Goal: Information Seeking & Learning: Learn about a topic

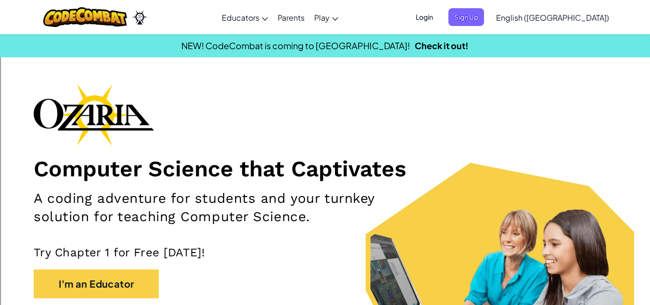
click at [484, 18] on span "Sign Up" at bounding box center [467, 17] width 36 height 18
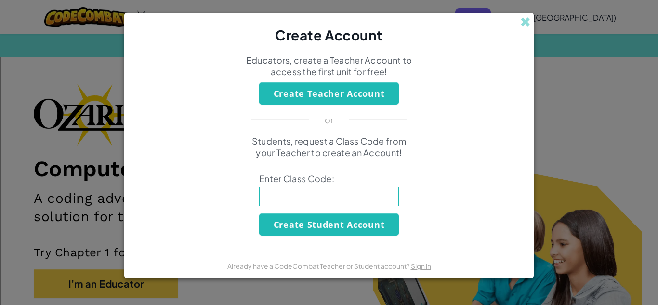
click at [315, 195] on input at bounding box center [329, 196] width 140 height 19
type input "CakeWatchLuck"
click at [340, 225] on button "Create Student Account" at bounding box center [329, 224] width 140 height 22
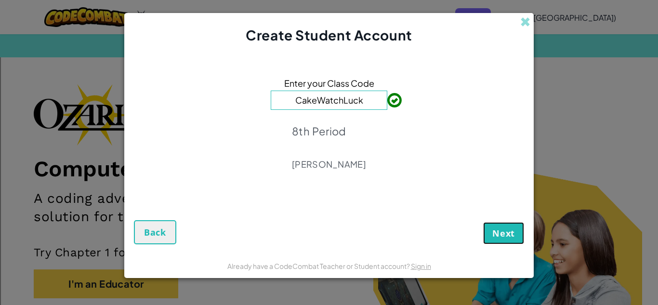
click at [509, 234] on span "Next" at bounding box center [503, 233] width 23 height 12
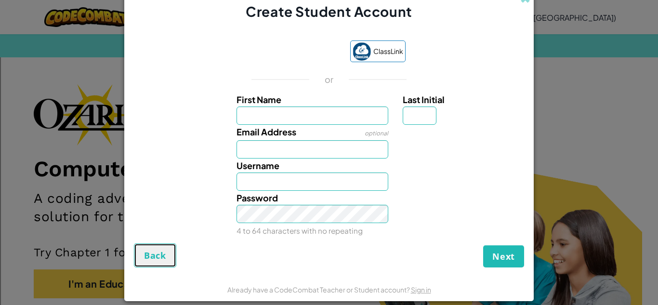
click at [160, 262] on button "Back" at bounding box center [155, 255] width 42 height 24
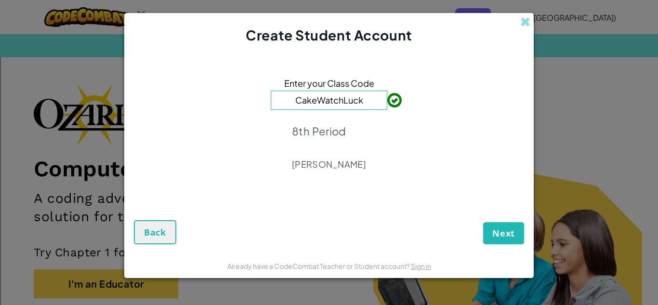
click at [340, 131] on p "8th Period" at bounding box center [329, 130] width 74 height 13
click at [518, 233] on button "Next" at bounding box center [503, 233] width 41 height 22
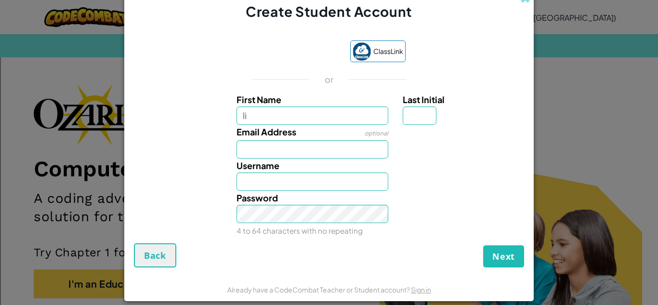
type input "l"
type input "Lincoln"
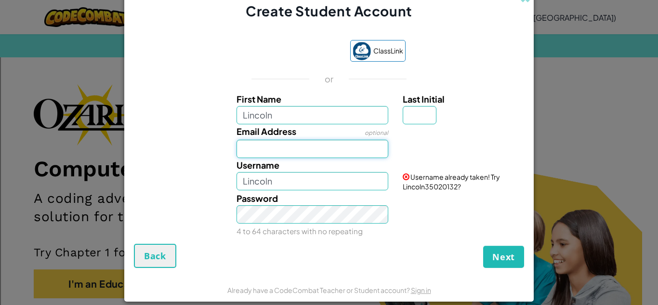
click at [305, 154] on input "Email Address" at bounding box center [312, 149] width 152 height 18
type input "lincoln.Grove@icloud.com"
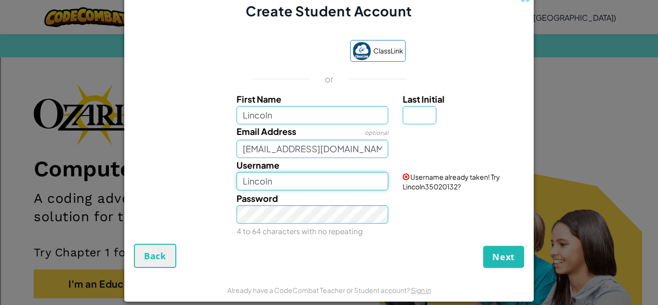
click at [299, 172] on input "Lincoln" at bounding box center [312, 181] width 152 height 18
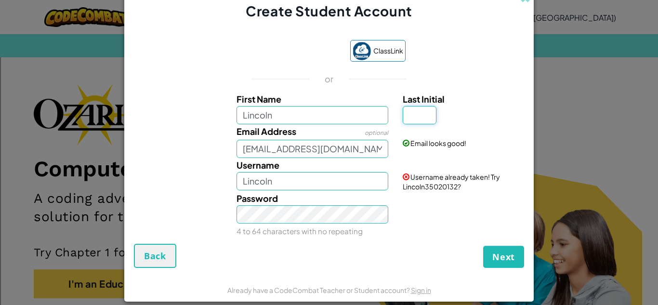
click at [417, 109] on input "Last Initial" at bounding box center [419, 115] width 34 height 18
type input "g"
type input "LincolnG"
click at [303, 226] on small "4 to 64 characters with no repeating" at bounding box center [299, 230] width 126 height 9
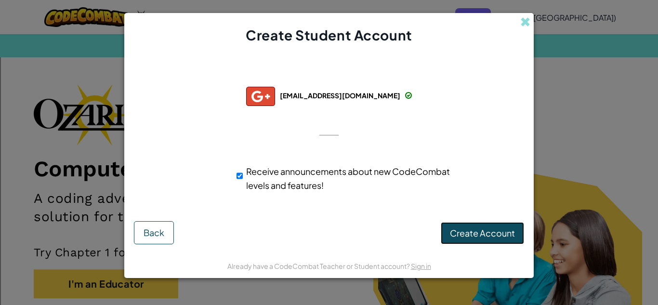
click at [496, 233] on span "Create Account" at bounding box center [482, 232] width 65 height 11
click at [473, 233] on button "Create Account" at bounding box center [481, 233] width 83 height 22
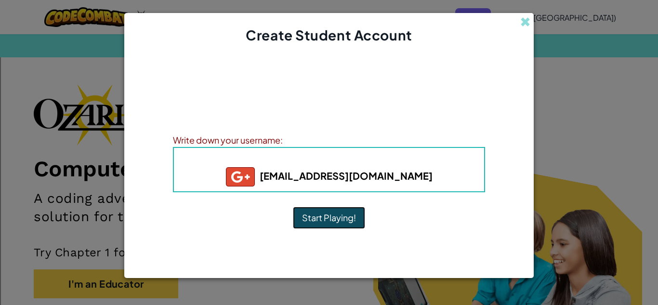
click at [323, 218] on button "Start Playing!" at bounding box center [329, 218] width 72 height 22
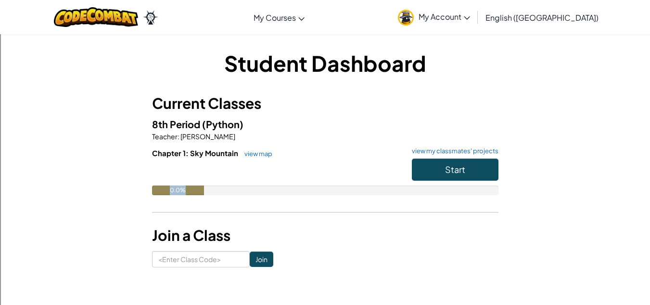
drag, startPoint x: 201, startPoint y: 187, endPoint x: 257, endPoint y: 195, distance: 56.4
click at [257, 195] on div "Chapter 1: Sky Mountain view map view my classmates' projects Start 0.0%" at bounding box center [325, 179] width 347 height 62
click at [207, 246] on h3 "Join a Class" at bounding box center [325, 235] width 347 height 22
click at [461, 169] on span "Start" at bounding box center [455, 169] width 20 height 11
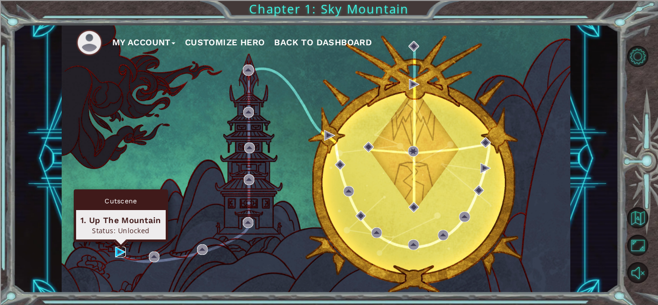
click at [118, 253] on img at bounding box center [120, 251] width 11 height 11
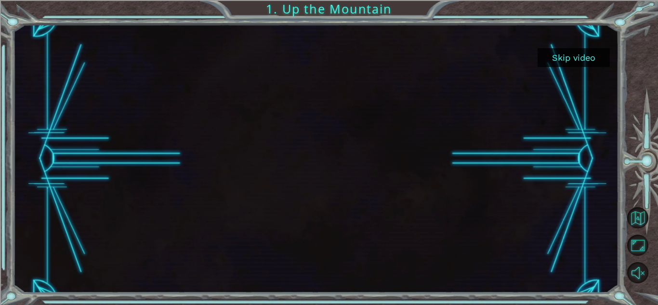
click at [572, 61] on button "Skip video" at bounding box center [573, 57] width 72 height 19
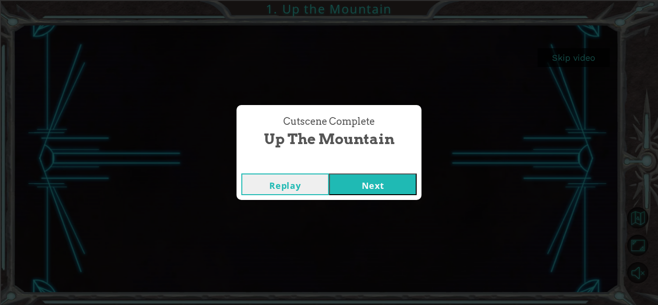
click at [372, 182] on button "Next" at bounding box center [373, 184] width 88 height 22
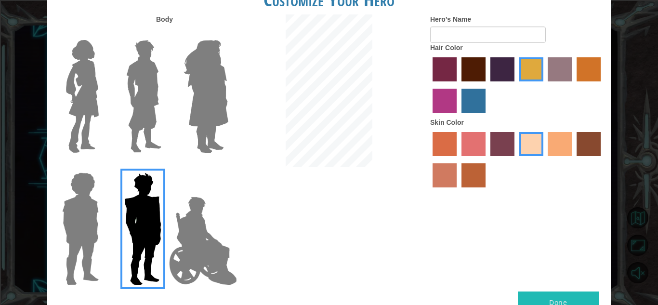
click at [191, 241] on img at bounding box center [203, 241] width 76 height 96
click at [228, 166] on input "Hero Jamie" at bounding box center [228, 166] width 0 height 0
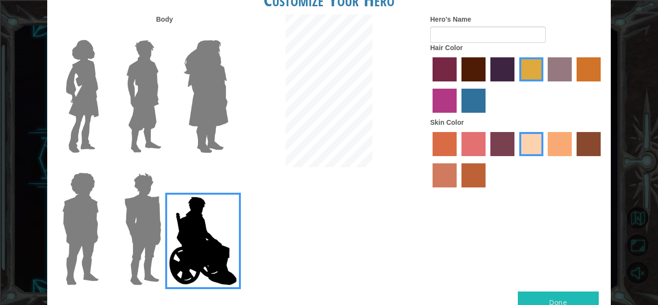
click at [63, 233] on img at bounding box center [80, 228] width 44 height 120
click at [103, 166] on input "Hero Steven" at bounding box center [103, 166] width 0 height 0
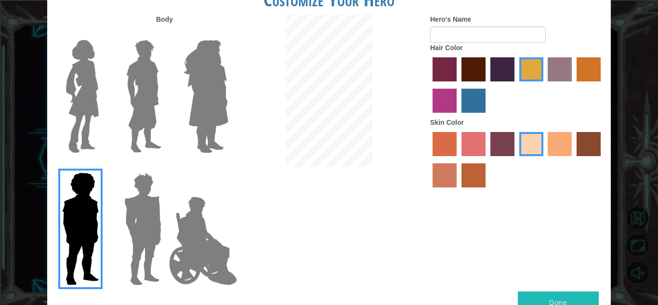
click at [98, 106] on img at bounding box center [82, 96] width 40 height 120
click at [103, 34] on input "Hero Connie" at bounding box center [103, 34] width 0 height 0
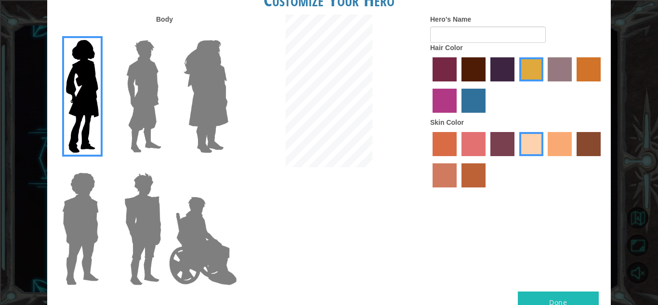
click at [143, 107] on img at bounding box center [143, 96] width 43 height 120
click at [165, 34] on input "Hero Lars" at bounding box center [165, 34] width 0 height 0
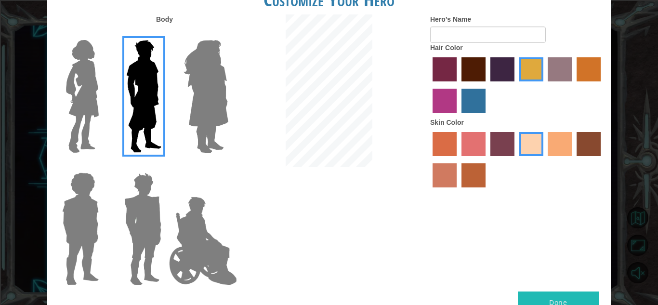
click at [210, 117] on img at bounding box center [206, 96] width 52 height 120
click at [228, 34] on input "Hero Amethyst" at bounding box center [228, 34] width 0 height 0
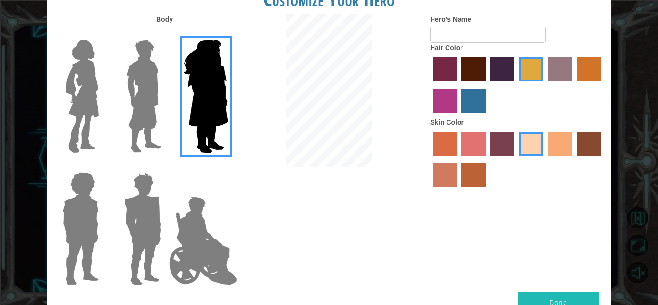
click at [170, 243] on img at bounding box center [203, 241] width 76 height 96
click at [228, 166] on input "Hero Jamie" at bounding box center [228, 166] width 0 height 0
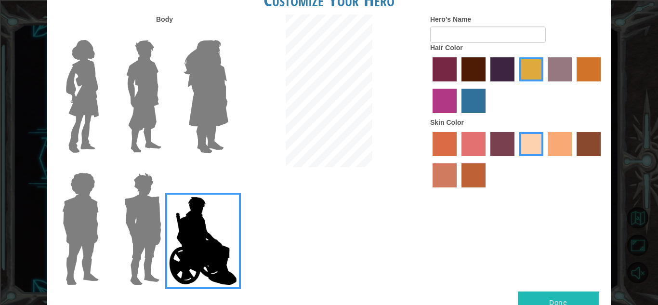
click at [549, 294] on button "Done" at bounding box center [558, 302] width 81 height 22
click at [150, 208] on img at bounding box center [142, 228] width 45 height 120
click at [165, 166] on input "Hero Garnet" at bounding box center [165, 166] width 0 height 0
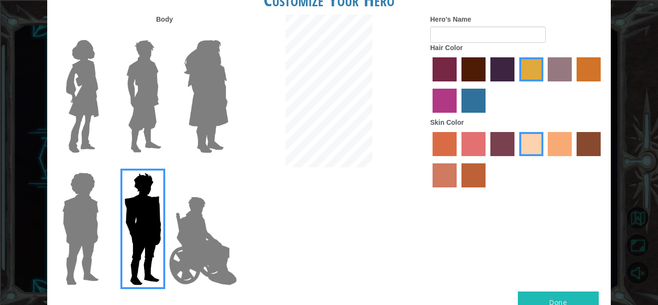
click at [204, 234] on img at bounding box center [203, 241] width 76 height 96
click at [228, 166] on input "Hero Jamie" at bounding box center [228, 166] width 0 height 0
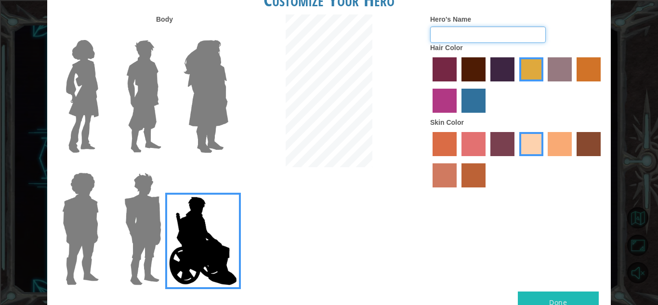
click at [469, 36] on input "Hero's Name" at bounding box center [488, 34] width 116 height 16
type input "Picklejuice"
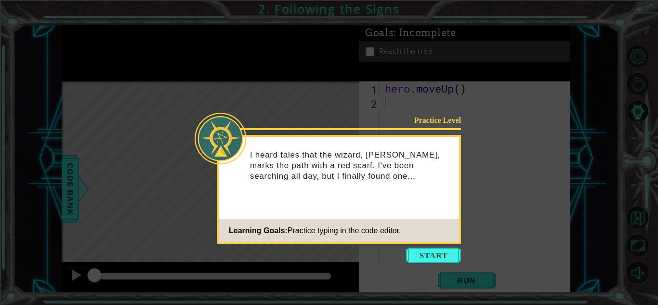
click at [435, 250] on button "Start" at bounding box center [433, 254] width 55 height 15
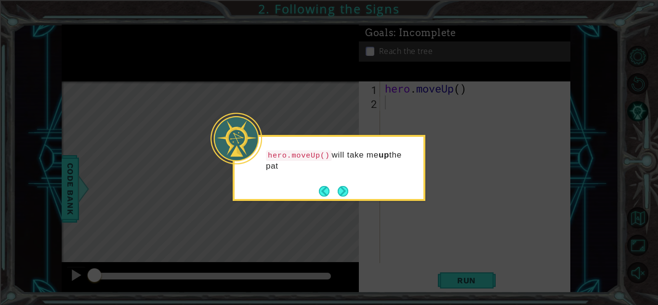
click at [348, 189] on button "Next" at bounding box center [342, 191] width 11 height 11
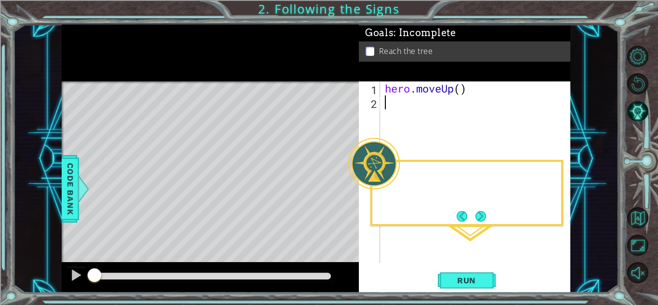
click at [348, 189] on div at bounding box center [374, 164] width 52 height 52
click at [455, 281] on span "Run" at bounding box center [466, 280] width 38 height 10
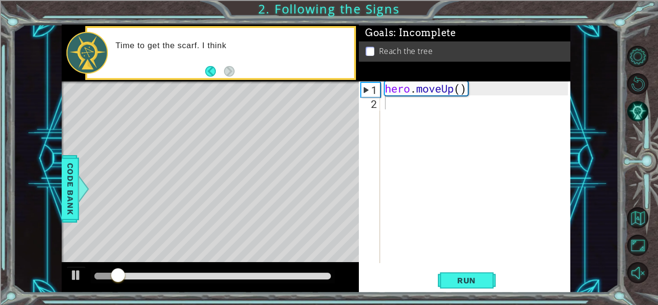
click at [214, 117] on div "Level Map" at bounding box center [284, 223] width 445 height 284
click at [229, 114] on div "Level Map" at bounding box center [284, 223] width 445 height 284
click at [476, 282] on span "Run" at bounding box center [466, 280] width 38 height 10
click at [476, 277] on span "Run" at bounding box center [466, 280] width 38 height 10
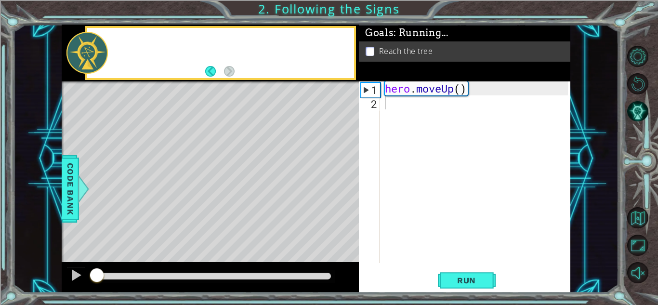
click at [476, 277] on span "Run" at bounding box center [466, 280] width 38 height 10
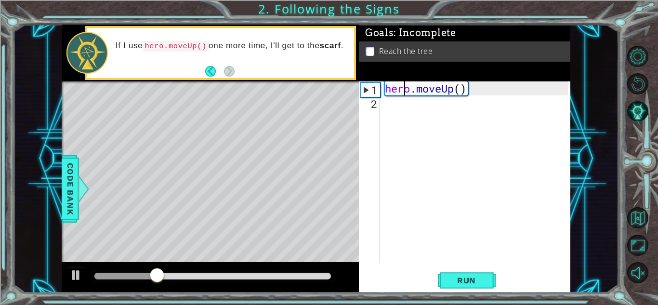
click at [405, 92] on div "hero . moveUp ( )" at bounding box center [478, 185] width 190 height 209
drag, startPoint x: 403, startPoint y: 87, endPoint x: 470, endPoint y: 93, distance: 67.2
click at [470, 93] on div "hero . moveUp ( )" at bounding box center [478, 185] width 190 height 209
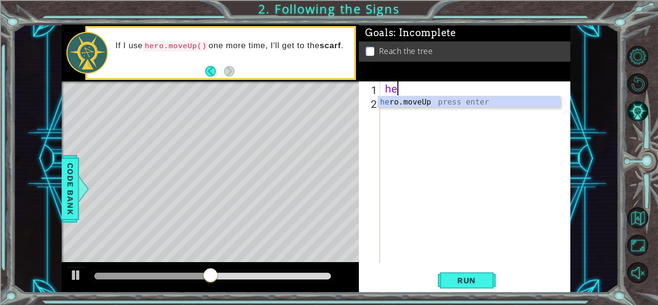
type textarea "h"
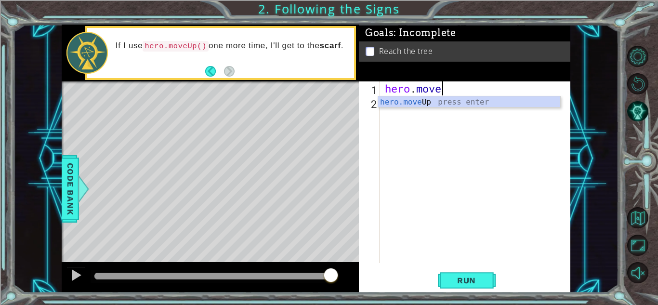
scroll to position [0, 2]
type textarea "hero.moveUp"
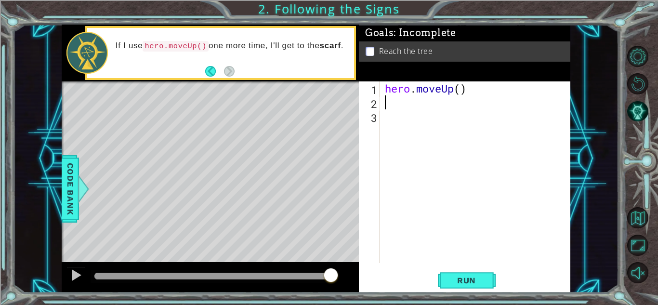
scroll to position [0, 0]
drag, startPoint x: 385, startPoint y: 87, endPoint x: 474, endPoint y: 95, distance: 89.4
click at [474, 95] on div "hero . moveUp ( )" at bounding box center [478, 185] width 190 height 209
type textarea "hero.moveUp()"
click at [474, 95] on div "hero . moveUp ( )" at bounding box center [475, 171] width 185 height 181
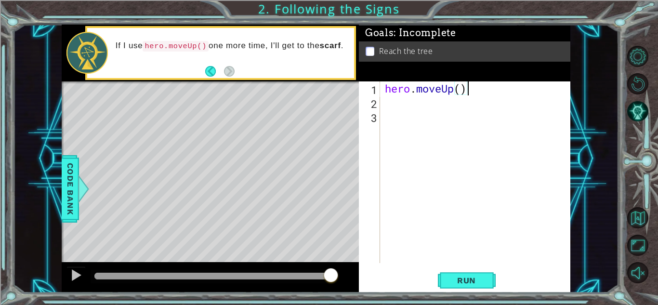
click at [388, 110] on div "hero . moveUp ( )" at bounding box center [478, 185] width 190 height 209
click at [389, 104] on div "hero . moveUp ( )" at bounding box center [478, 185] width 190 height 209
paste textarea "hero.moveUp()"
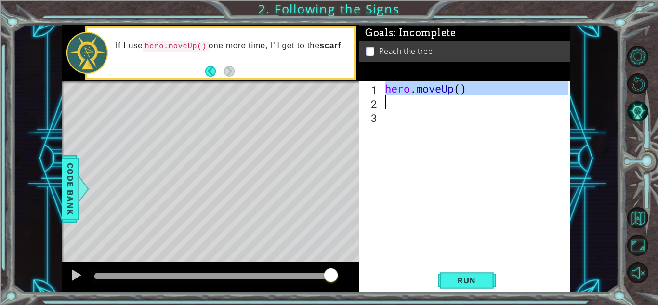
drag, startPoint x: 386, startPoint y: 88, endPoint x: 471, endPoint y: 103, distance: 86.9
click at [471, 103] on div "hero . moveUp ( )" at bounding box center [478, 185] width 190 height 209
type textarea "hero.moveUp()"
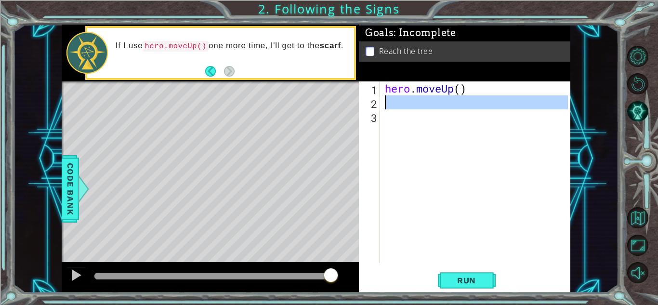
click at [378, 104] on div "2" at bounding box center [370, 104] width 19 height 14
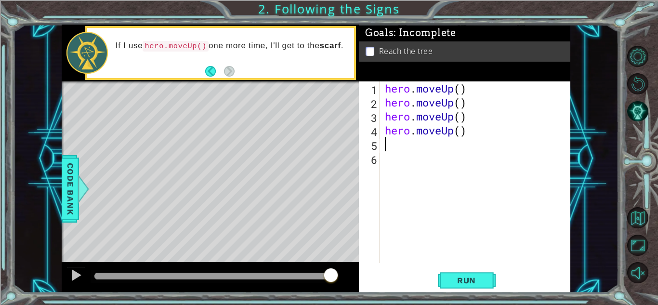
paste textarea "hero.moveUp()"
click at [389, 122] on div "hero . moveUp ( ) hero . moveUp ( ) hero . moveUp ( ) hero . moveUp ( ) hero . …" at bounding box center [478, 185] width 190 height 209
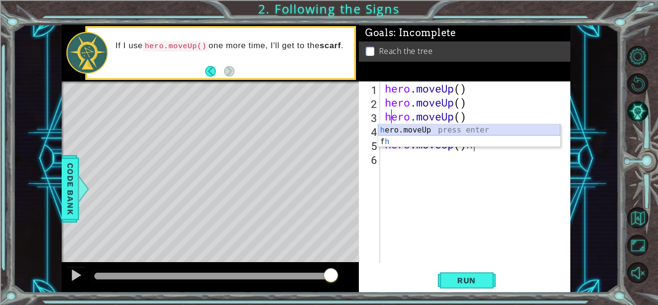
click at [469, 130] on div "h ero.moveUp press enter f h press enter" at bounding box center [469, 147] width 182 height 46
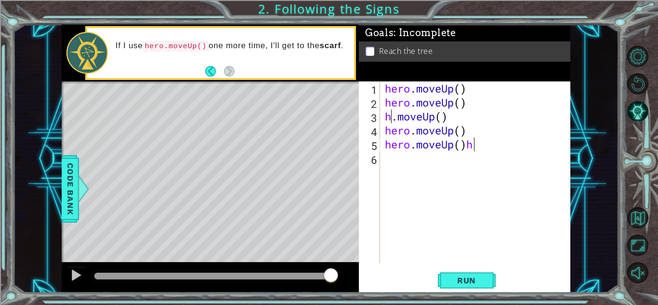
click at [468, 280] on span "Run" at bounding box center [466, 280] width 38 height 10
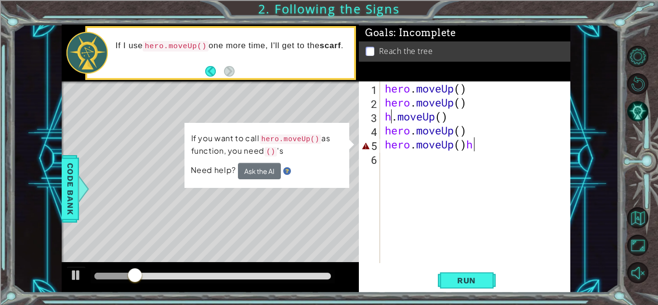
click at [293, 170] on div "Need help? Ask the AI" at bounding box center [267, 171] width 152 height 16
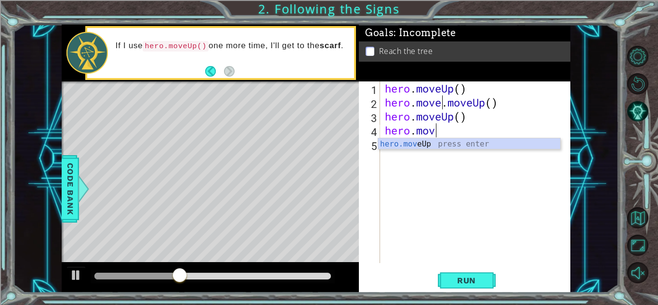
type textarea "h"
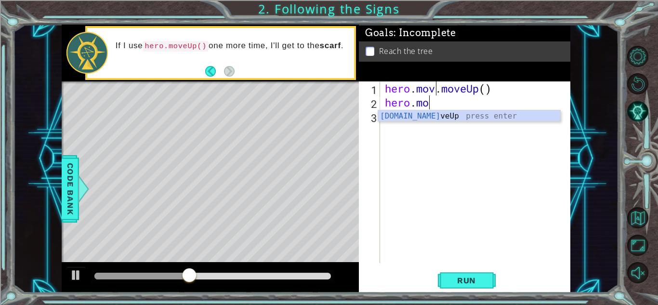
type textarea "h"
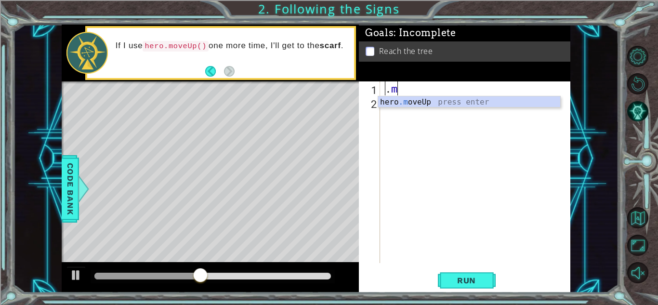
type textarea "."
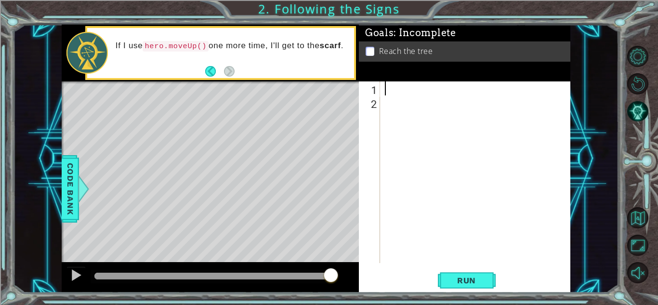
click at [76, 185] on span "Code Bank" at bounding box center [70, 188] width 15 height 59
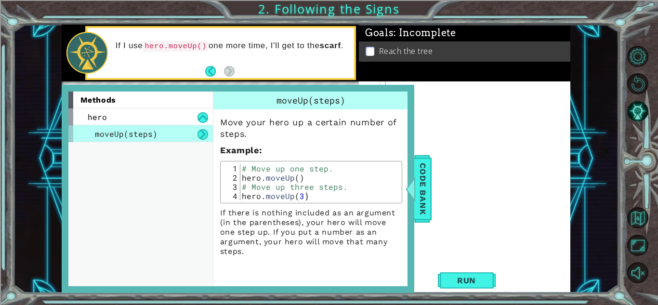
click at [419, 185] on span "Code Bank" at bounding box center [422, 188] width 15 height 59
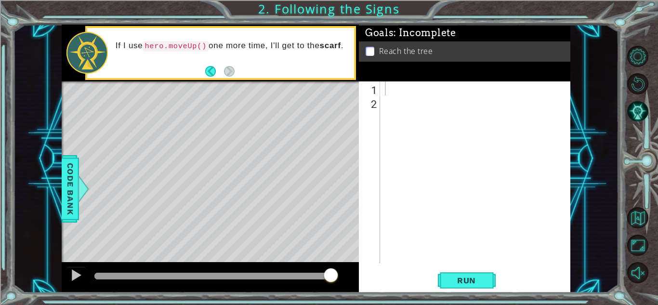
click at [209, 73] on button "Back" at bounding box center [214, 71] width 19 height 11
click at [227, 71] on button "Next" at bounding box center [229, 71] width 11 height 11
click at [457, 285] on span "Run" at bounding box center [466, 280] width 38 height 10
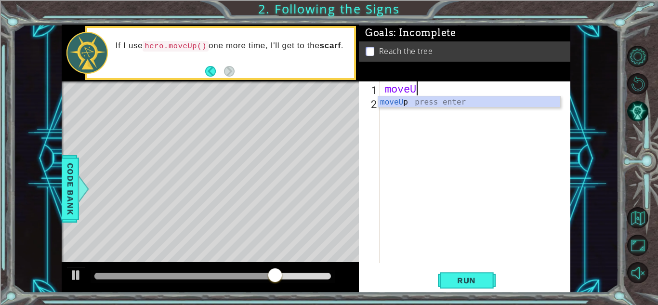
scroll to position [0, 1]
type textarea "moveUp"
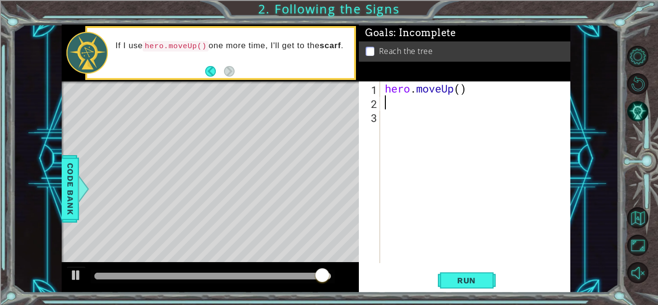
scroll to position [0, 0]
type textarea "hero.moveUp()"
type textarea "gotothescarf"
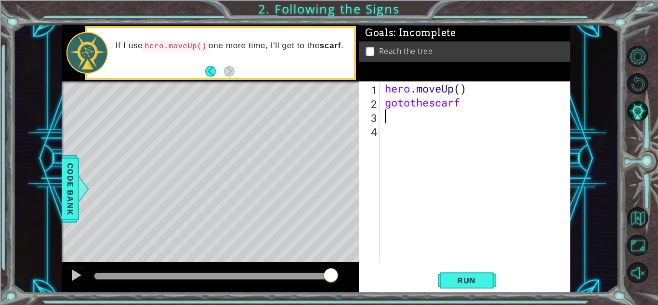
scroll to position [0, 0]
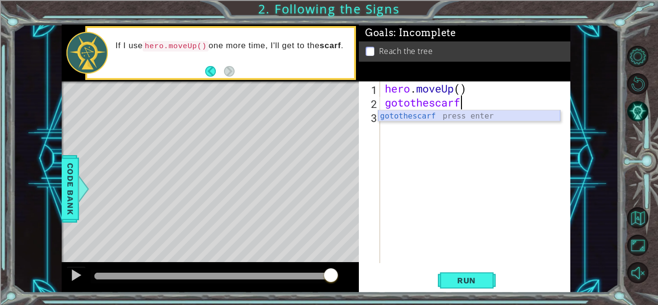
click at [408, 115] on div "gotothescarf press enter" at bounding box center [469, 127] width 182 height 35
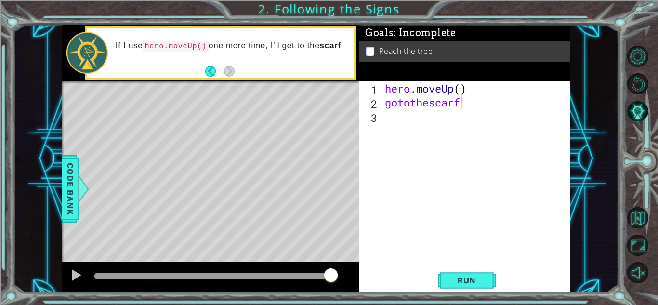
click at [465, 281] on span "Run" at bounding box center [466, 280] width 38 height 10
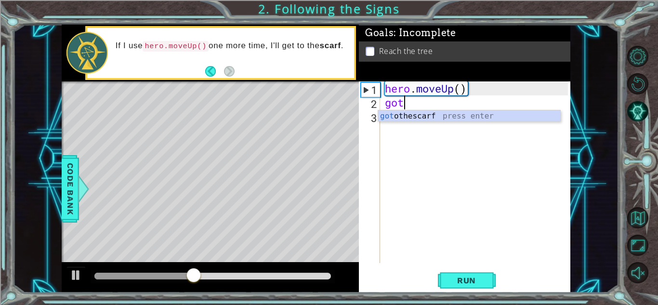
type textarea "g"
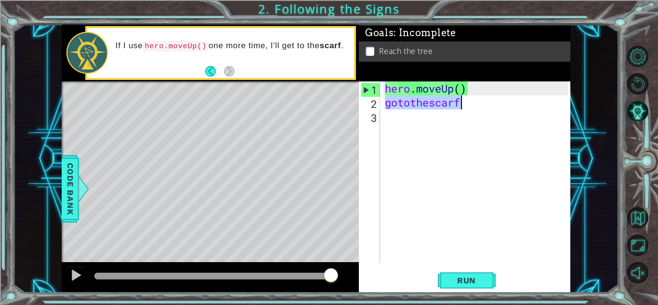
click at [467, 106] on div "hero . moveUp ( ) gotothescarf" at bounding box center [475, 171] width 185 height 181
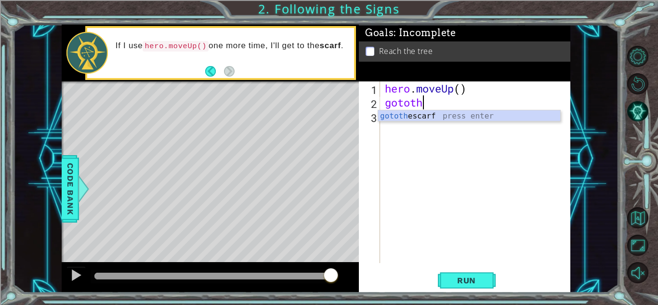
type textarea "g"
type textarea "hero.moveUp"
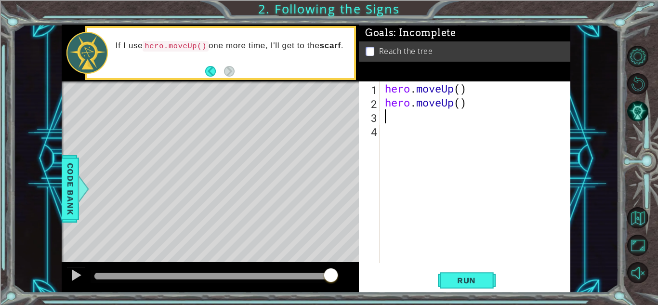
scroll to position [0, 0]
click at [484, 284] on span "Run" at bounding box center [466, 280] width 38 height 10
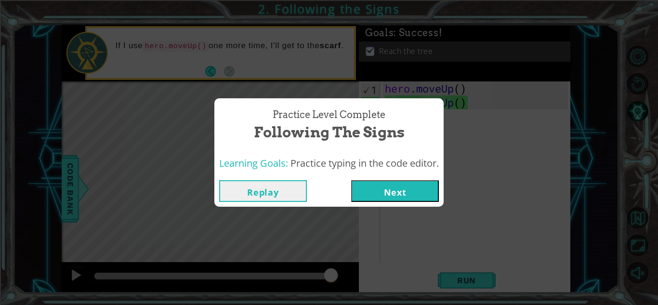
click at [397, 198] on button "Next" at bounding box center [395, 191] width 88 height 22
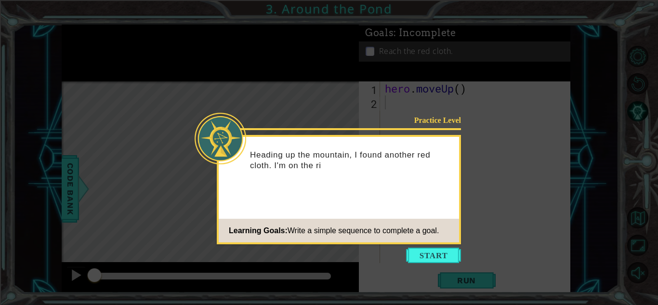
click at [442, 255] on button "Start" at bounding box center [433, 254] width 55 height 15
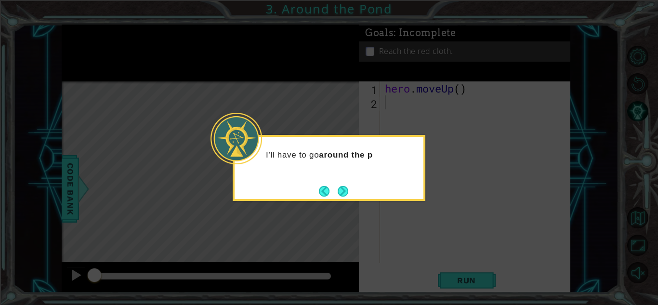
click at [348, 192] on button "Next" at bounding box center [342, 190] width 11 height 11
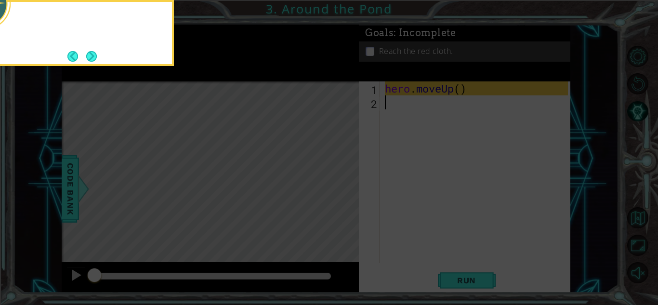
click at [348, 192] on icon at bounding box center [329, 45] width 658 height 518
click at [92, 47] on div "If I need to move up on the" at bounding box center [77, 33] width 193 height 66
click at [91, 51] on button "Next" at bounding box center [91, 56] width 11 height 11
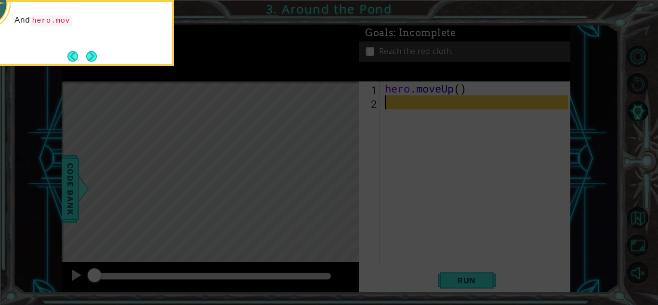
click at [86, 56] on button "Next" at bounding box center [92, 56] width 12 height 12
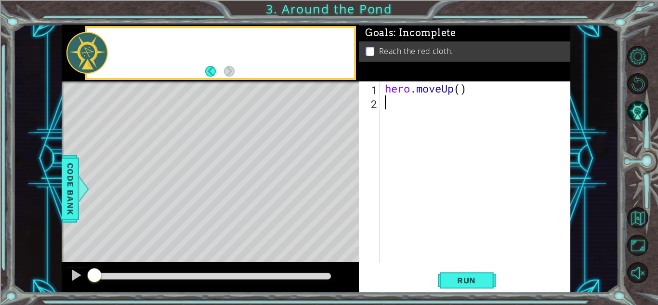
click at [92, 58] on div at bounding box center [86, 53] width 41 height 42
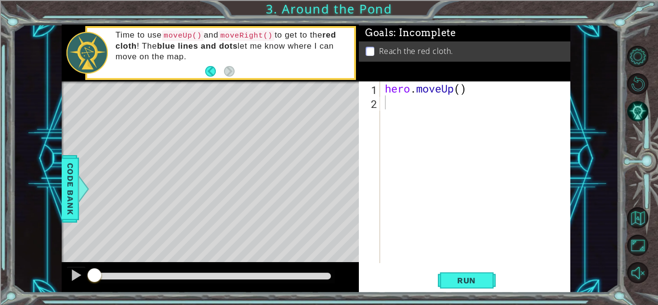
click at [391, 101] on div "hero . moveUp ( )" at bounding box center [478, 185] width 190 height 209
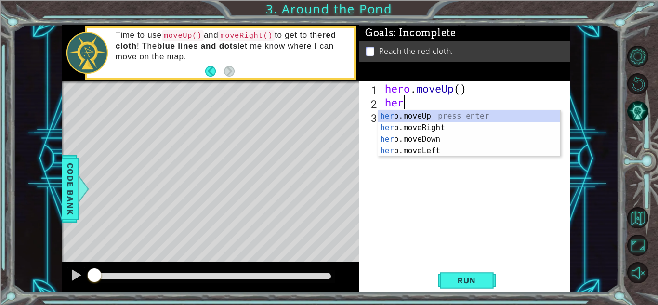
type textarea "hero"
click at [425, 120] on div "hero .moveUp press enter hero .moveRight press enter hero .moveDown press enter…" at bounding box center [469, 144] width 182 height 69
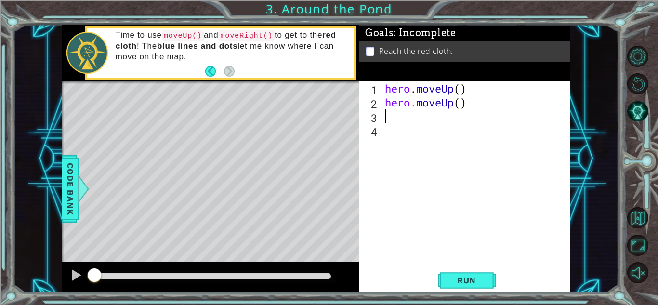
scroll to position [0, 0]
click at [394, 115] on div "hero . moveUp ( ) hero . moveUp ( )" at bounding box center [478, 185] width 190 height 209
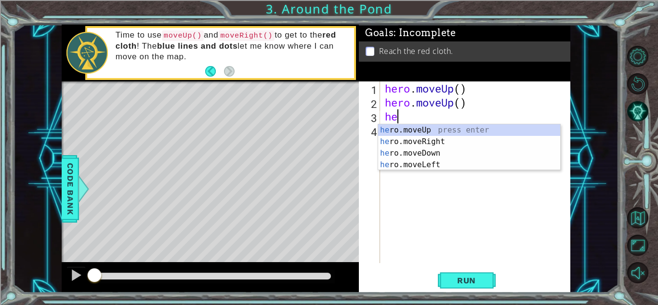
type textarea "hero"
click at [462, 136] on div "hero .moveUp press enter hero .moveRight press enter hero .moveDown press enter…" at bounding box center [469, 158] width 182 height 69
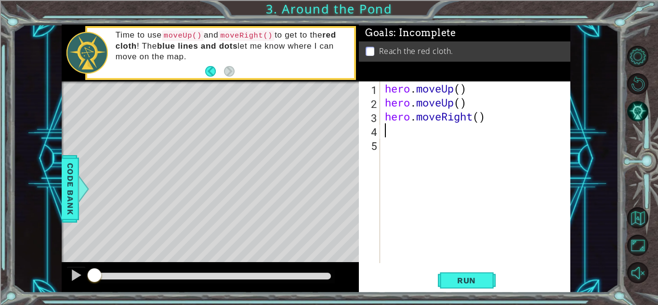
scroll to position [0, 0]
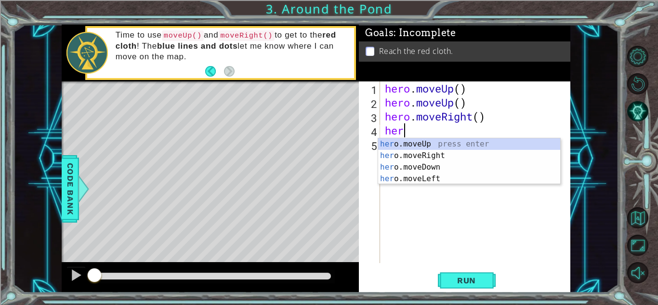
type textarea "hero"
click at [442, 144] on div "hero .moveUp press enter hero .moveRight press enter hero .moveDown press enter…" at bounding box center [469, 172] width 182 height 69
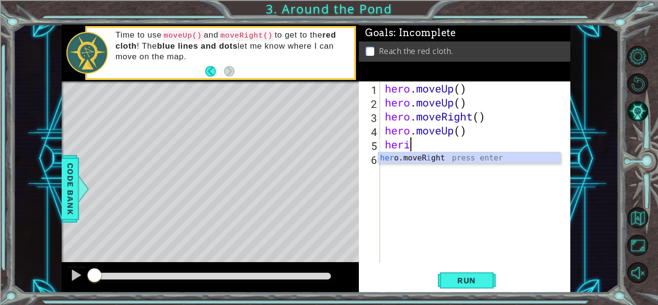
type textarea "her"
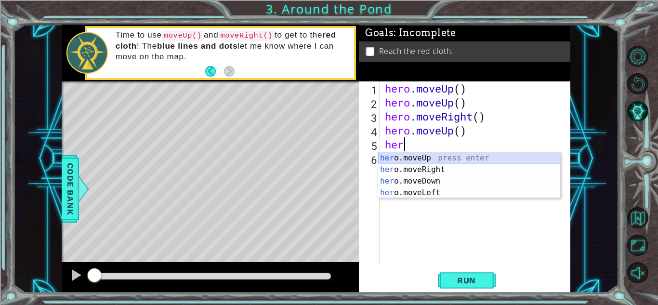
click at [424, 160] on div "her o.moveUp press enter her o.moveRight press enter her o.moveDown press enter…" at bounding box center [469, 186] width 182 height 69
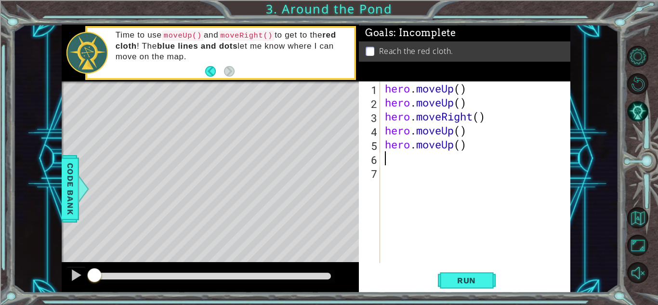
click at [468, 278] on span "Run" at bounding box center [466, 280] width 38 height 10
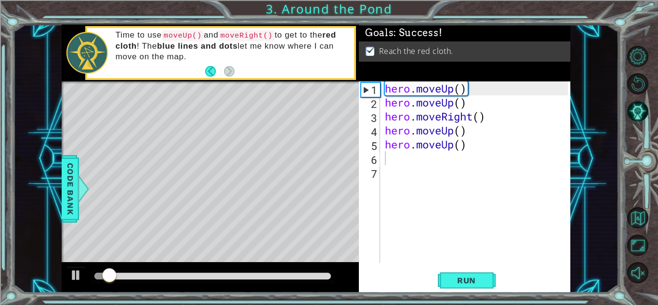
click at [468, 278] on span "Run" at bounding box center [466, 280] width 38 height 10
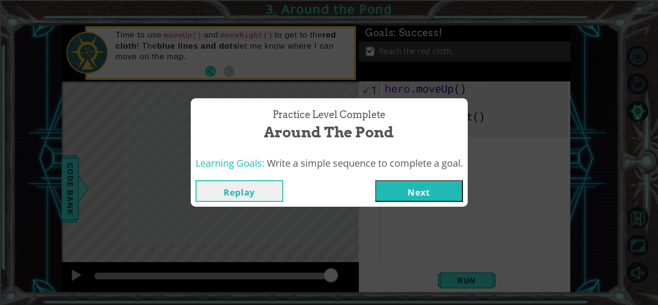
click at [421, 195] on button "Next" at bounding box center [419, 191] width 88 height 22
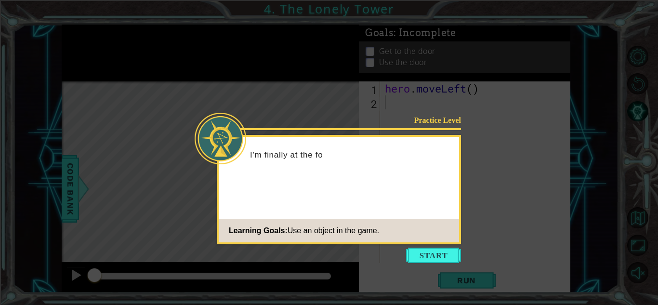
click at [427, 250] on button "Start" at bounding box center [433, 254] width 55 height 15
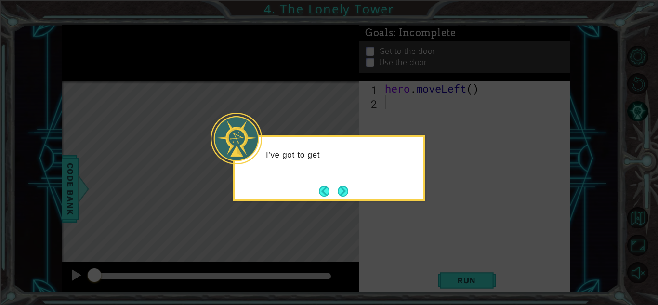
click at [341, 193] on button "Next" at bounding box center [342, 191] width 11 height 11
click at [341, 193] on body "1 ההההההההההההההההההההההההההההההההההההההההההההההההההההההההההההההההההההההההההההה…" at bounding box center [329, 152] width 658 height 305
click at [341, 193] on button "Next" at bounding box center [342, 191] width 11 height 11
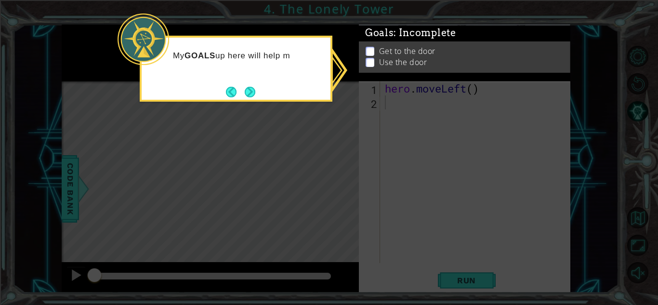
click at [412, 110] on icon at bounding box center [329, 152] width 658 height 305
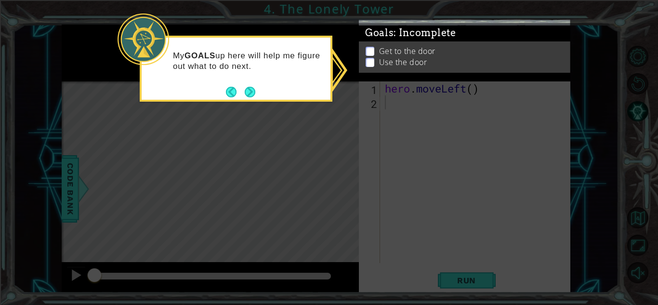
click at [369, 65] on p at bounding box center [369, 69] width 9 height 9
click at [369, 51] on p at bounding box center [369, 55] width 9 height 9
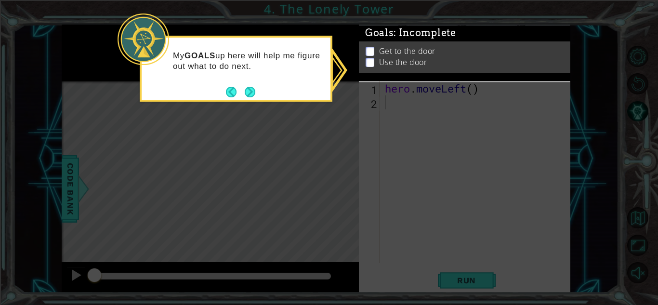
drag, startPoint x: 405, startPoint y: 132, endPoint x: 387, endPoint y: 126, distance: 19.3
click at [395, 129] on icon at bounding box center [329, 152] width 658 height 305
click at [249, 92] on button "Next" at bounding box center [250, 92] width 11 height 11
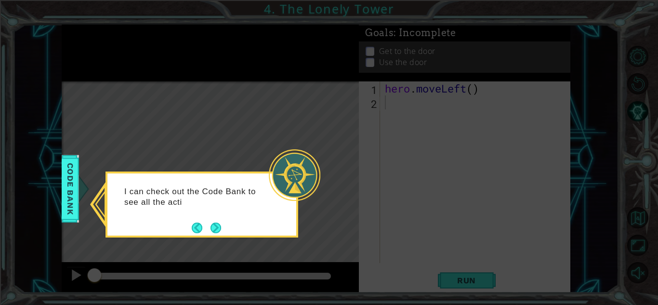
click at [213, 224] on button "Next" at bounding box center [215, 227] width 11 height 11
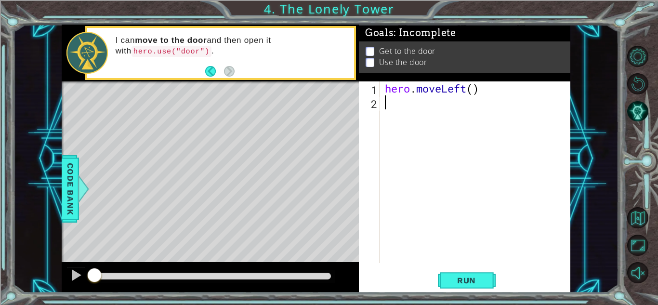
click at [453, 199] on div "hero . moveLeft ( )" at bounding box center [478, 185] width 190 height 209
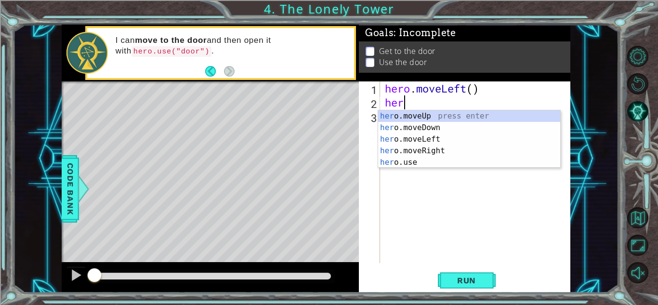
type textarea "hero"
click at [432, 135] on div "hero .moveUp press enter hero .moveDown press enter hero .moveLeft press enter …" at bounding box center [469, 150] width 182 height 81
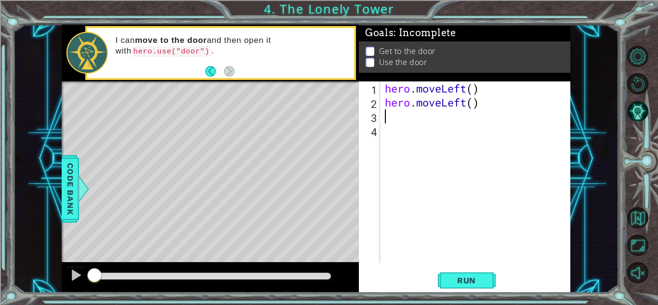
scroll to position [0, 0]
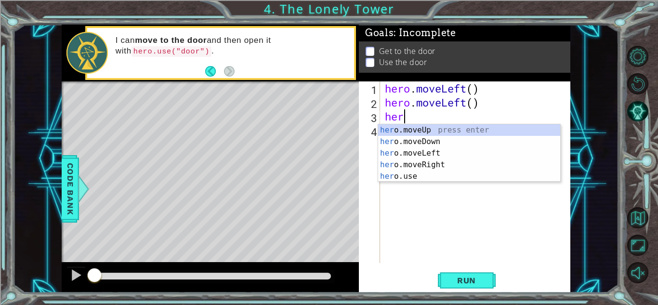
type textarea "hero"
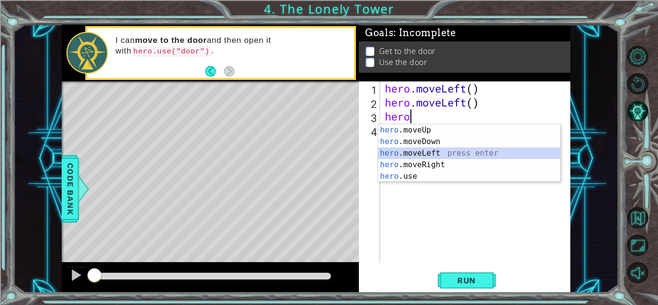
click at [442, 153] on div "hero .moveUp press enter hero .moveDown press enter hero .moveLeft press enter …" at bounding box center [469, 164] width 182 height 81
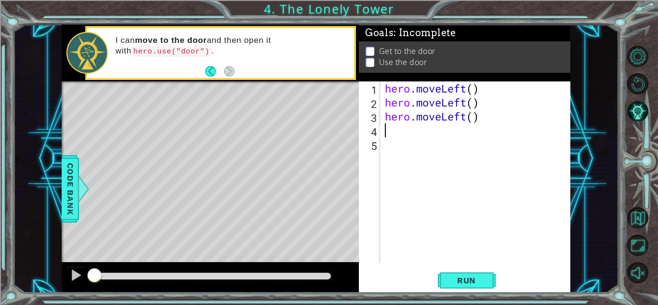
click at [3, 295] on div "1 ההההההההההההההההההההההההההההההההההההההההההההההההההההההההההההההההההההההההההההה…" at bounding box center [329, 152] width 658 height 305
click at [482, 285] on button "Run" at bounding box center [467, 280] width 58 height 21
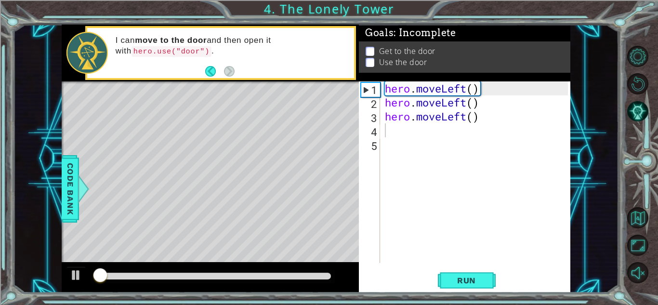
click at [478, 280] on span "Run" at bounding box center [466, 280] width 38 height 10
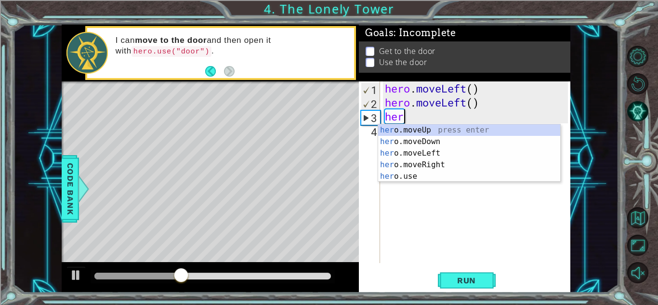
type textarea "hero"
click at [458, 130] on div "hero .moveUp press enter hero .moveDown press enter hero .moveLeft press enter …" at bounding box center [469, 164] width 182 height 81
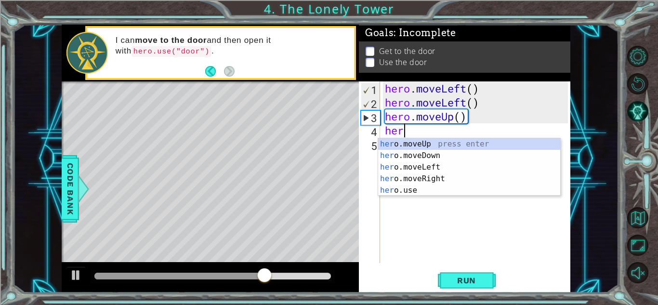
type textarea "hero"
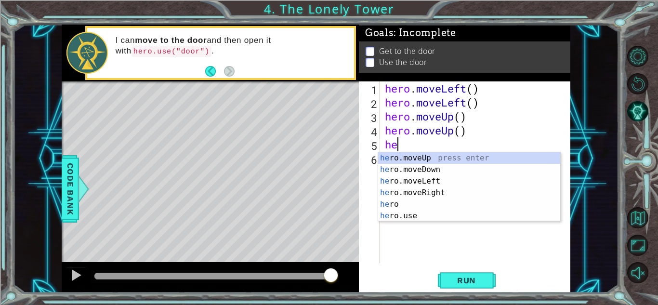
scroll to position [0, 0]
type textarea "hero"
click at [443, 167] on div "hero press enter hero .moveUp press enter hero .moveDown press enter hero .move…" at bounding box center [469, 198] width 182 height 92
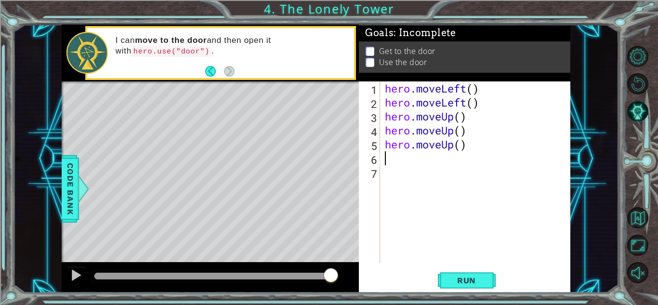
scroll to position [0, 0]
click at [165, 175] on div "Level Map" at bounding box center [284, 223] width 445 height 284
drag, startPoint x: 402, startPoint y: 165, endPoint x: 475, endPoint y: 147, distance: 74.3
click at [475, 147] on div "hero . moveLeft ( ) hero . moveLeft ( ) hero . moveUp ( ) hero . moveUp ( ) her…" at bounding box center [478, 185] width 190 height 209
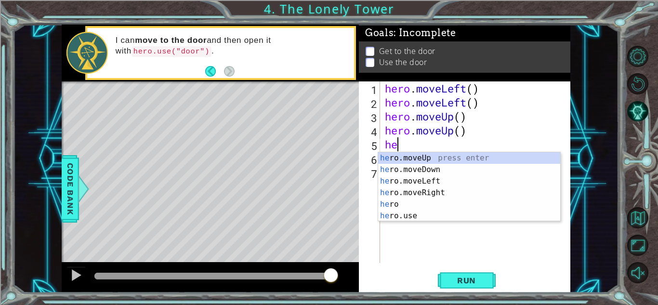
type textarea "h"
type textarea "hero"
click at [453, 207] on div "hero press enter hero .moveUp press enter hero .moveDown press enter hero .move…" at bounding box center [469, 198] width 182 height 92
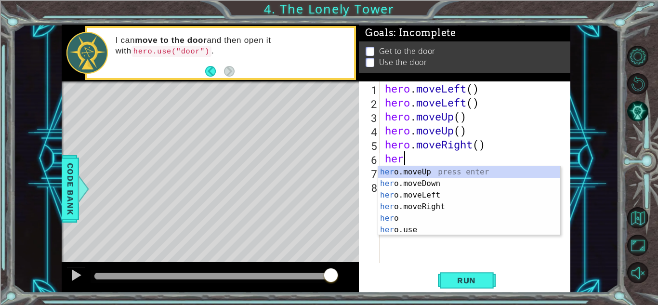
type textarea "hero"
click at [426, 220] on div "hero press enter hero .moveUp press enter hero .moveDown press enter hero .move…" at bounding box center [469, 212] width 182 height 92
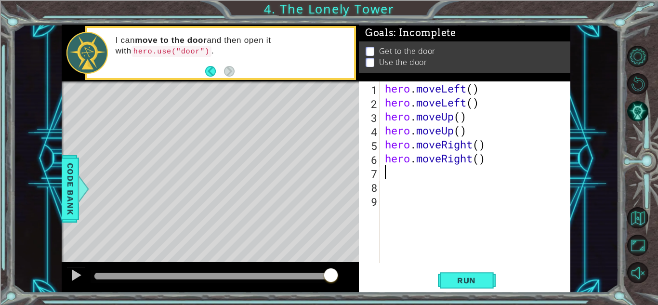
click at [462, 282] on span "Run" at bounding box center [466, 280] width 38 height 10
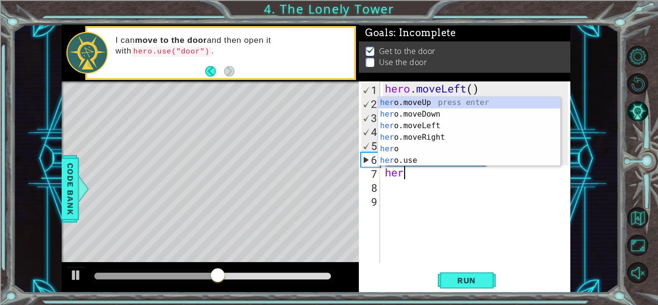
type textarea "hero"
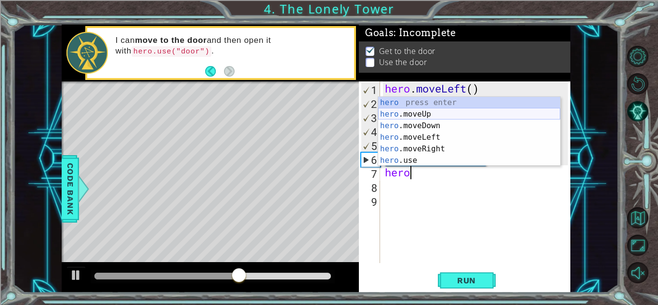
click at [412, 114] on div "hero press enter hero .moveUp press enter hero .moveDown press enter hero .move…" at bounding box center [469, 143] width 182 height 92
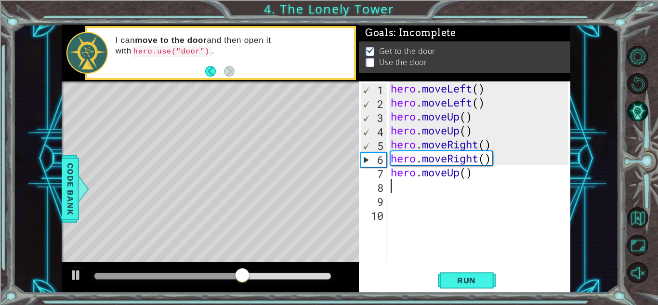
scroll to position [0, 0]
click at [473, 279] on span "Run" at bounding box center [466, 280] width 38 height 10
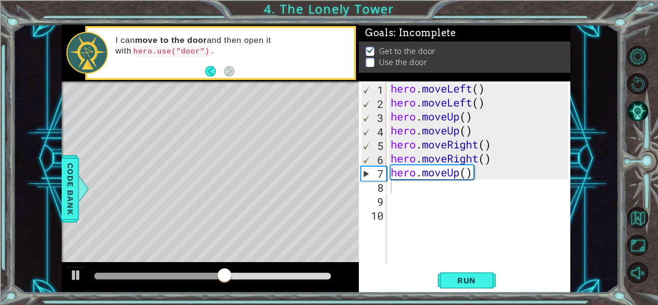
click at [446, 279] on button "Run" at bounding box center [467, 280] width 58 height 21
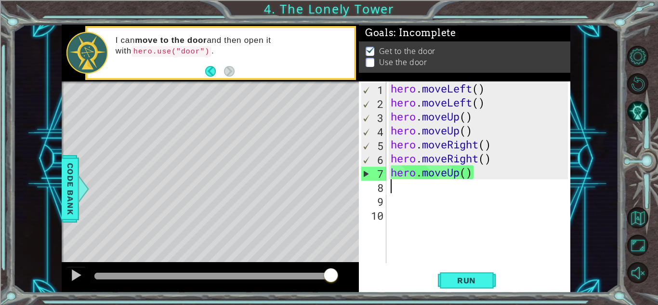
drag, startPoint x: 240, startPoint y: 272, endPoint x: 354, endPoint y: 290, distance: 115.6
click at [354, 290] on div at bounding box center [210, 277] width 297 height 31
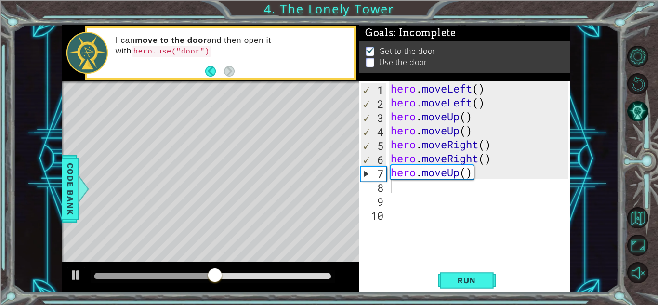
click at [372, 62] on p at bounding box center [369, 66] width 9 height 9
click at [395, 196] on div "hero . moveLeft ( ) hero . moveLeft ( ) hero . moveUp ( ) hero . moveUp ( ) her…" at bounding box center [480, 185] width 184 height 209
click at [394, 190] on div "hero . moveLeft ( ) hero . moveLeft ( ) hero . moveUp ( ) hero . moveUp ( ) her…" at bounding box center [480, 185] width 184 height 209
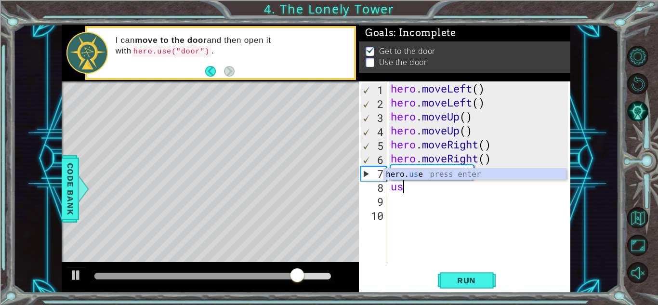
type textarea "u"
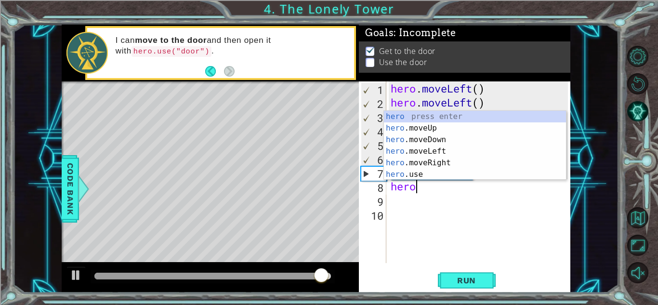
scroll to position [0, 0]
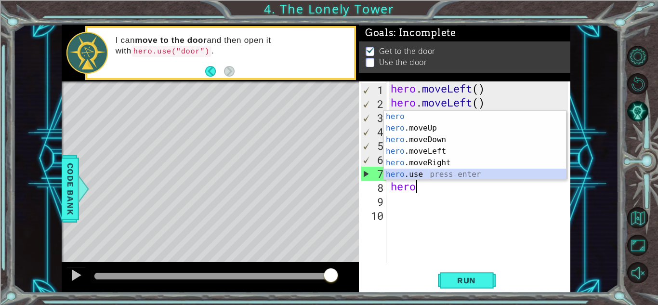
click at [403, 177] on div "hero press enter hero .moveUp press enter hero .moveDown press enter hero .move…" at bounding box center [475, 157] width 182 height 92
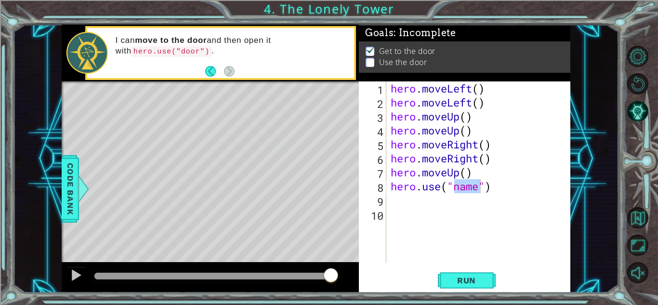
click at [474, 284] on span "Run" at bounding box center [466, 280] width 38 height 10
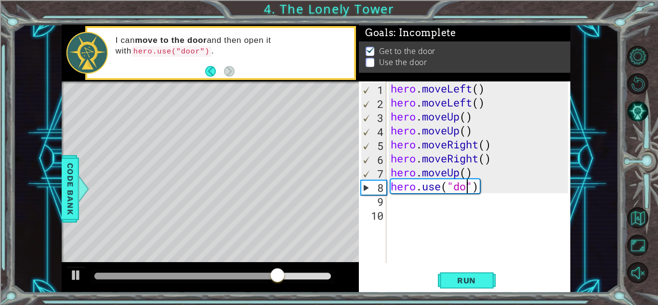
type textarea "hero.use("door")"
click at [457, 279] on span "Run" at bounding box center [466, 280] width 38 height 10
click at [491, 187] on div "hero . moveLeft ( ) hero . moveLeft ( ) hero . moveUp ( ) hero . moveUp ( ) her…" at bounding box center [480, 185] width 184 height 209
type textarea "hero.use("door")"
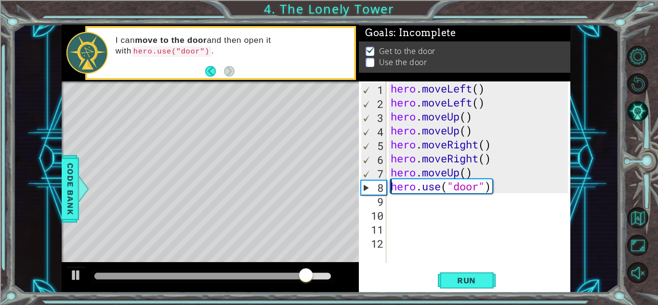
click at [390, 180] on div "hero . moveLeft ( ) hero . moveLeft ( ) hero . moveUp ( ) hero . moveUp ( ) her…" at bounding box center [480, 185] width 184 height 209
click at [473, 177] on div "hero . moveLeft ( ) hero . moveLeft ( ) hero . moveUp ( ) hero . moveUp ( ) her…" at bounding box center [480, 185] width 184 height 209
type textarea "hero.moveUp()"
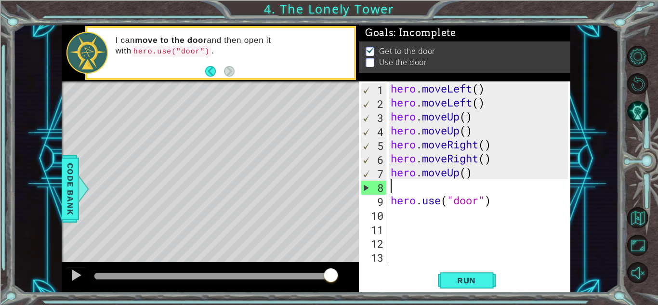
click at [391, 259] on div "hero . moveLeft ( ) hero . moveLeft ( ) hero . moveUp ( ) hero . moveUp ( ) her…" at bounding box center [480, 185] width 184 height 209
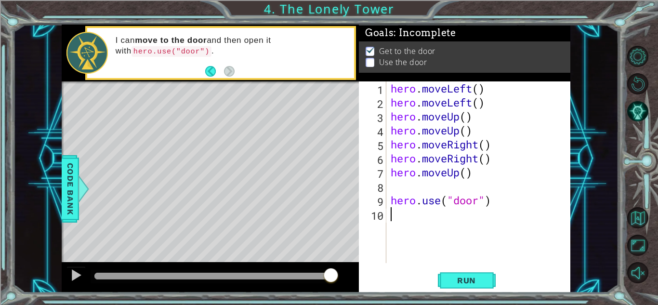
type textarea "hero.use("door")"
click at [394, 188] on div "hero . moveLeft ( ) hero . moveLeft ( ) hero . moveUp ( ) hero . moveUp ( ) her…" at bounding box center [480, 185] width 184 height 209
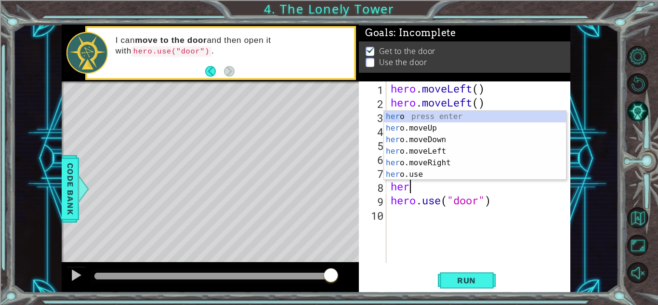
type textarea "hero"
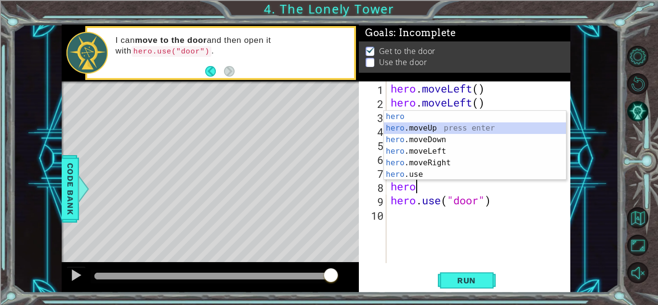
click at [455, 127] on div "hero press enter hero .moveUp press enter hero .moveDown press enter hero .move…" at bounding box center [475, 157] width 182 height 92
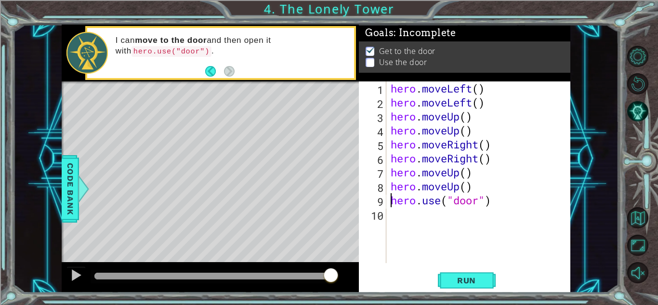
click at [477, 282] on span "Run" at bounding box center [466, 280] width 38 height 10
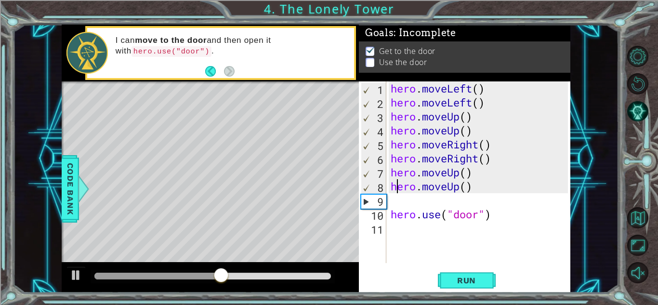
click at [400, 193] on div "hero . moveLeft ( ) hero . moveLeft ( ) hero . moveUp ( ) hero . moveUp ( ) her…" at bounding box center [480, 185] width 184 height 209
type textarea "hero.moveUp()"
click at [401, 200] on div "hero . moveLeft ( ) hero . moveLeft ( ) hero . moveUp ( ) hero . moveUp ( ) her…" at bounding box center [480, 185] width 184 height 209
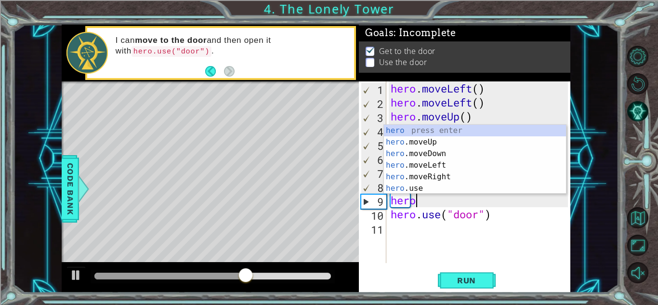
type textarea "hero"
click at [449, 143] on div "hero press enter hero .moveUp press enter hero .moveDown press enter hero .move…" at bounding box center [475, 171] width 182 height 92
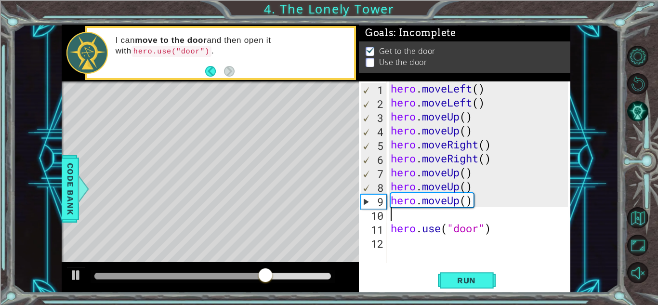
scroll to position [0, 0]
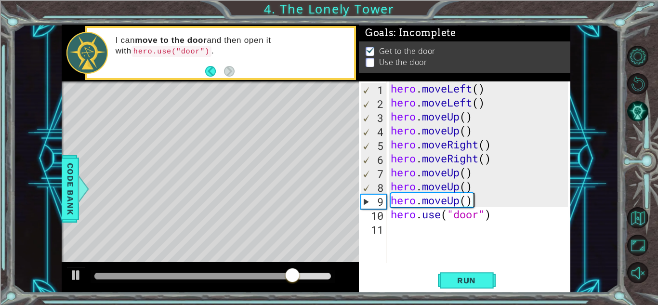
type textarea "hero.moveUp()"
click at [473, 276] on span "Run" at bounding box center [466, 280] width 38 height 10
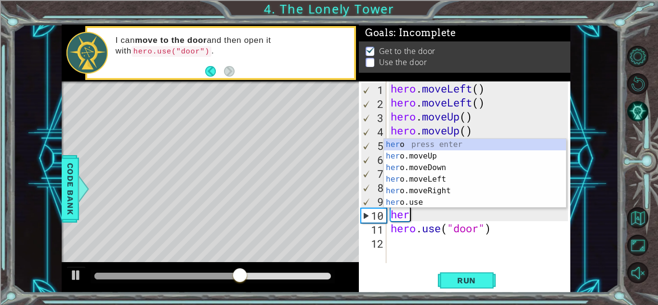
type textarea "hero"
click at [458, 157] on div "hero press enter hero .moveUp press enter hero .moveDown press enter hero .move…" at bounding box center [475, 185] width 182 height 92
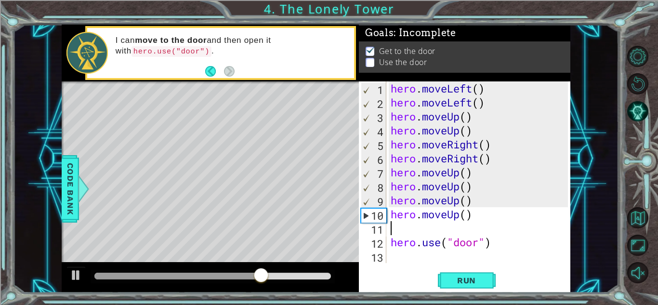
scroll to position [0, 0]
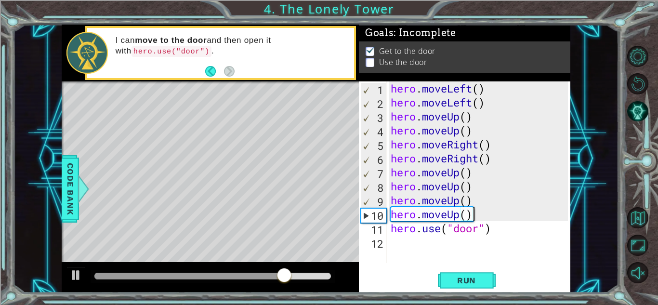
type textarea "hero.moveUp()"
click at [484, 280] on span "Run" at bounding box center [466, 280] width 38 height 10
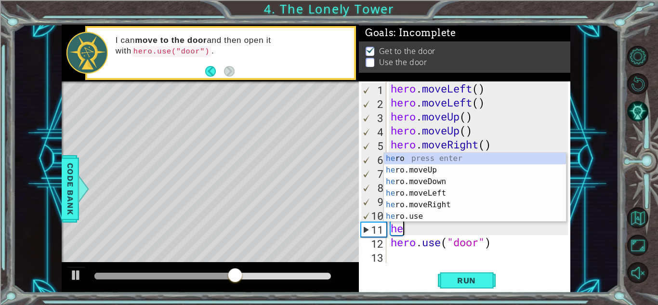
type textarea "hero"
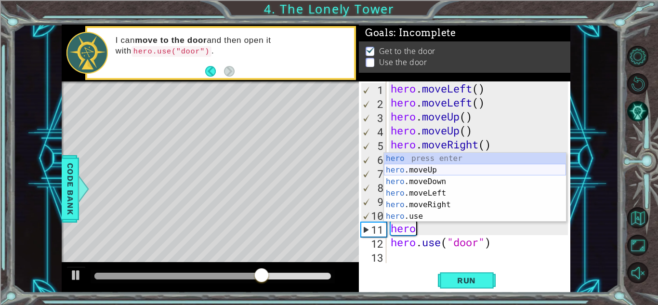
click at [480, 170] on div "hero press enter hero .moveUp press enter hero .moveDown press enter hero .move…" at bounding box center [475, 199] width 182 height 92
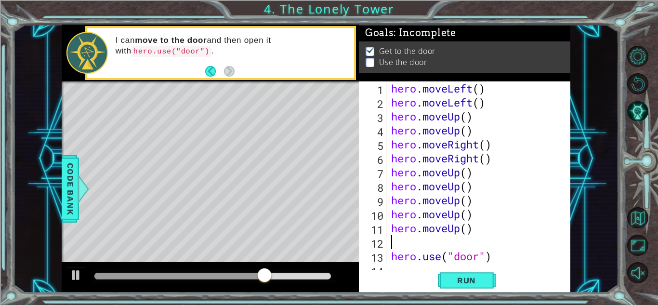
scroll to position [0, 0]
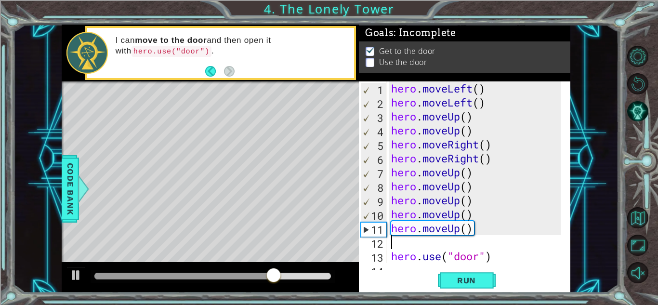
type textarea "\"
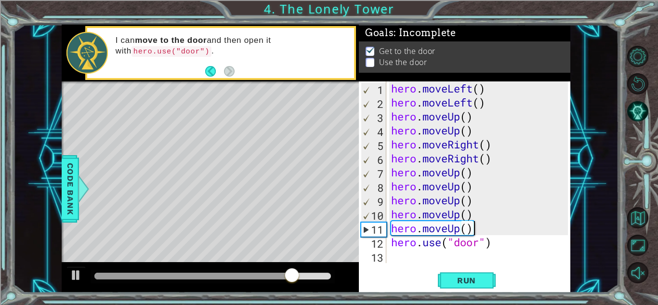
type textarea "hero.moveUp()"
click at [466, 281] on span "Run" at bounding box center [466, 280] width 38 height 10
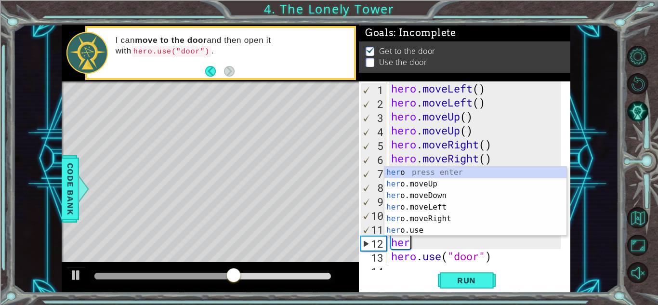
type textarea "hero"
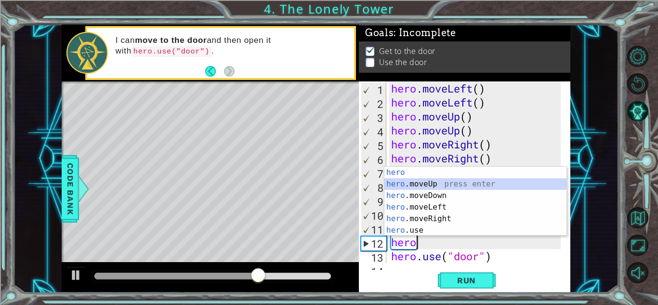
click at [447, 188] on div "hero press enter hero .moveUp press enter hero .moveDown press enter hero .move…" at bounding box center [475, 213] width 182 height 92
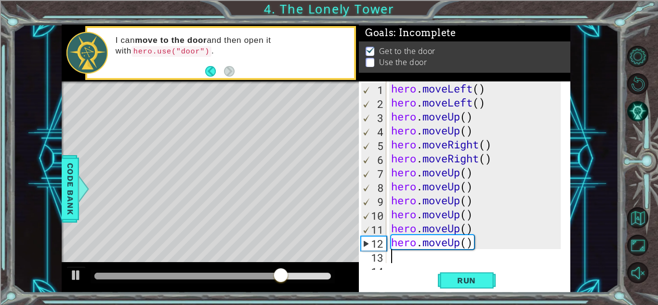
scroll to position [28, 0]
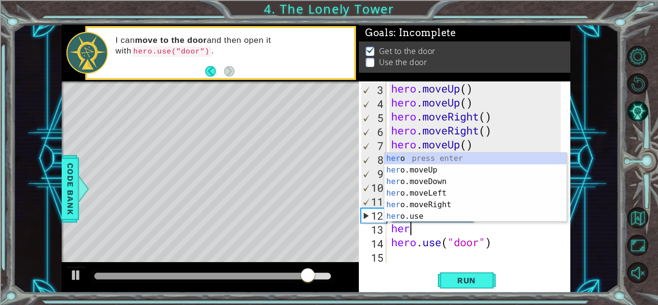
type textarea "hero"
click at [453, 169] on div "hero press enter hero .moveUp press enter hero .moveDown press enter hero .move…" at bounding box center [475, 199] width 182 height 92
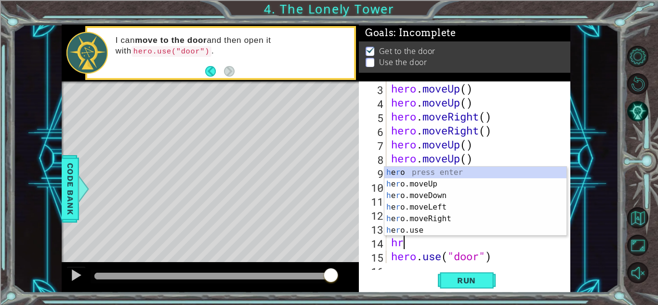
scroll to position [0, 0]
type textarea "hero"
click at [431, 183] on div "hero press enter hero .moveUp press enter hero .moveDown press enter hero .move…" at bounding box center [475, 213] width 182 height 92
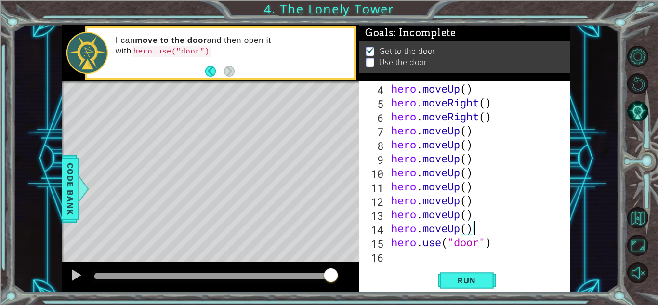
scroll to position [42, 0]
click at [461, 281] on span "Run" at bounding box center [466, 280] width 38 height 10
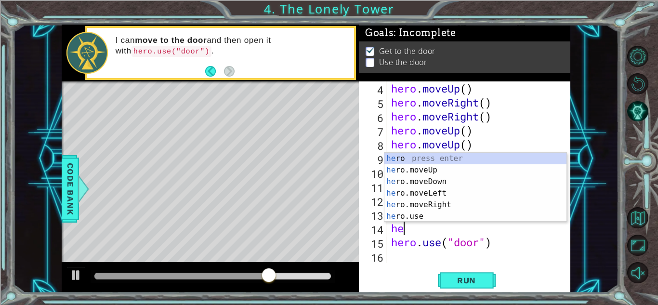
type textarea "h"
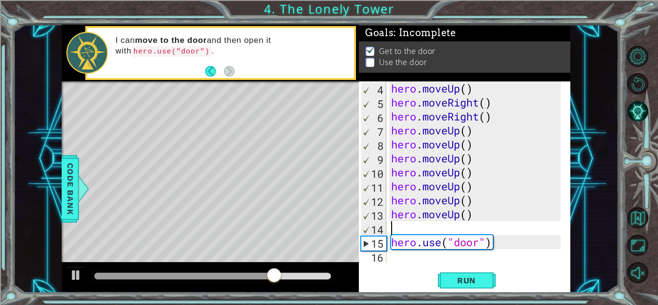
type textarea "hero.moveUp()"
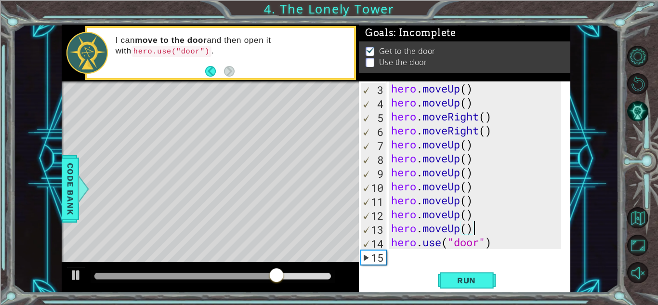
scroll to position [28, 0]
type textarea "\"
click at [480, 276] on span "Run" at bounding box center [466, 280] width 38 height 10
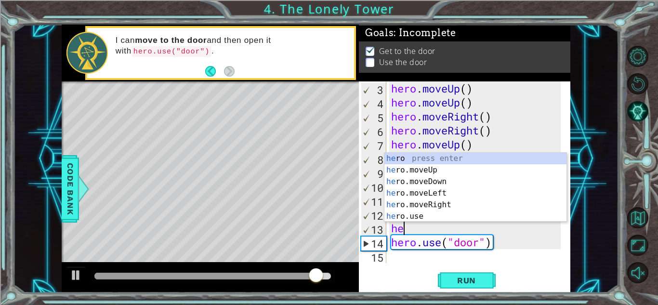
scroll to position [0, 0]
type textarea "h"
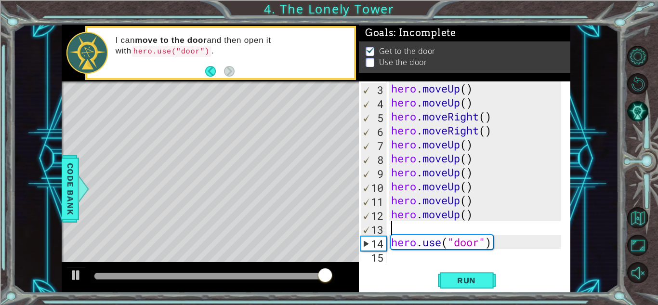
scroll to position [14, 0]
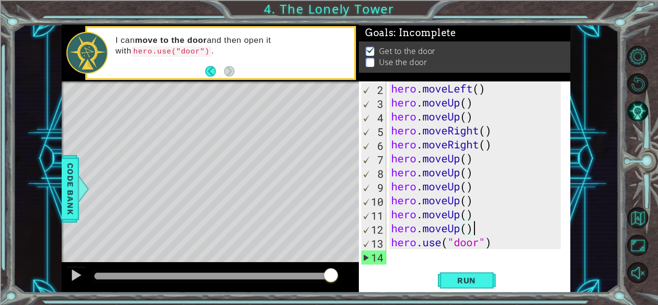
click at [466, 274] on button "Run" at bounding box center [467, 280] width 58 height 21
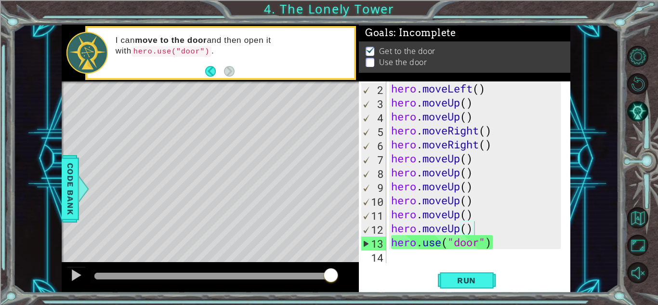
click at [473, 282] on span "Run" at bounding box center [466, 280] width 38 height 10
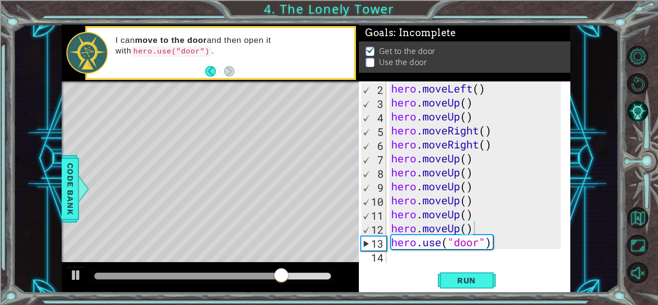
drag, startPoint x: 583, startPoint y: 181, endPoint x: 528, endPoint y: 189, distance: 55.9
click at [528, 189] on div "1 ההההההההההההההההההההההההההההההההההההההההההההההההההההההההההההההההההההההההההההה…" at bounding box center [315, 159] width 605 height 268
click at [479, 214] on div "hero . moveLeft ( ) hero . moveUp ( ) hero . moveUp ( ) hero . moveRight ( ) he…" at bounding box center [477, 185] width 176 height 209
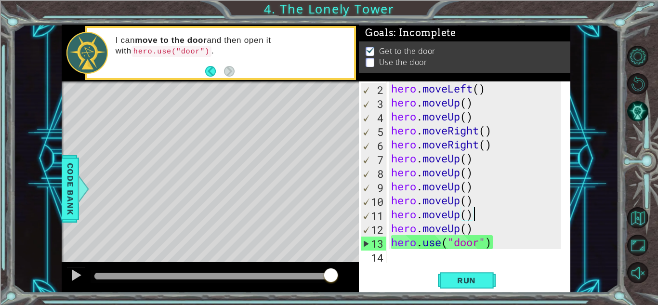
type textarea "hero.moveUp("
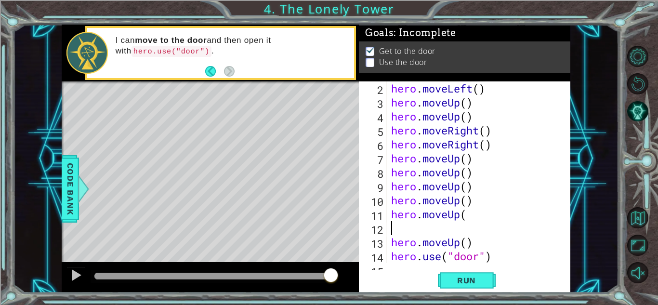
type textarea "hero.moveUp("
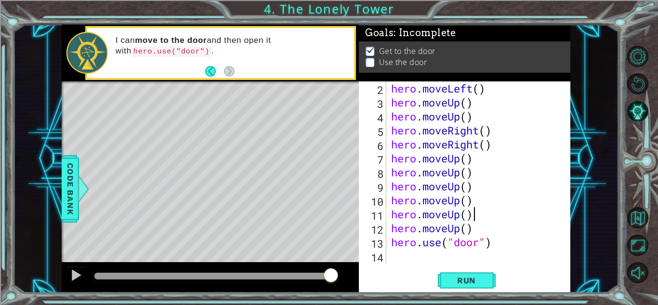
scroll to position [0, 3]
click at [471, 284] on span "Run" at bounding box center [466, 280] width 38 height 10
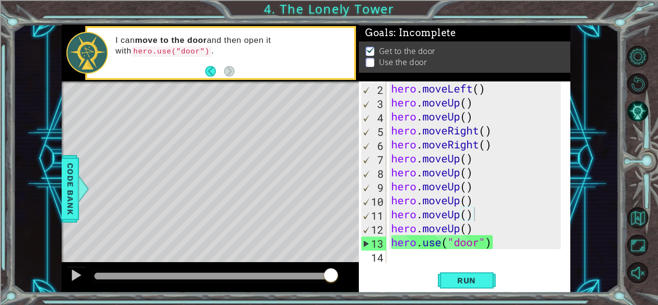
click at [458, 281] on span "Run" at bounding box center [466, 280] width 38 height 10
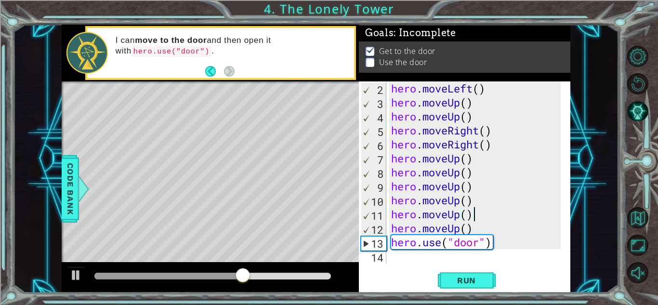
click at [372, 108] on div "3" at bounding box center [373, 104] width 25 height 14
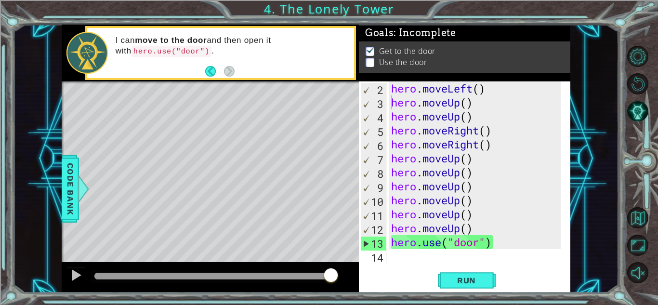
click at [480, 274] on button "Run" at bounding box center [467, 280] width 58 height 21
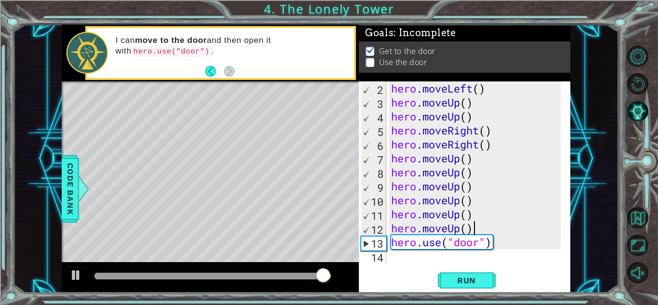
click at [472, 228] on div "hero . moveLeft ( ) hero . moveUp ( ) hero . moveUp ( ) hero . moveRight ( ) he…" at bounding box center [477, 185] width 176 height 209
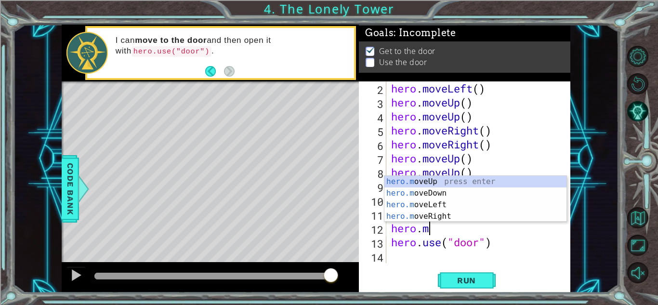
scroll to position [0, 0]
type textarea "h"
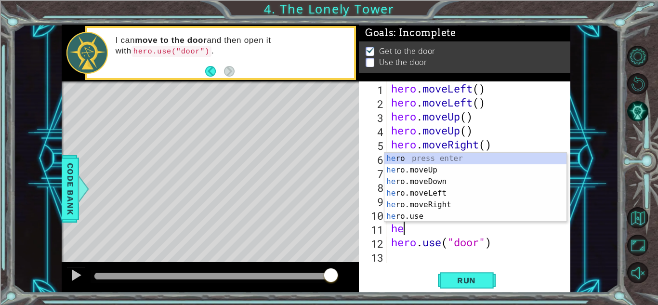
type textarea "h"
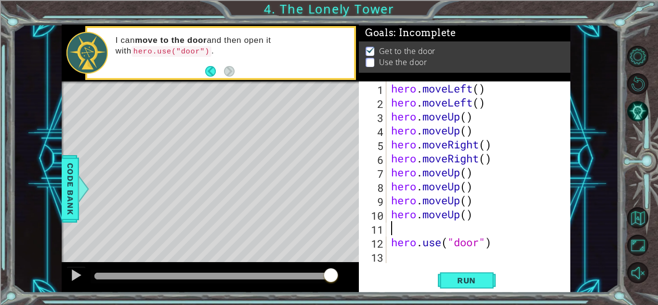
type textarea "hero.moveUp()"
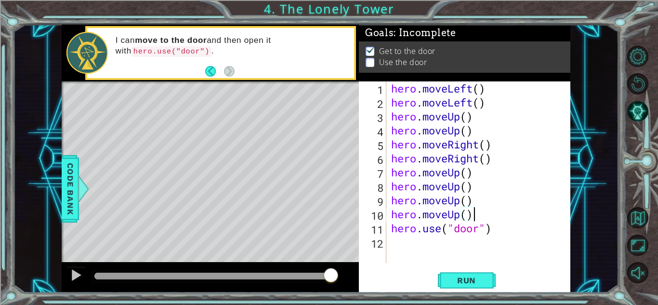
click at [480, 281] on span "Run" at bounding box center [466, 280] width 38 height 10
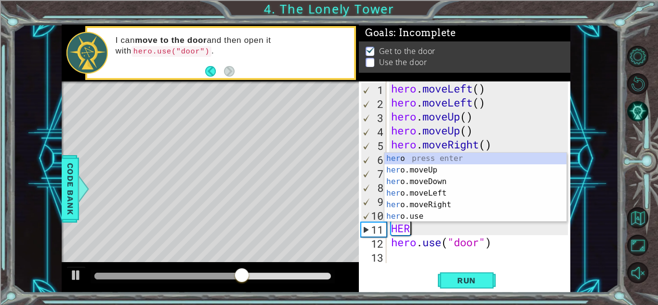
type textarea "HERO"
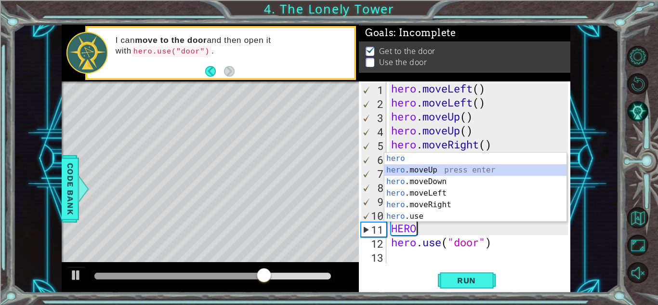
click at [439, 169] on div "hero press enter hero .moveUp press enter hero .moveDown press enter hero .move…" at bounding box center [475, 199] width 182 height 92
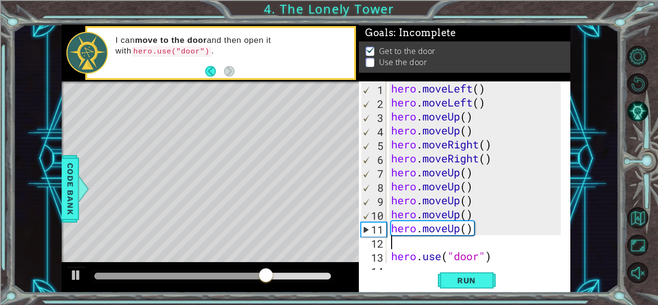
scroll to position [0, 0]
type textarea "="
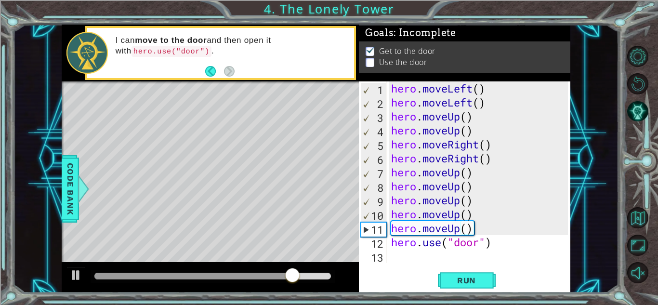
click at [471, 279] on span "Run" at bounding box center [466, 280] width 38 height 10
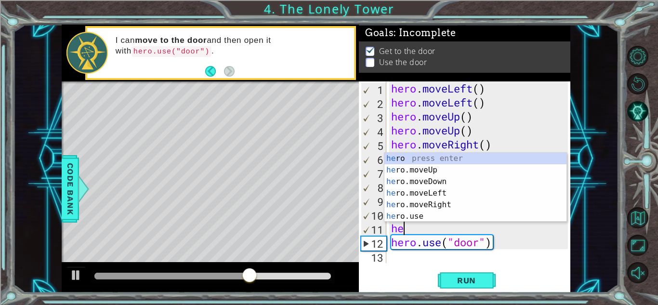
type textarea "h"
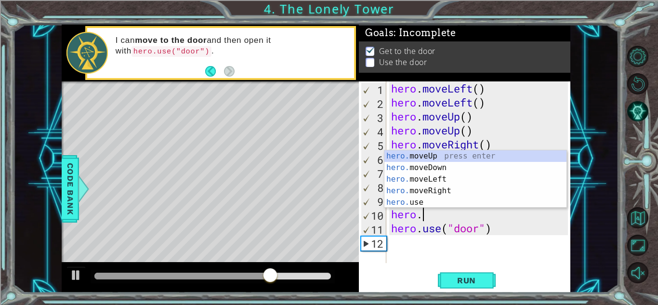
type textarea "h"
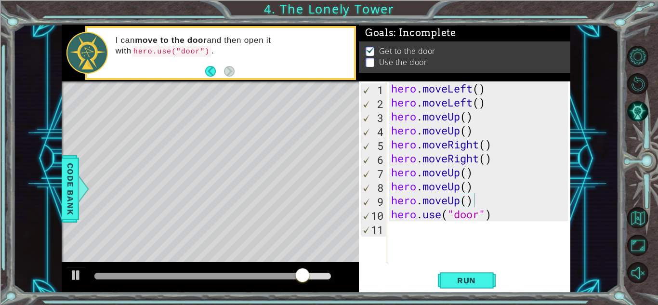
click at [472, 278] on span "Run" at bounding box center [466, 280] width 38 height 10
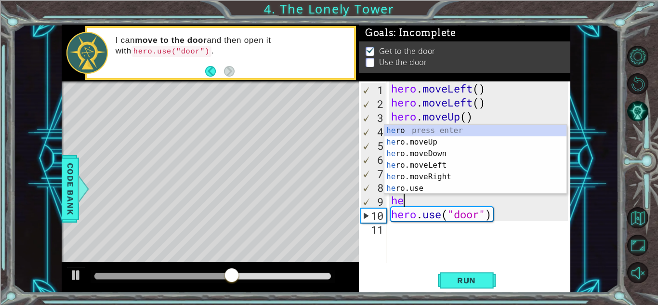
type textarea "h"
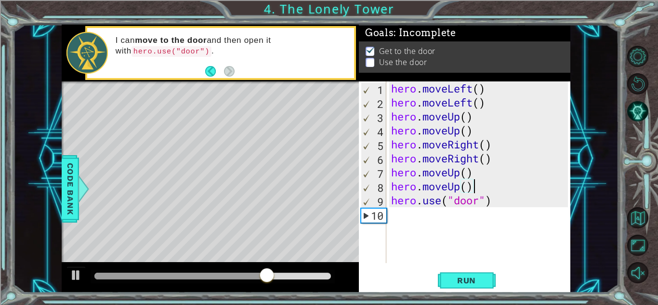
scroll to position [0, 3]
click at [472, 278] on span "Run" at bounding box center [466, 280] width 38 height 10
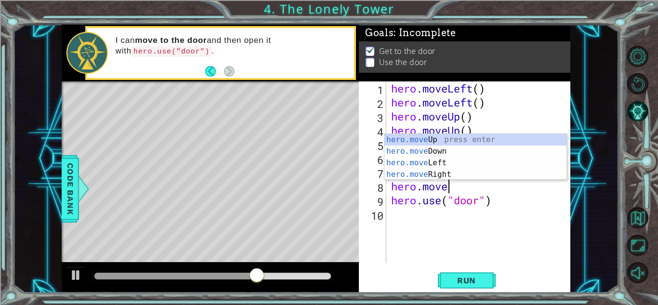
scroll to position [0, 0]
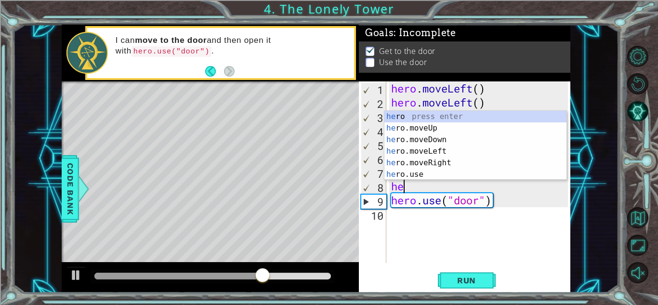
type textarea "h"
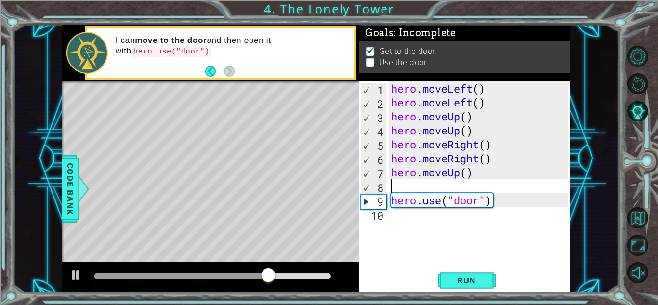
type textarea "hero.moveUp()"
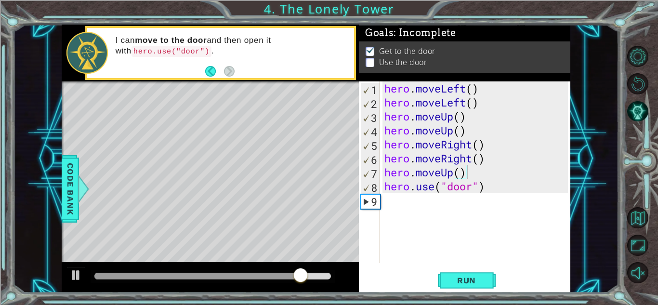
click at [451, 285] on span "Run" at bounding box center [466, 280] width 38 height 10
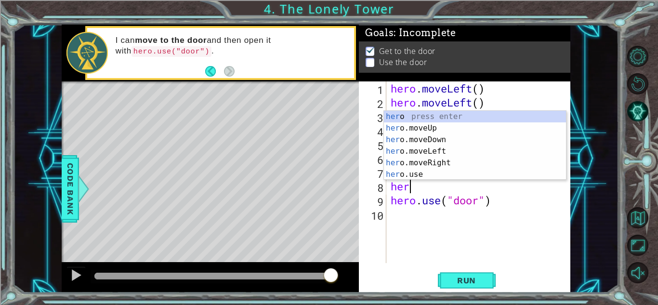
type textarea "hero"
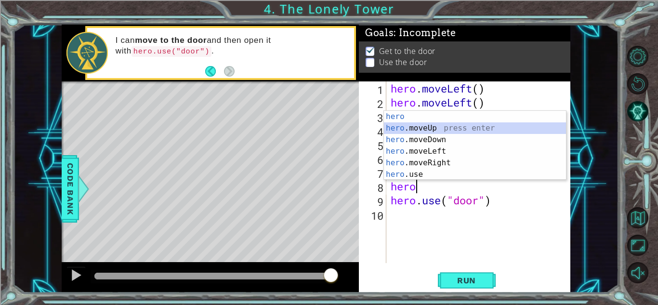
click at [463, 130] on div "hero press enter hero .moveUp press enter hero .moveDown press enter hero .move…" at bounding box center [475, 157] width 182 height 92
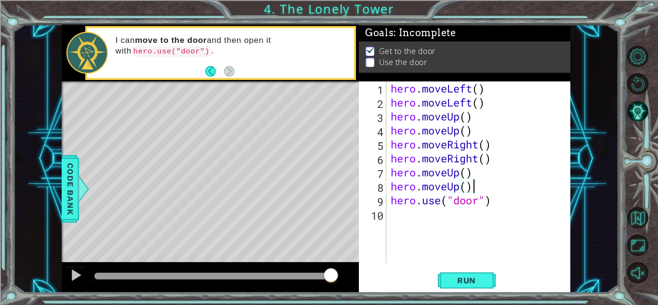
type textarea "hero.moveUp()"
click at [466, 279] on span "Run" at bounding box center [466, 280] width 38 height 10
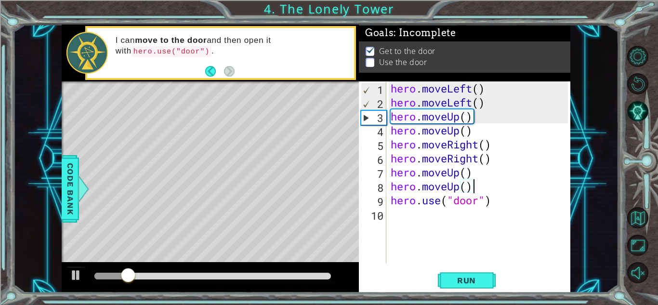
click at [469, 265] on div "hero.moveUp() 1 2 3 4 5 6 7 8 9 10 hero . moveLeft ( ) hero . moveLeft ( ) hero…" at bounding box center [464, 186] width 211 height 211
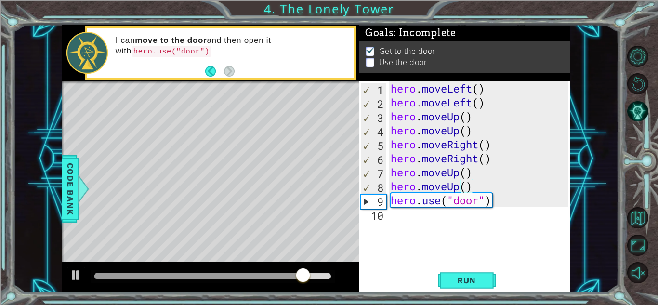
click at [470, 279] on span "Run" at bounding box center [466, 280] width 38 height 10
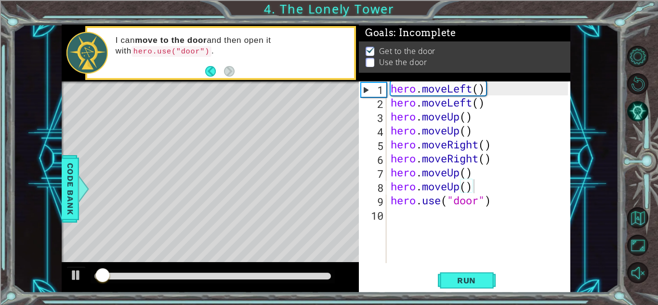
click at [470, 279] on span "Run" at bounding box center [466, 280] width 38 height 10
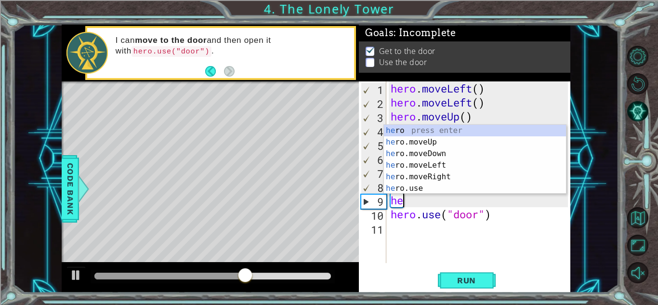
type textarea "hero"
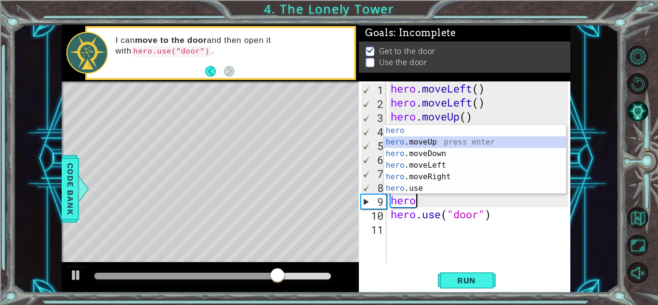
click at [442, 143] on div "hero press enter hero .moveUp press enter hero .moveDown press enter hero .move…" at bounding box center [475, 171] width 182 height 92
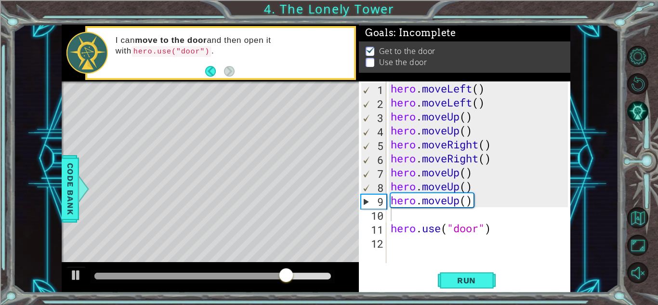
click at [468, 274] on button "Run" at bounding box center [467, 280] width 58 height 21
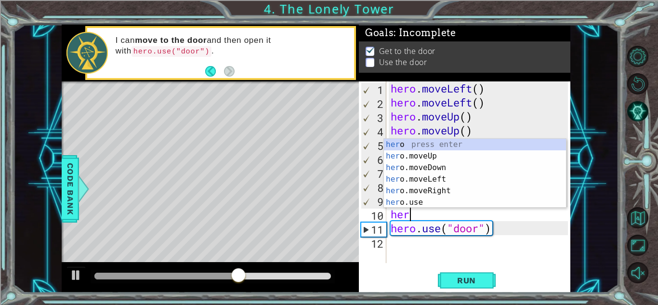
type textarea "hero"
click at [441, 155] on div "hero press enter hero .moveUp press enter hero .moveDown press enter hero .move…" at bounding box center [475, 185] width 182 height 92
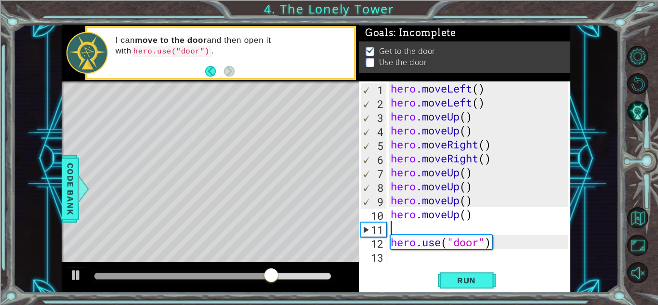
scroll to position [0, 0]
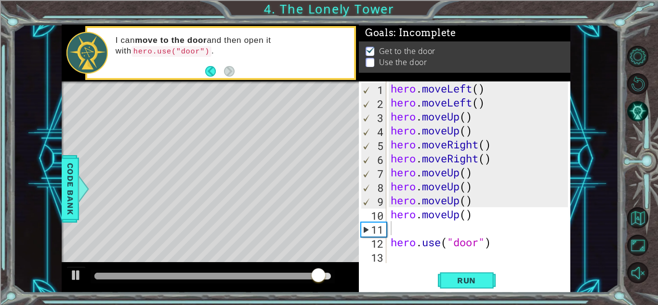
click at [455, 285] on button "Run" at bounding box center [467, 280] width 58 height 21
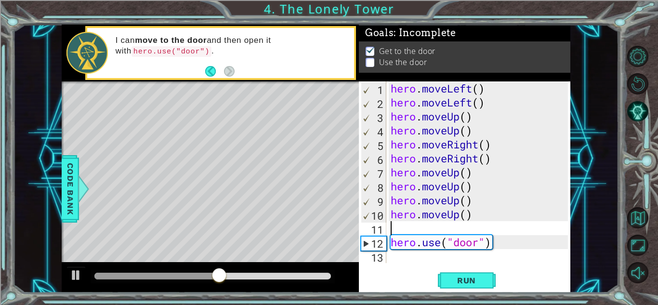
click at [614, 229] on div "1 ההההההההההההההההההההההההההההההההההההההההההההההההההההההההההההההההההההההההההההה…" at bounding box center [315, 159] width 605 height 268
click at [487, 280] on button "Run" at bounding box center [467, 280] width 58 height 21
click at [492, 242] on div "hero . moveLeft ( ) hero . moveLeft ( ) hero . moveUp ( ) hero . moveUp ( ) her…" at bounding box center [480, 185] width 184 height 209
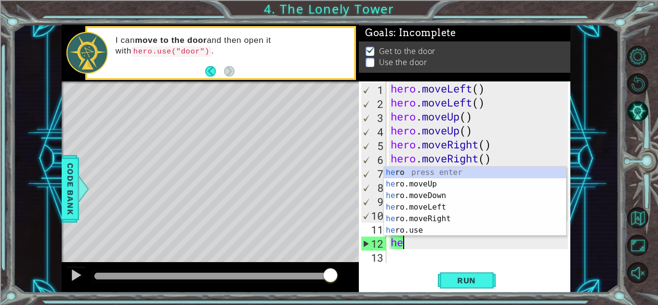
type textarea "h"
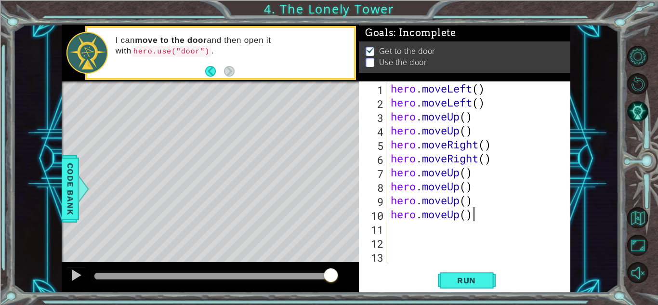
click at [471, 212] on div "hero . moveLeft ( ) hero . moveLeft ( ) hero . moveUp ( ) hero . moveUp ( ) her…" at bounding box center [480, 185] width 184 height 209
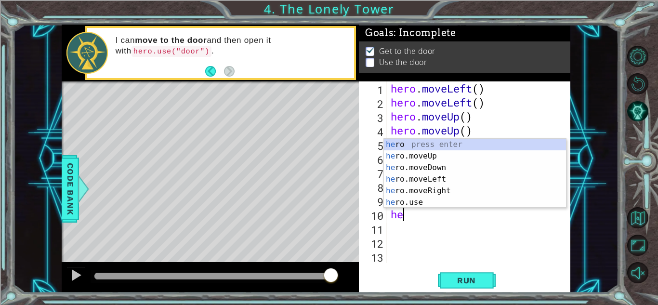
type textarea "h"
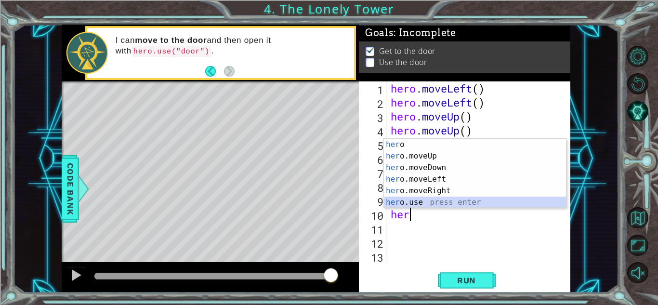
click at [453, 202] on div "her o press enter her o.moveUp press enter her o.moveDown press enter her o.mov…" at bounding box center [475, 185] width 182 height 92
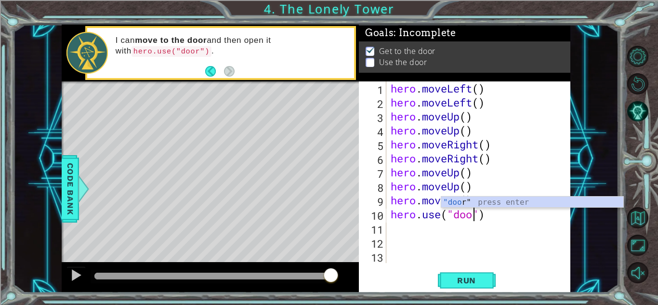
scroll to position [0, 4]
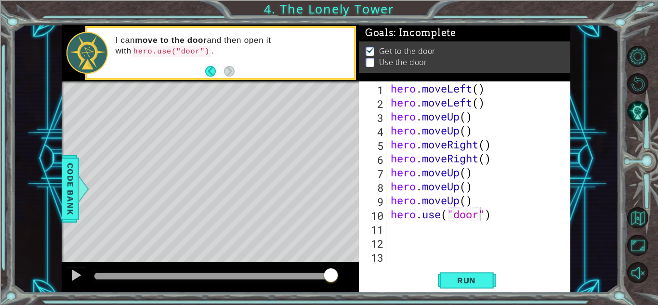
click at [463, 285] on span "Run" at bounding box center [466, 280] width 38 height 10
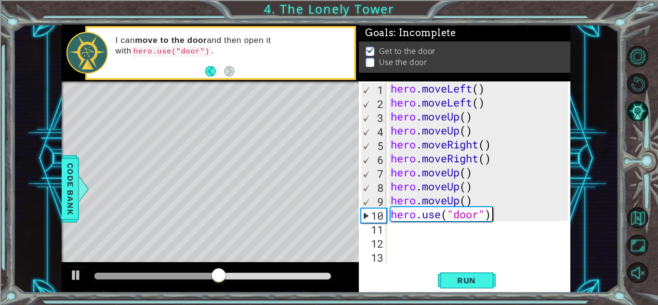
click at [509, 218] on div "hero . moveLeft ( ) hero . moveLeft ( ) hero . moveUp ( ) hero . moveUp ( ) her…" at bounding box center [480, 185] width 184 height 209
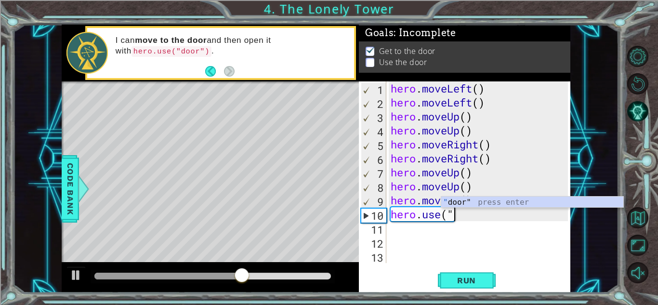
scroll to position [0, 0]
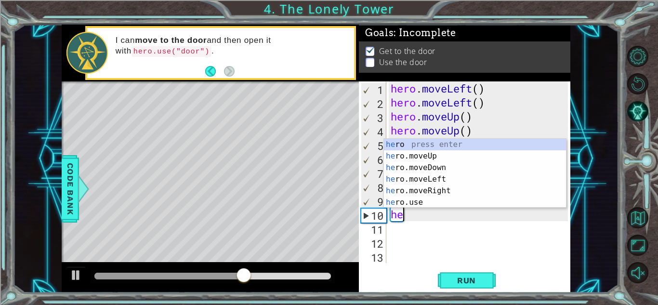
type textarea "h"
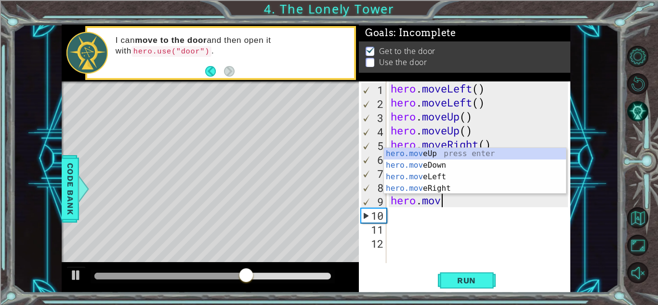
type textarea "h"
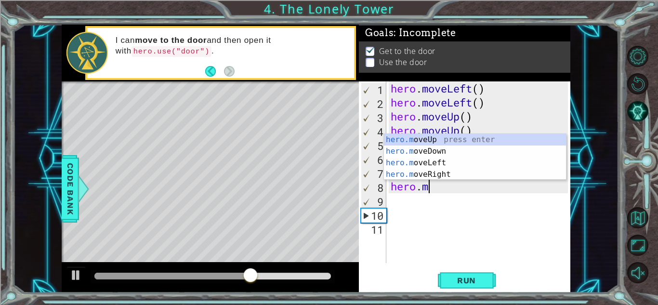
type textarea "h"
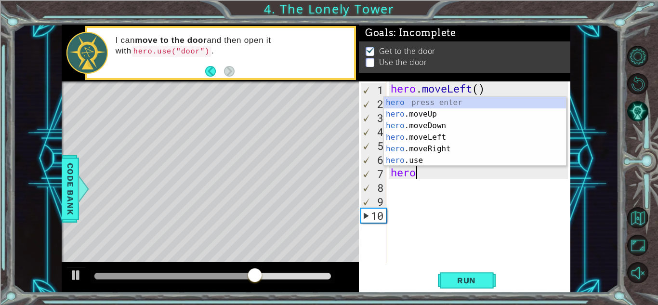
type textarea "h"
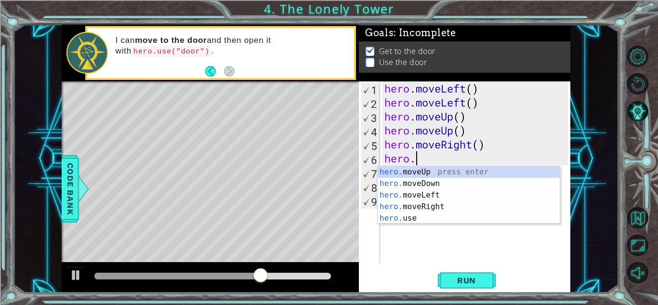
type textarea "h"
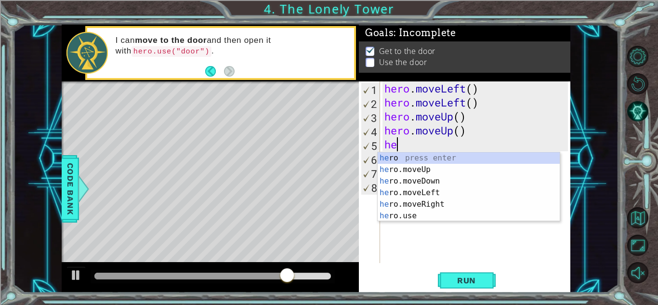
type textarea "h"
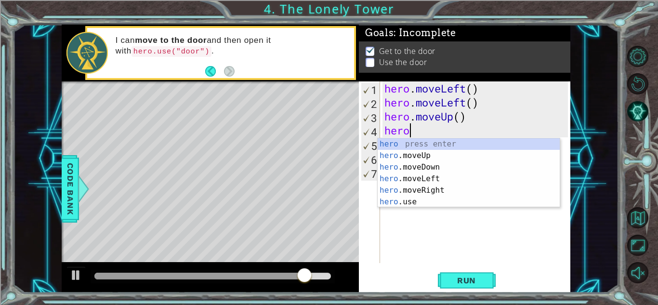
type textarea "h"
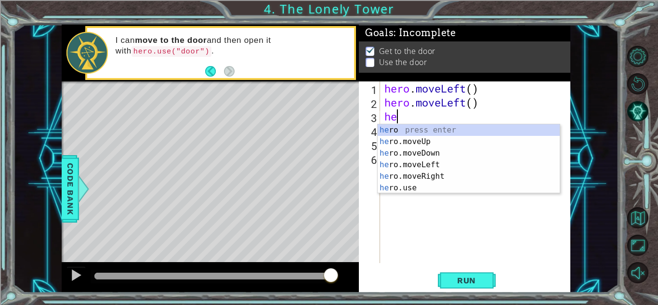
type textarea "h"
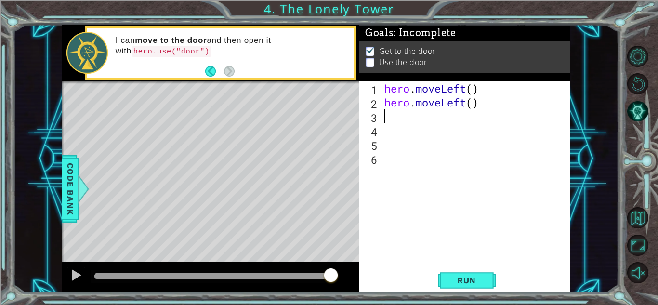
click at [476, 277] on span "Run" at bounding box center [466, 280] width 38 height 10
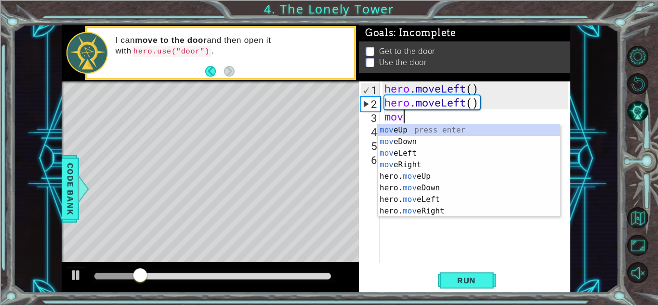
type textarea "move"
click at [414, 130] on div "move Up press enter move Down press enter move Left press enter move Right pres…" at bounding box center [468, 182] width 182 height 116
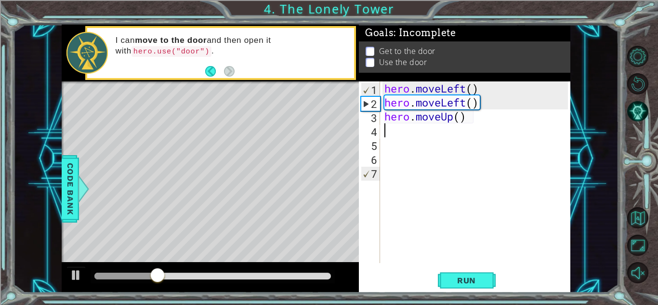
scroll to position [0, 0]
click at [462, 118] on div "hero . moveLeft ( ) hero . moveLeft ( ) hero . moveUp ( )" at bounding box center [477, 185] width 190 height 209
type textarea "hero.moveUp(2)"
click at [399, 133] on div "hero . moveLeft ( ) hero . moveLeft ( ) hero . moveUp ( 2 )" at bounding box center [477, 185] width 190 height 209
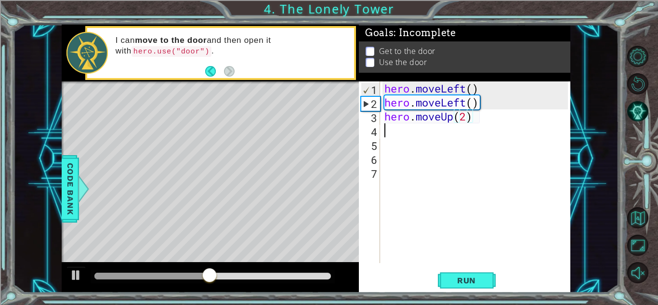
scroll to position [0, 0]
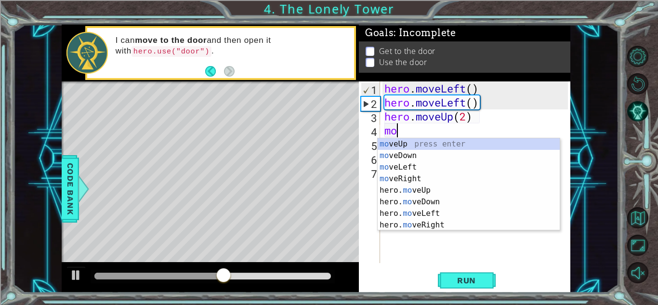
type textarea "move"
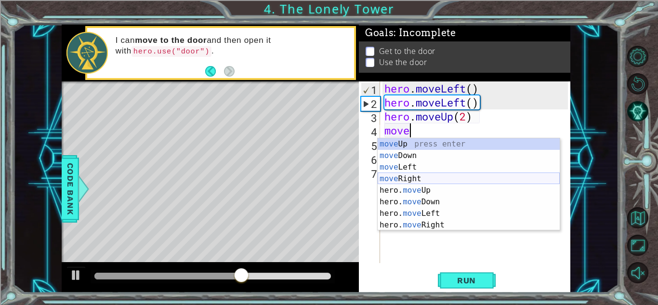
click at [414, 177] on div "move Up press enter move Down press enter move Left press enter move Right pres…" at bounding box center [468, 196] width 182 height 116
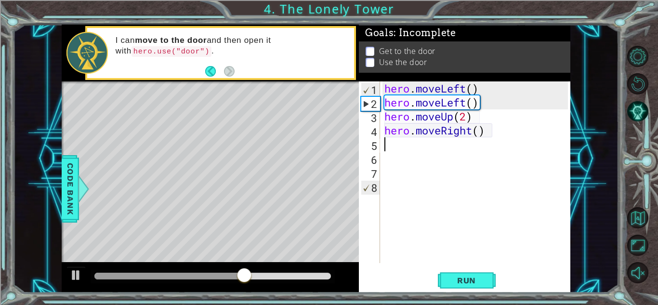
scroll to position [0, 0]
click at [479, 131] on div "hero . moveLeft ( ) hero . moveLeft ( ) hero . moveUp ( 2 ) hero . moveRight ( )" at bounding box center [477, 185] width 190 height 209
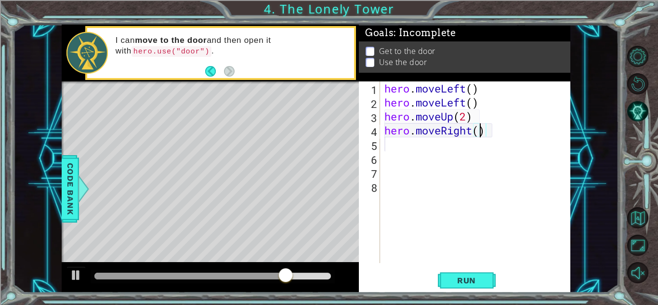
type textarea "hero.moveRight(2)"
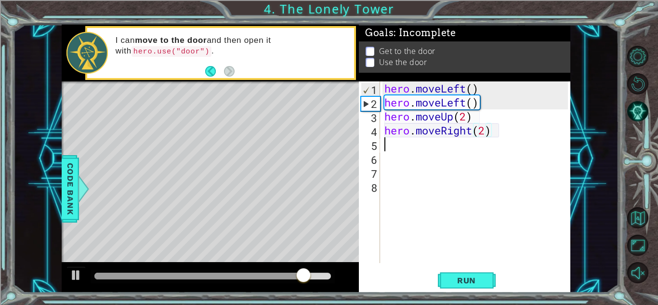
click at [405, 142] on div "hero . moveLeft ( ) hero . moveLeft ( ) hero . moveUp ( 2 ) hero . moveRight ( …" at bounding box center [477, 185] width 190 height 209
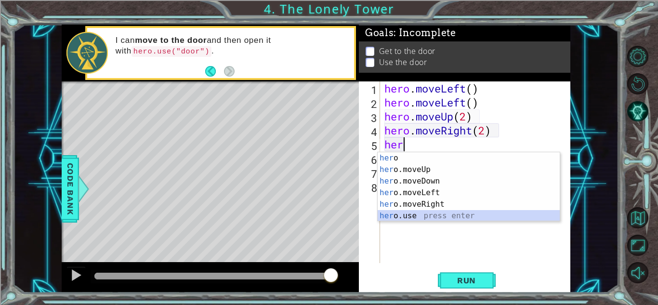
click at [414, 214] on div "her o press enter her o.moveUp press enter her o.moveDown press enter her o.mov…" at bounding box center [468, 198] width 182 height 92
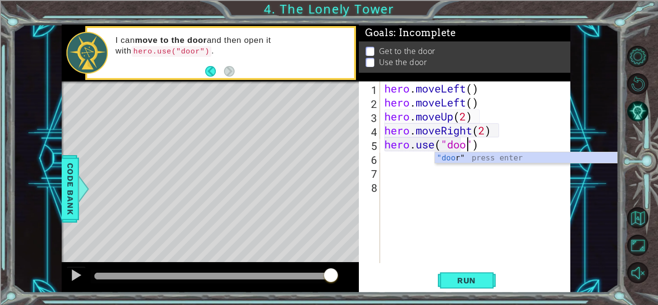
type textarea "hero.use("door")"
click at [409, 155] on div "hero . moveLeft ( ) hero . moveLeft ( ) hero . moveUp ( 2 ) hero . moveRight ( …" at bounding box center [477, 185] width 190 height 209
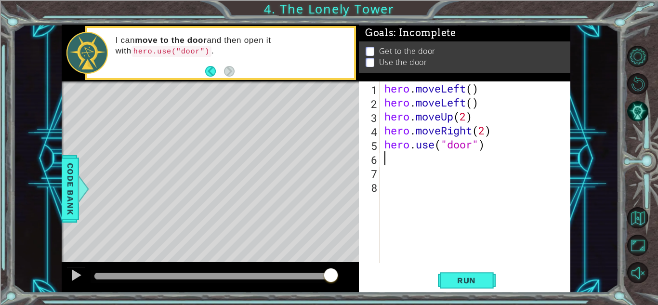
scroll to position [0, 0]
click at [409, 155] on div "hero . moveLeft ( ) hero . moveLeft ( ) hero . moveUp ( 2 ) hero . moveRight ( …" at bounding box center [477, 185] width 190 height 209
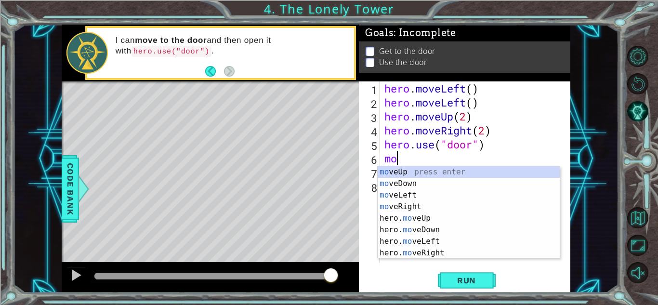
type textarea "move"
click at [408, 173] on div "move Up press enter move Down press enter move Left press enter move Right pres…" at bounding box center [468, 224] width 182 height 116
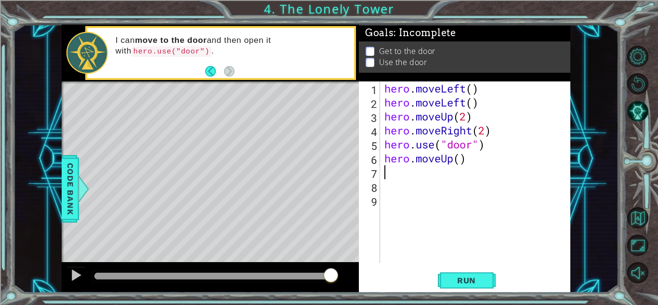
scroll to position [0, 0]
click at [473, 279] on span "Run" at bounding box center [466, 280] width 38 height 10
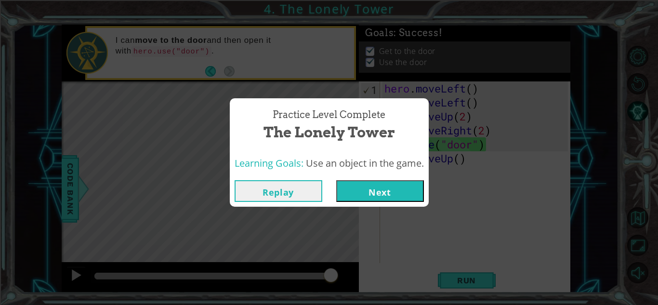
click at [386, 188] on button "Next" at bounding box center [380, 191] width 88 height 22
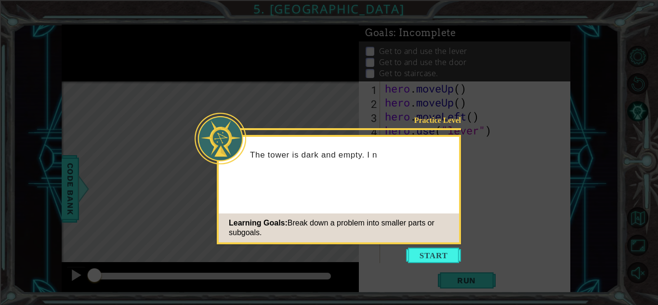
click at [423, 253] on button "Start" at bounding box center [433, 254] width 55 height 15
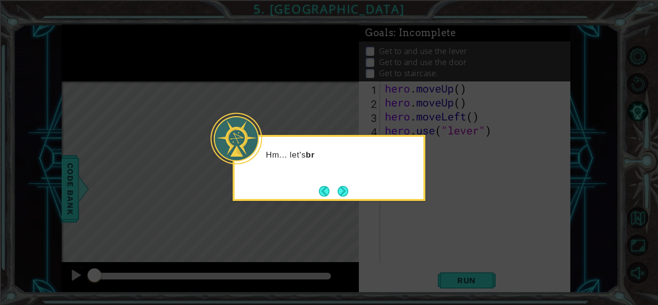
click at [347, 194] on button "Next" at bounding box center [342, 191] width 11 height 11
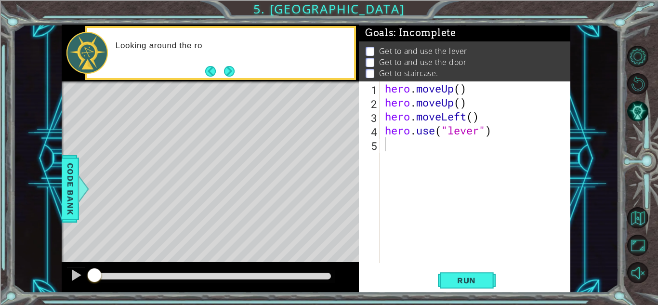
click at [226, 69] on button "Next" at bounding box center [229, 71] width 11 height 11
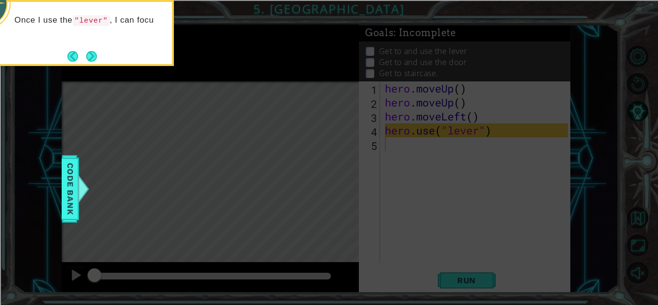
click at [86, 58] on button "Next" at bounding box center [91, 56] width 11 height 11
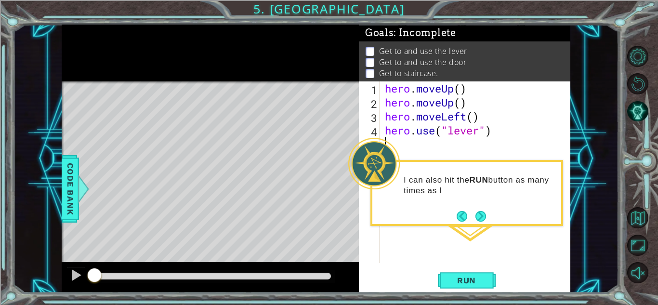
click at [478, 218] on button "Next" at bounding box center [480, 216] width 11 height 11
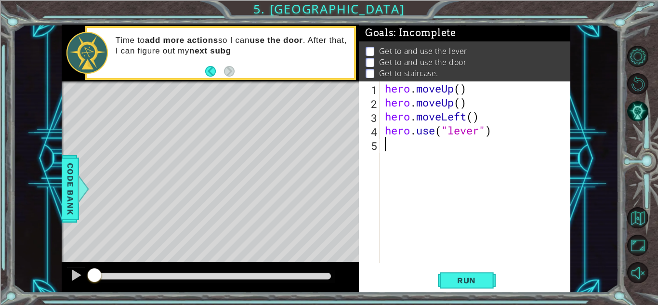
click at [466, 284] on span "Run" at bounding box center [466, 280] width 38 height 10
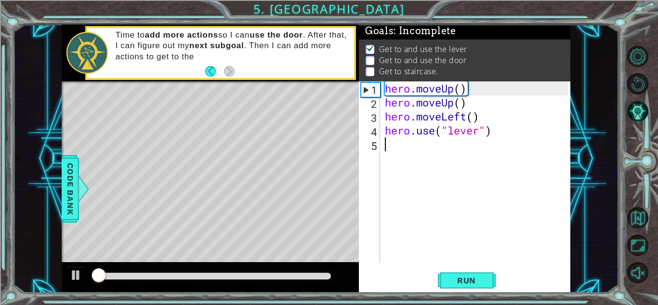
scroll to position [7, 0]
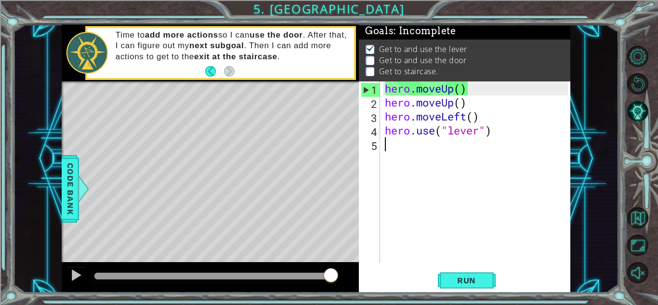
click at [389, 145] on div "hero . moveUp ( ) hero . moveUp ( ) hero . moveLeft ( ) hero . use ( "lever" )" at bounding box center [478, 185] width 190 height 209
click at [448, 275] on span "Run" at bounding box center [466, 280] width 38 height 10
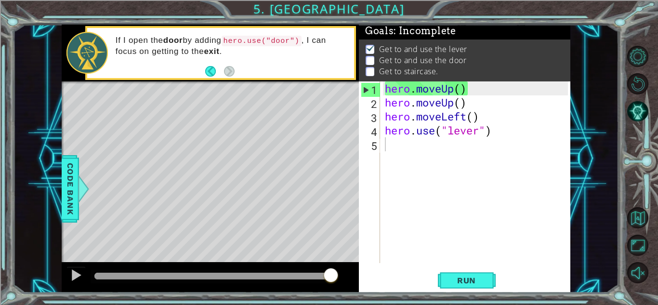
click at [285, 280] on div at bounding box center [213, 276] width 244 height 13
click at [648, 103] on button "AI Hint" at bounding box center [637, 111] width 21 height 21
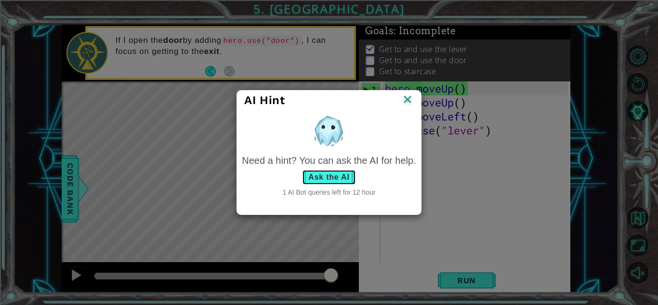
click at [337, 176] on button "Ask the AI" at bounding box center [328, 176] width 53 height 15
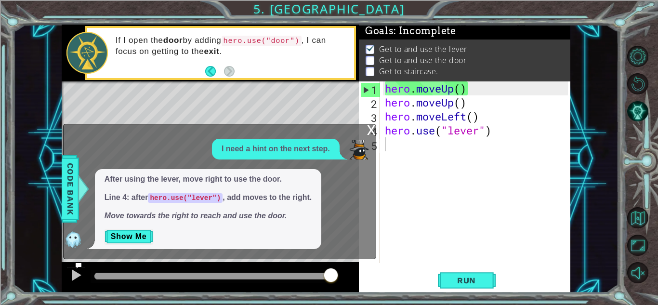
click at [456, 283] on span "Run" at bounding box center [466, 280] width 38 height 10
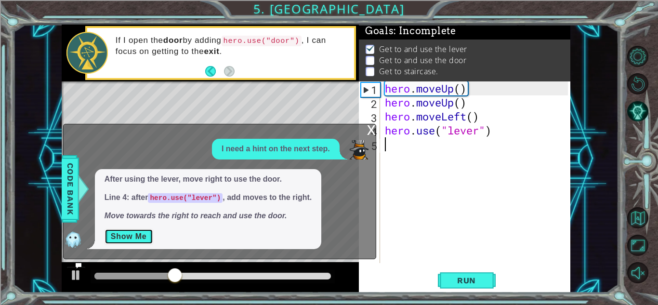
click at [127, 233] on button "Show Me" at bounding box center [128, 236] width 49 height 15
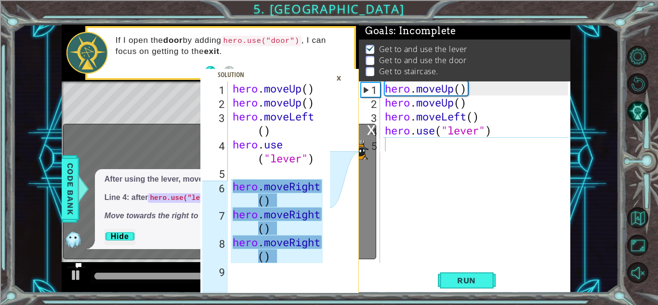
click at [230, 88] on div "1 2 3 4 5 6 7 8 9 hero . moveUp ( ) hero . moveUp ( ) hero . moveLeft ( ) hero …" at bounding box center [264, 171] width 129 height 181
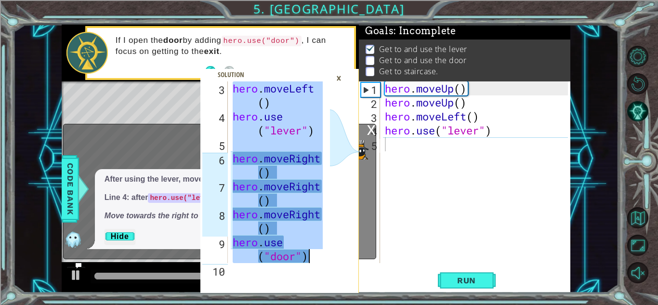
drag, startPoint x: 231, startPoint y: 87, endPoint x: 325, endPoint y: 274, distance: 210.1
click at [325, 274] on div "hero.moveUp() 3 4 5 6 7 8 9 10 hero . moveLeft ( ) hero . use ( "lever" ) hero …" at bounding box center [279, 186] width 158 height 211
type textarea "hero.use("door")"
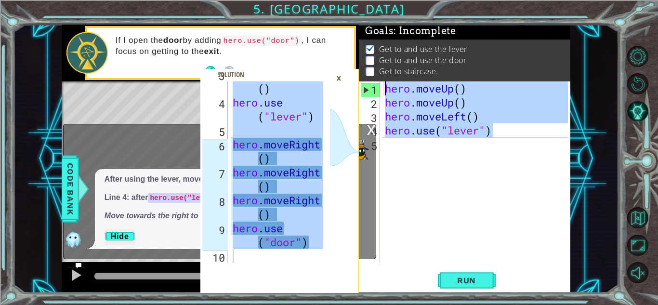
drag, startPoint x: 493, startPoint y: 136, endPoint x: 370, endPoint y: 81, distance: 135.3
click at [370, 81] on div "Goals : Incomplete Get to and use the lever Get to and use the door Get to stai…" at bounding box center [464, 159] width 211 height 268
type textarea "hero.moveUp() hero.moveUp()"
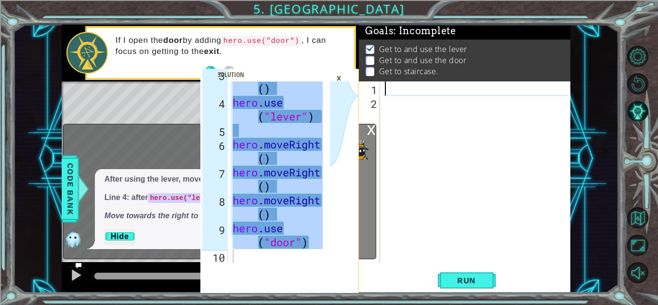
paste textarea "\"
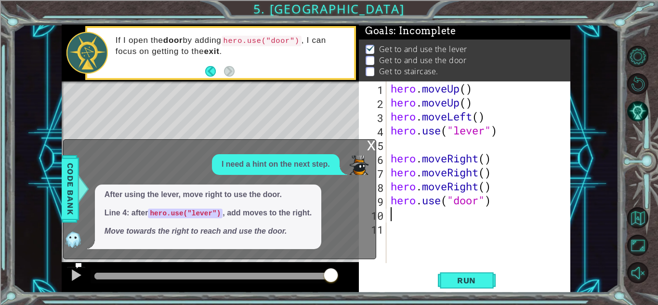
type textarea "\"
click at [484, 282] on span "Run" at bounding box center [466, 280] width 38 height 10
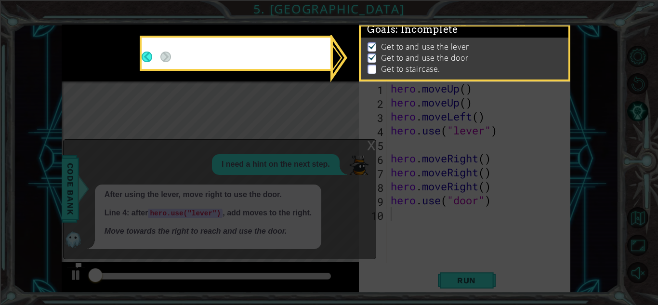
scroll to position [7, 0]
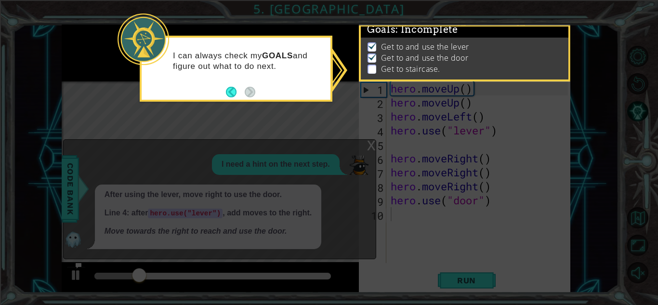
click at [407, 173] on icon at bounding box center [329, 152] width 658 height 305
click at [578, 97] on icon at bounding box center [329, 152] width 658 height 305
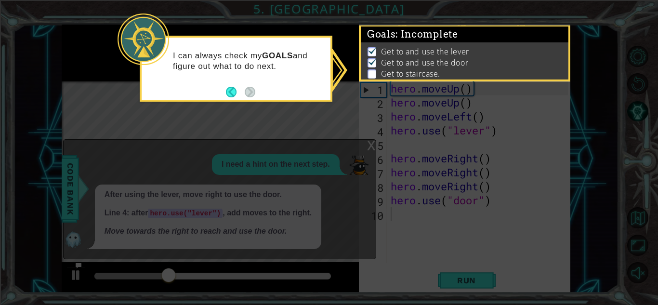
click at [350, 146] on icon at bounding box center [329, 152] width 658 height 305
click at [387, 176] on icon at bounding box center [329, 152] width 658 height 305
click at [453, 52] on p "Get to and use the lever" at bounding box center [425, 51] width 88 height 11
click at [368, 69] on p at bounding box center [371, 73] width 9 height 9
click at [369, 61] on img at bounding box center [372, 61] width 10 height 8
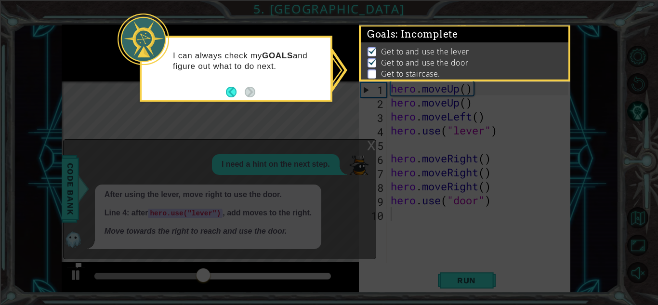
click at [562, 75] on div "Goals : Incomplete Get to and use the lever Get to and use the door Get to stai…" at bounding box center [464, 53] width 211 height 57
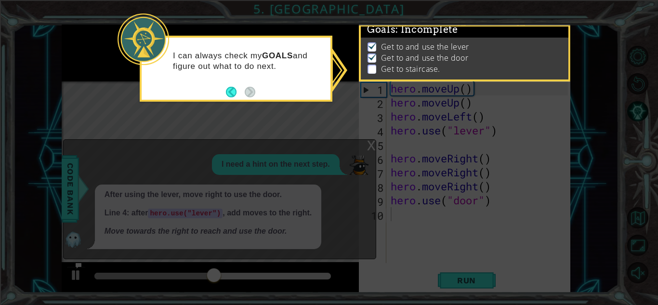
scroll to position [17, 0]
click at [492, 64] on li "Get to staircase." at bounding box center [465, 69] width 196 height 11
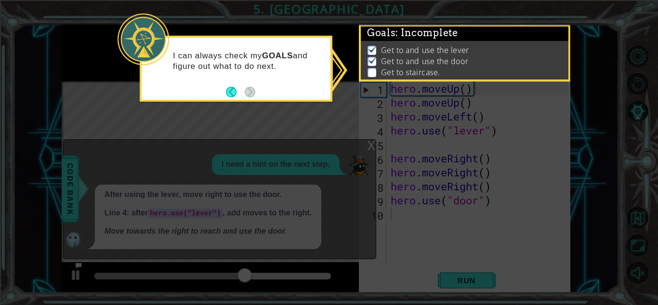
click at [405, 36] on span ": Incomplete" at bounding box center [426, 33] width 62 height 12
click at [231, 92] on button "Back" at bounding box center [235, 92] width 19 height 11
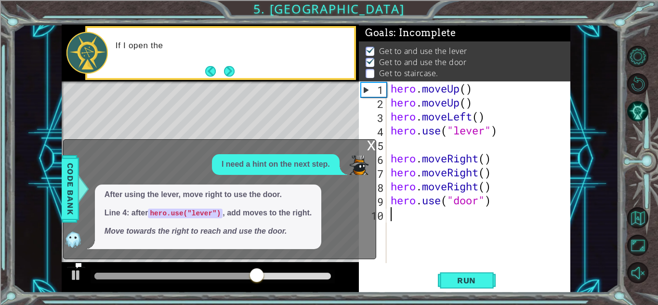
click at [229, 76] on button "Next" at bounding box center [229, 71] width 11 height 11
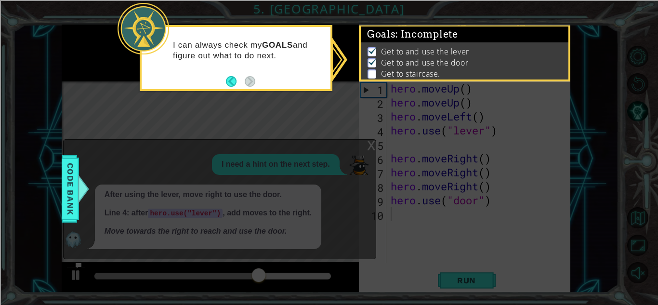
click at [229, 76] on button "Back" at bounding box center [235, 81] width 19 height 11
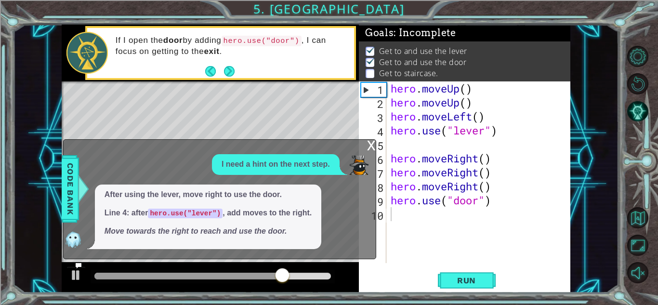
click at [370, 148] on div "x" at bounding box center [371, 145] width 9 height 10
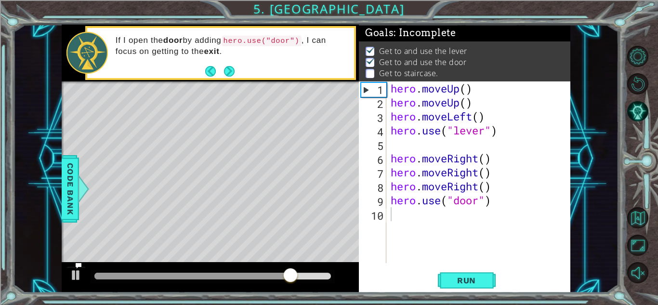
click at [466, 276] on span "Run" at bounding box center [466, 280] width 38 height 10
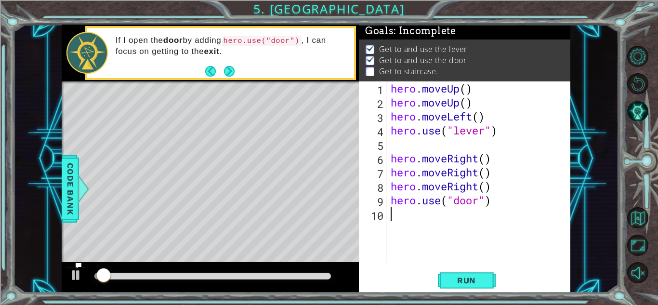
scroll to position [7, 0]
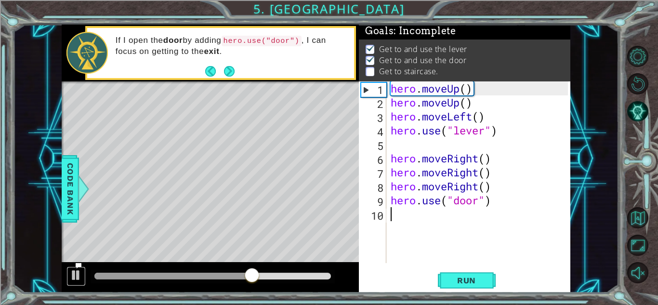
click at [74, 274] on div at bounding box center [76, 275] width 13 height 13
click at [78, 264] on icon at bounding box center [78, 265] width 7 height 7
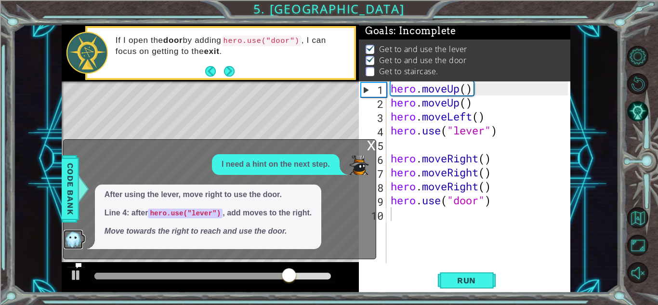
click at [72, 235] on img at bounding box center [73, 239] width 19 height 19
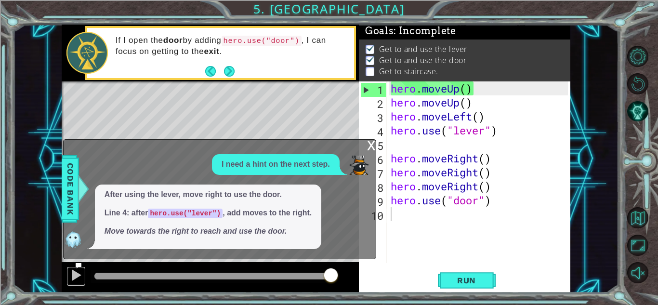
click at [75, 274] on div at bounding box center [76, 275] width 13 height 13
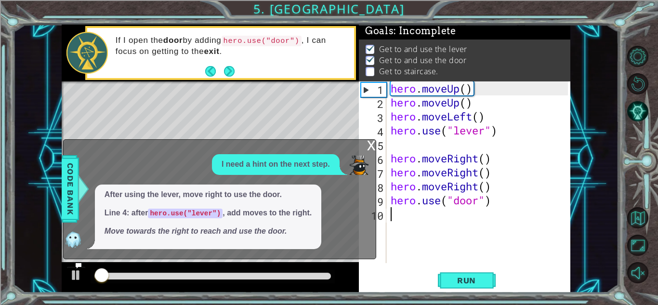
click at [339, 168] on div "I need a hint on the next step." at bounding box center [276, 164] width 128 height 21
click at [354, 168] on img at bounding box center [358, 164] width 19 height 19
click at [198, 212] on code "hero.use("lever")" at bounding box center [185, 213] width 75 height 10
click at [369, 145] on div "x" at bounding box center [371, 145] width 9 height 10
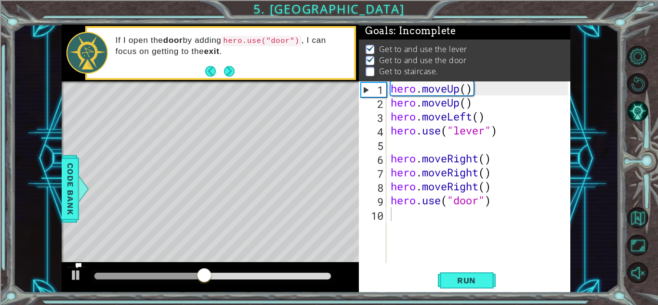
click at [41, 271] on div "hero.use("door") 3 4 5 6 7 8 9 10 hero . moveLeft ( ) hero . use ( "lever" ) he…" at bounding box center [315, 159] width 605 height 268
click at [52, 253] on div "hero.use("door") 3 4 5 6 7 8 9 10 hero . moveLeft ( ) hero . use ( "lever" ) he…" at bounding box center [315, 159] width 605 height 268
click at [75, 202] on span "Code Bank" at bounding box center [70, 188] width 15 height 59
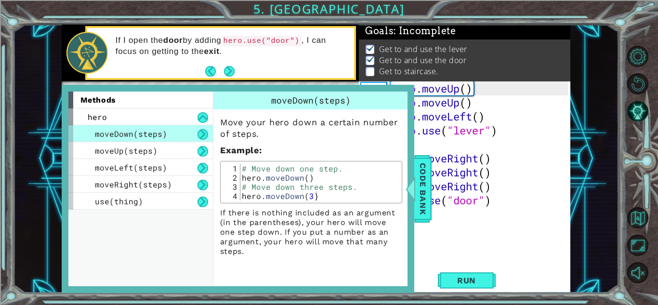
click at [161, 206] on div "use(thing)" at bounding box center [140, 201] width 144 height 17
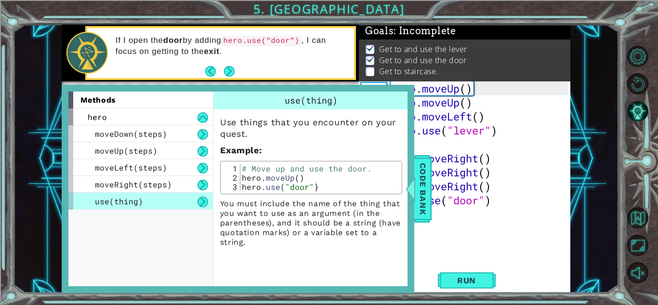
click at [201, 201] on button at bounding box center [202, 201] width 11 height 11
click at [418, 187] on span "Code Bank" at bounding box center [422, 188] width 15 height 59
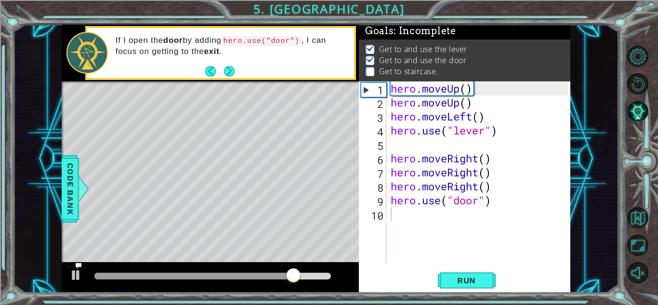
click at [230, 74] on button "Next" at bounding box center [229, 71] width 11 height 11
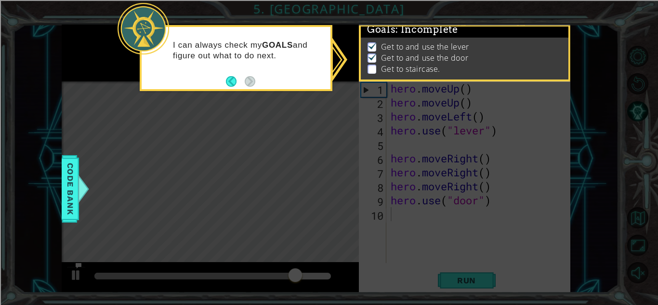
scroll to position [7, 0]
click at [102, 290] on icon at bounding box center [329, 152] width 658 height 305
click at [226, 82] on button "Back" at bounding box center [235, 81] width 19 height 11
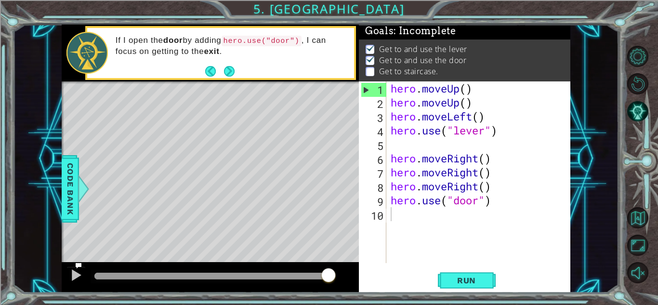
click at [78, 263] on icon at bounding box center [78, 265] width 7 height 7
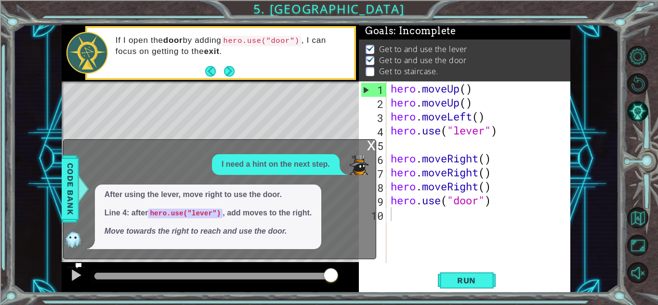
click at [76, 263] on icon at bounding box center [78, 265] width 7 height 7
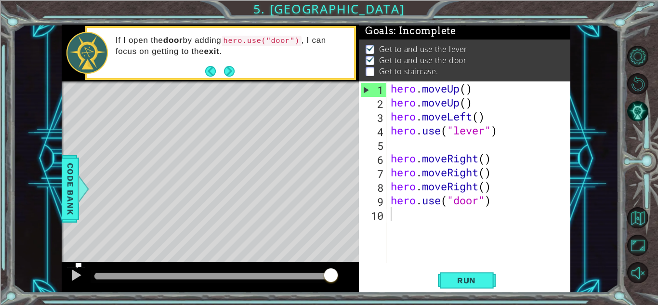
click at [76, 263] on icon at bounding box center [78, 265] width 7 height 7
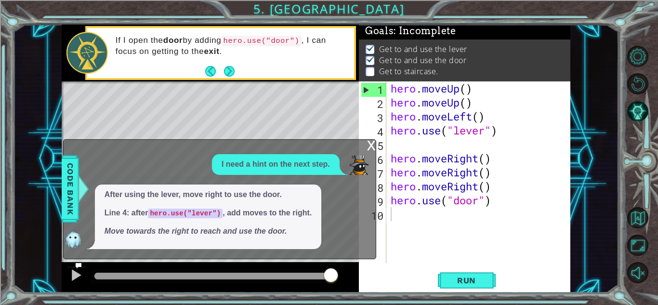
click at [76, 263] on icon at bounding box center [78, 265] width 7 height 7
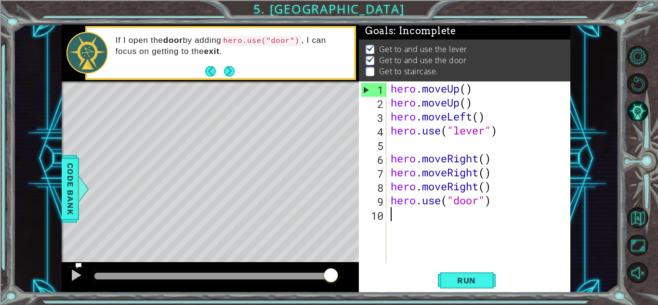
click at [411, 216] on div "hero . moveUp ( ) hero . moveUp ( ) hero . moveLeft ( ) hero . use ( "lever" ) …" at bounding box center [480, 185] width 184 height 209
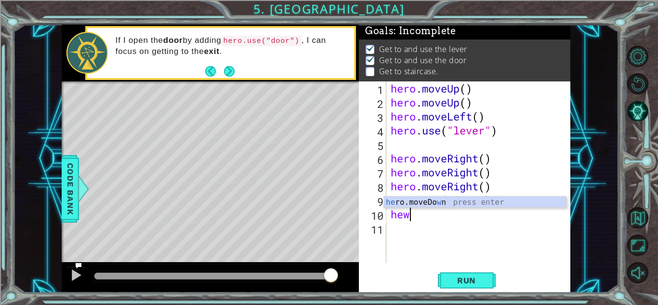
scroll to position [0, 0]
type textarea "h"
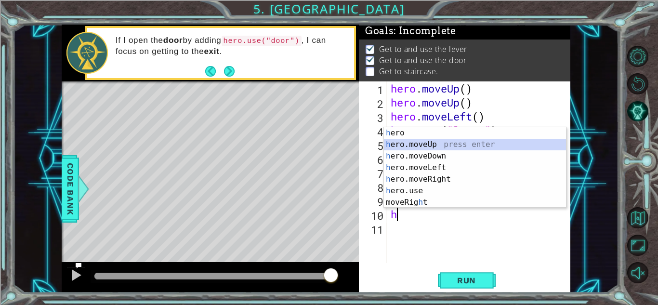
click at [409, 144] on div "h ero press enter h ero.moveUp press enter h ero.moveDown press enter h ero.mov…" at bounding box center [475, 179] width 182 height 104
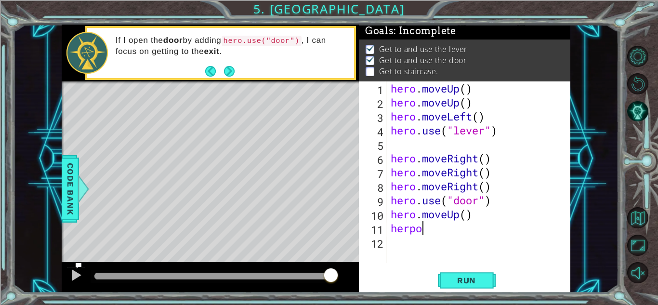
scroll to position [0, 1]
type textarea "herp"
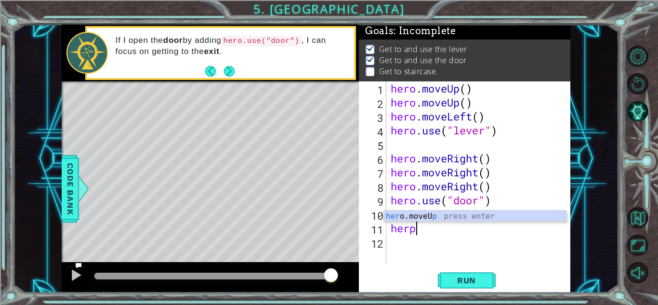
scroll to position [0, 0]
click at [411, 217] on div "her o.moveU p press enter" at bounding box center [475, 227] width 182 height 35
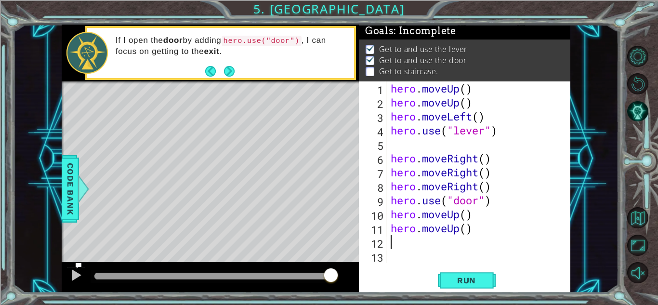
scroll to position [0, 0]
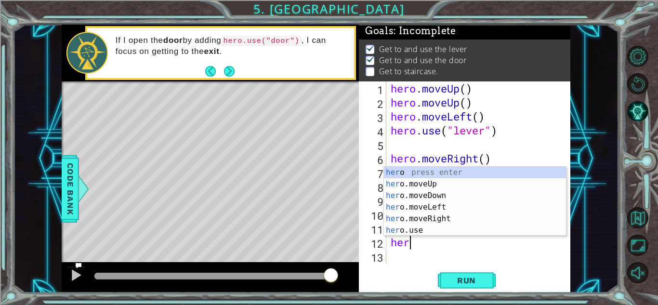
type textarea "hero"
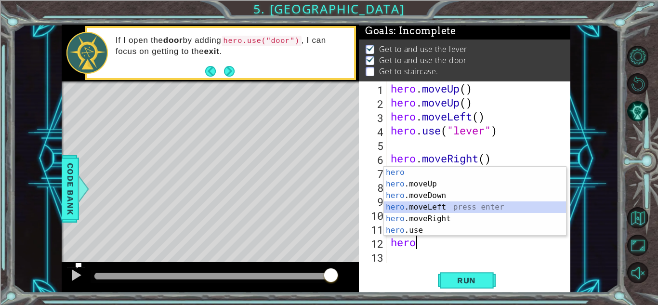
click at [443, 204] on div "hero press enter hero .moveUp press enter hero .moveDown press enter hero .move…" at bounding box center [475, 213] width 182 height 92
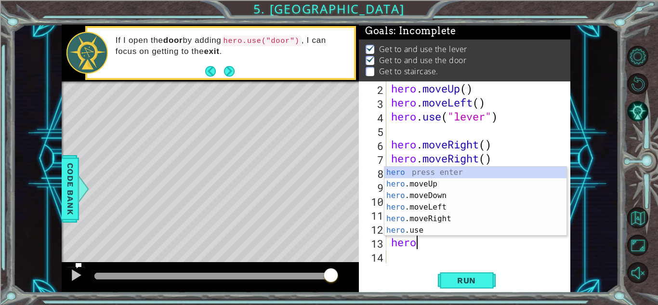
type textarea "hero"
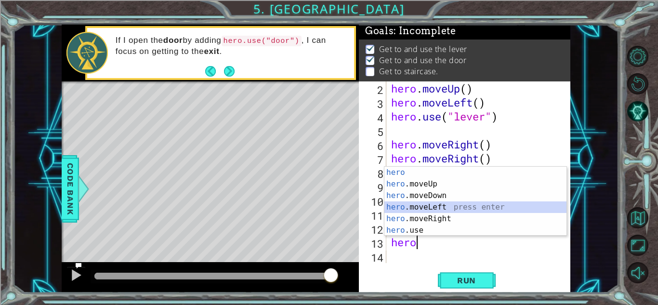
click at [443, 208] on div "hero press enter hero .moveUp press enter hero .moveDown press enter hero .move…" at bounding box center [475, 213] width 182 height 92
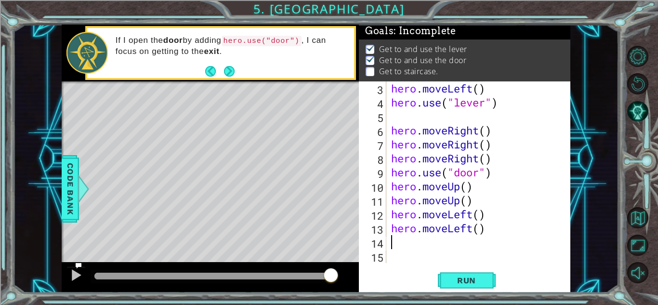
scroll to position [28, 0]
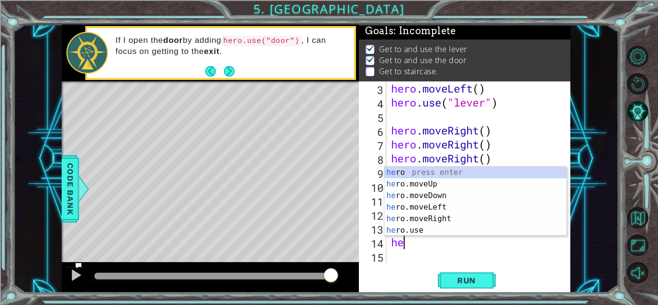
type textarea "hero"
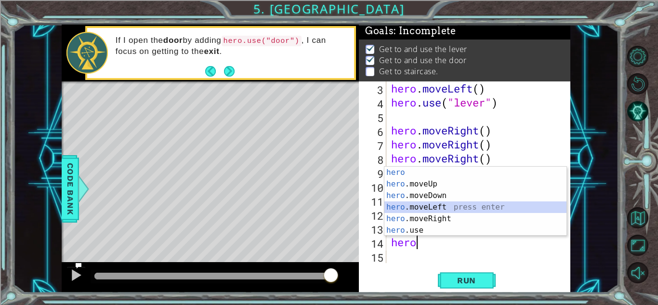
click at [417, 208] on div "hero press enter hero .moveUp press enter hero .moveDown press enter hero .move…" at bounding box center [475, 213] width 182 height 92
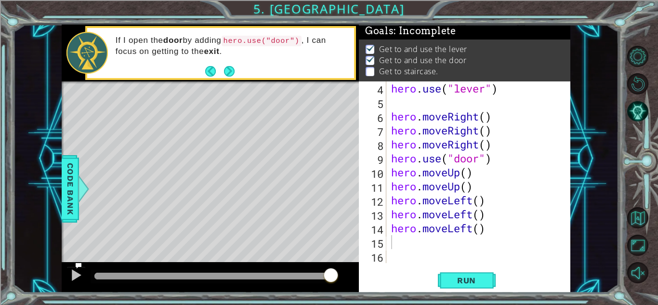
click at [472, 281] on span "Run" at bounding box center [466, 280] width 38 height 10
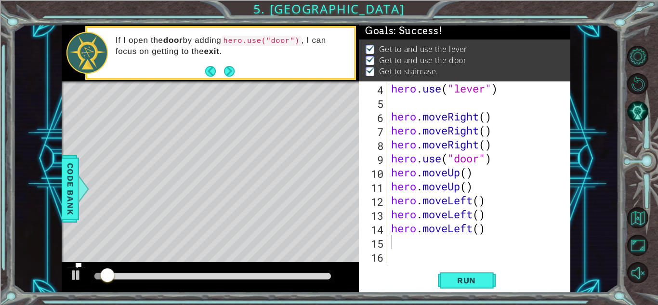
click at [472, 281] on span "Run" at bounding box center [466, 280] width 38 height 10
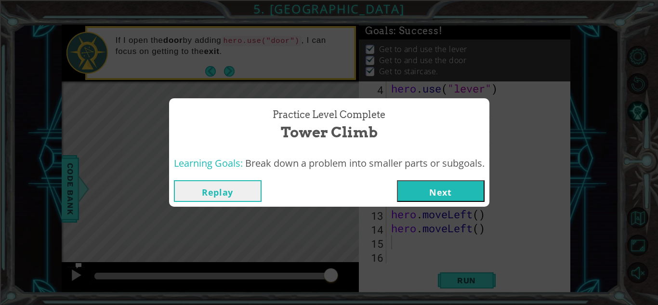
click at [416, 191] on button "Next" at bounding box center [441, 191] width 88 height 22
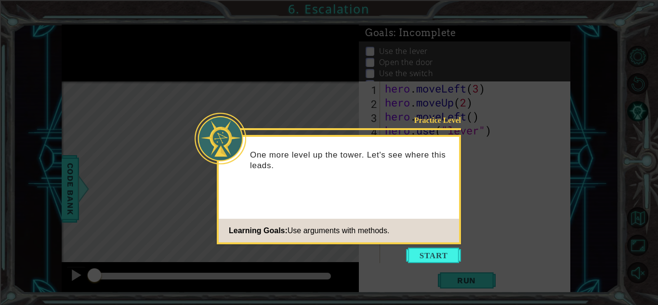
click at [440, 254] on button "Start" at bounding box center [433, 254] width 55 height 15
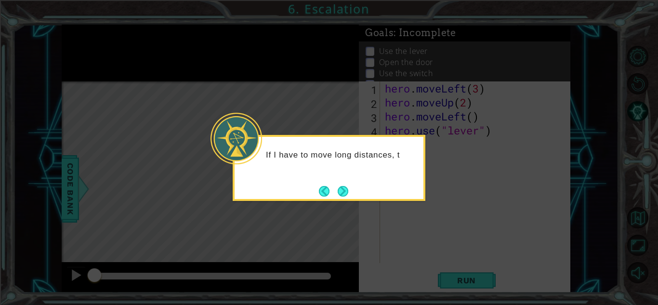
click at [337, 189] on button "Next" at bounding box center [342, 191] width 11 height 11
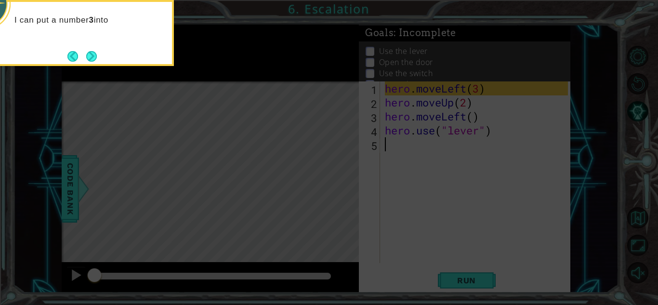
click at [91, 55] on button "Next" at bounding box center [91, 56] width 11 height 11
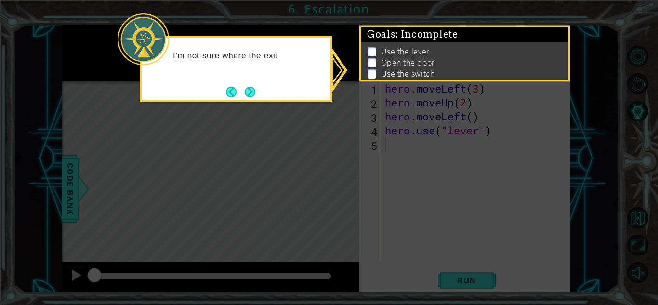
click at [245, 95] on button "Next" at bounding box center [250, 92] width 11 height 11
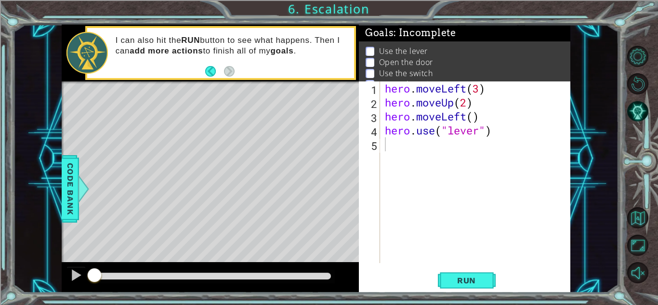
click at [473, 277] on span "Run" at bounding box center [466, 280] width 38 height 10
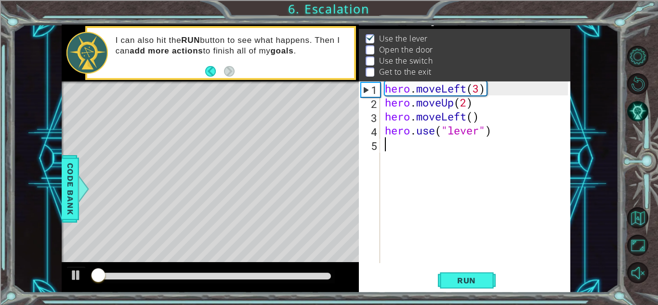
scroll to position [13, 0]
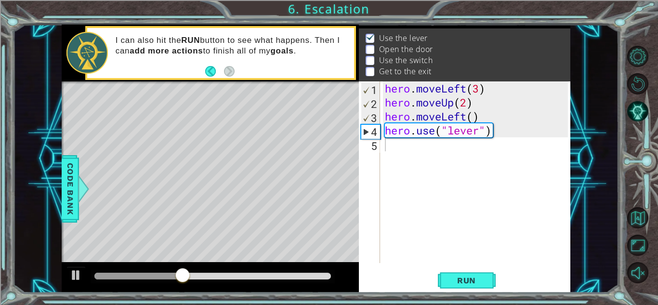
click at [78, 266] on div at bounding box center [210, 277] width 297 height 31
click at [44, 167] on div "1 ההההההההההההההההההההההההההההההההההההההההההההההההההההההההההההההההההההההההההההה…" at bounding box center [315, 159] width 605 height 268
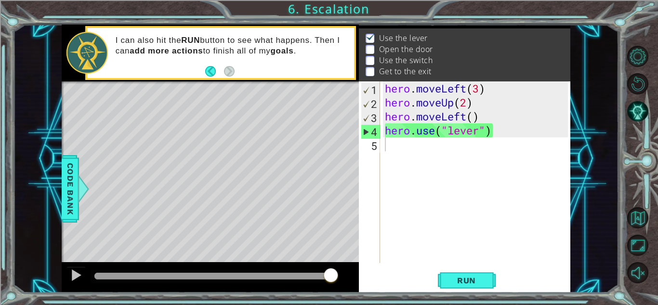
click at [71, 265] on div at bounding box center [210, 277] width 297 height 31
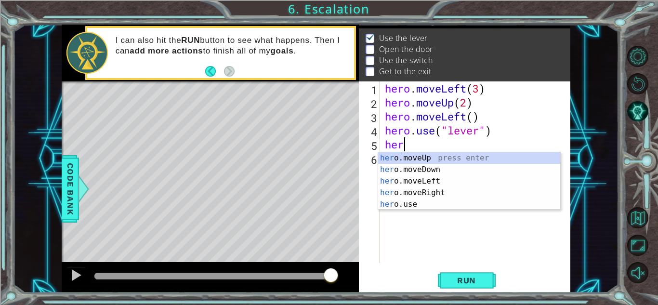
scroll to position [0, 0]
click at [436, 195] on div "he ro.moveUp press enter he ro.moveDown press enter he ro.moveLeft press enter …" at bounding box center [469, 192] width 182 height 81
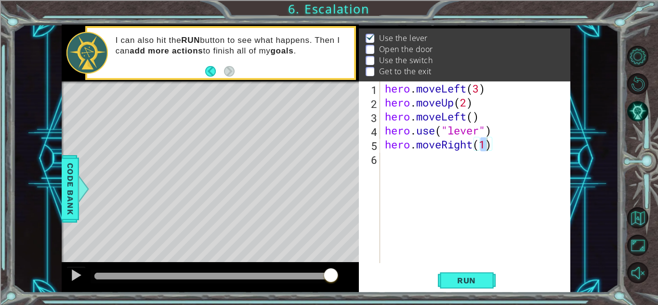
click at [457, 272] on button "Run" at bounding box center [467, 280] width 58 height 21
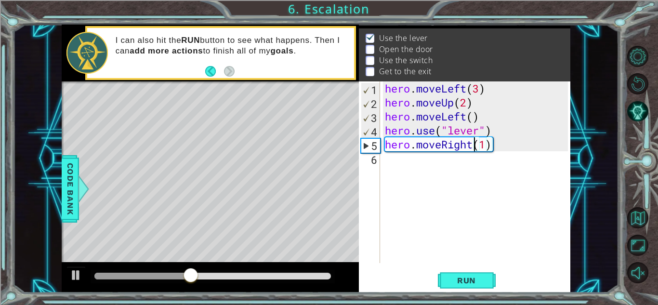
click at [471, 149] on div "hero . moveLeft ( 3 ) hero . moveUp ( 2 ) hero . moveLeft ( ) hero . use ( "lev…" at bounding box center [478, 185] width 190 height 209
click at [494, 147] on div "hero . moveLeft ( 3 ) hero . moveUp ( 2 ) hero . moveLeft ( ) hero . use ( "lev…" at bounding box center [478, 185] width 190 height 209
type textarea "hero.movelift(1)"
click at [466, 277] on span "Run" at bounding box center [466, 280] width 38 height 10
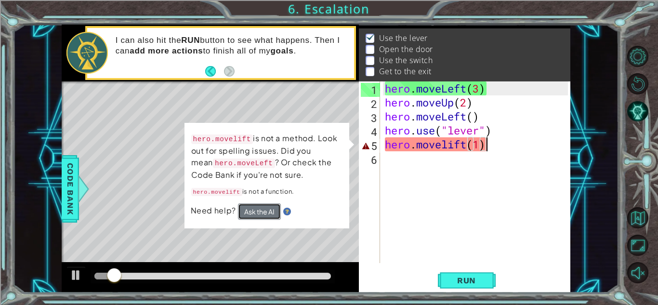
click at [265, 216] on button "Ask the AI" at bounding box center [259, 211] width 43 height 16
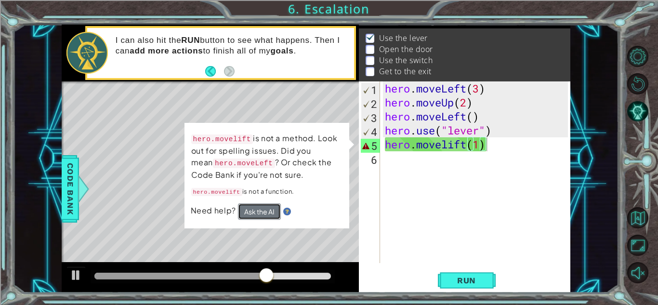
click at [240, 210] on button "Ask the AI" at bounding box center [259, 211] width 43 height 16
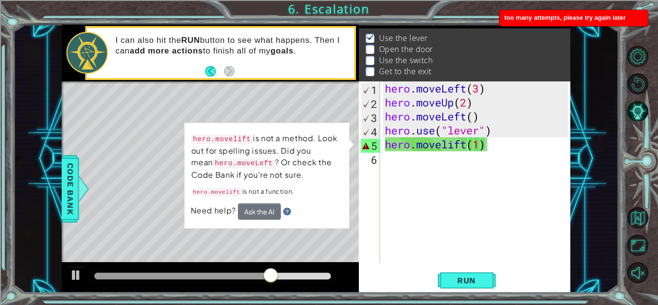
click at [206, 182] on td "hero.movelift is not a method. Look out for spelling issues. Did you mean hero.…" at bounding box center [267, 167] width 152 height 71
drag, startPoint x: 213, startPoint y: 134, endPoint x: 247, endPoint y: 220, distance: 92.1
click at [247, 220] on div "hero.movelift is not a method. Look out for spelling issues. Did you mean hero.…" at bounding box center [266, 175] width 165 height 105
click at [273, 234] on div "Level Map" at bounding box center [284, 223] width 445 height 284
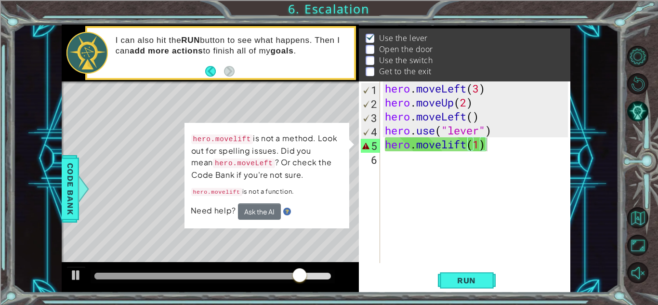
click at [289, 242] on div "Level Map" at bounding box center [284, 223] width 445 height 284
click at [433, 199] on div "hero . moveLeft ( 3 ) hero . moveUp ( 2 ) hero . moveLeft ( ) hero . use ( "lev…" at bounding box center [478, 185] width 190 height 209
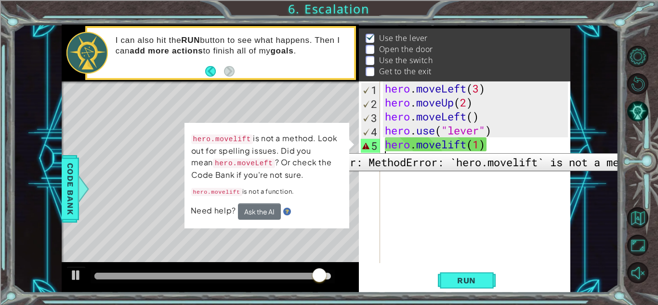
click at [361, 147] on div "5" at bounding box center [370, 146] width 19 height 14
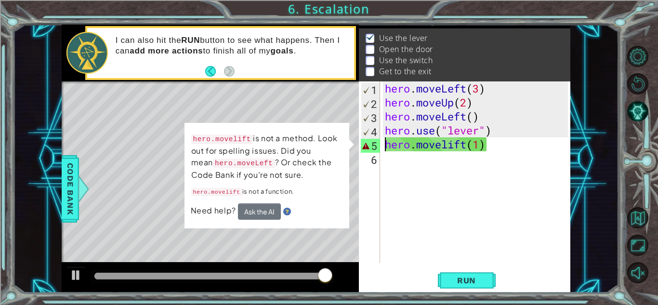
click at [362, 147] on div "5" at bounding box center [370, 146] width 19 height 14
click at [493, 146] on div "hero . moveLeft ( 3 ) hero . moveUp ( 2 ) hero . moveLeft ( ) hero . use ( "lev…" at bounding box center [478, 185] width 190 height 209
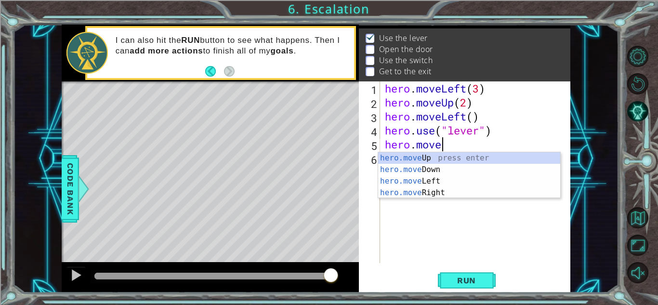
type textarea "h"
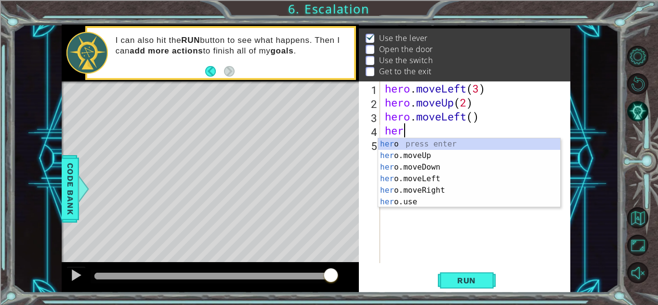
type textarea "h"
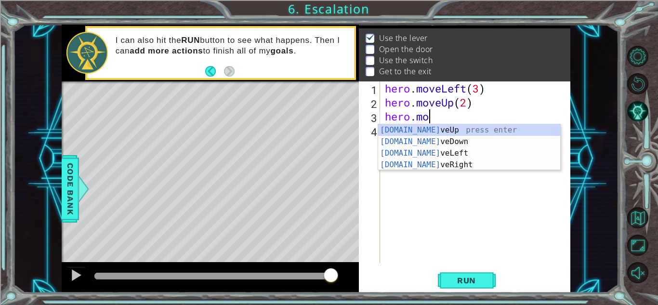
type textarea "h"
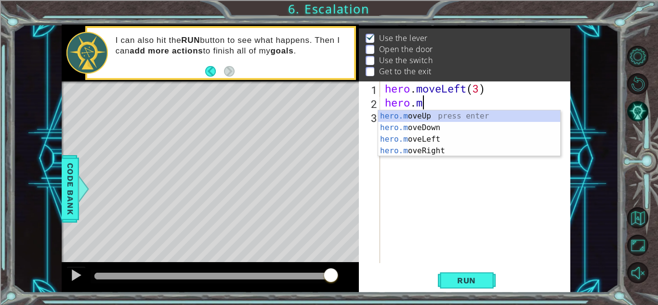
type textarea "h"
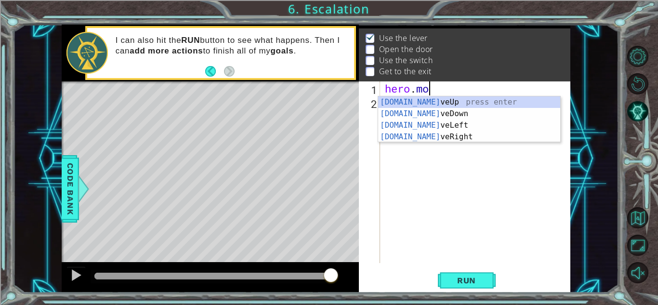
type textarea "h"
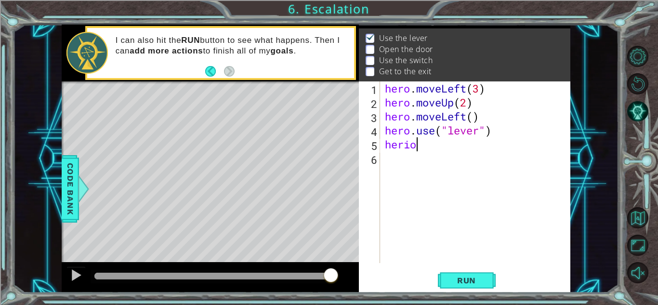
type textarea "h"
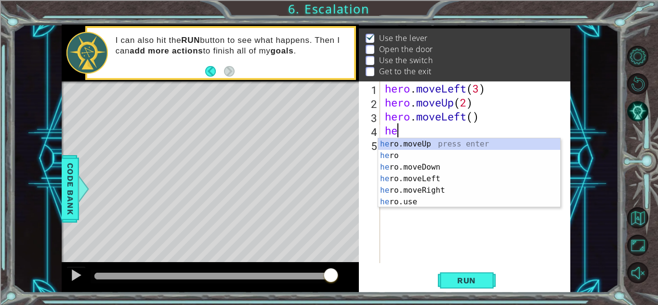
type textarea "h"
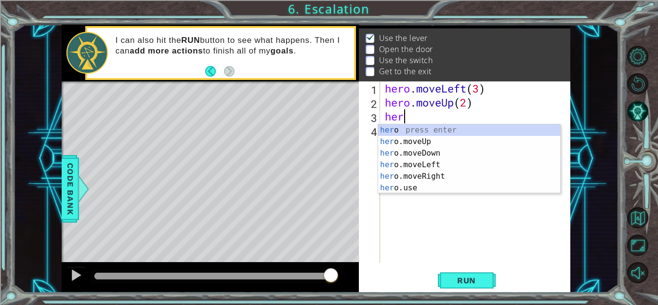
type textarea "h"
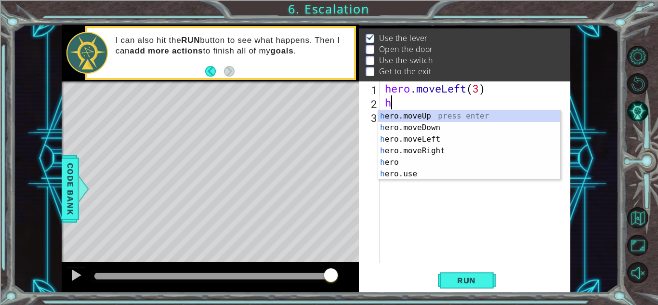
type textarea "h"
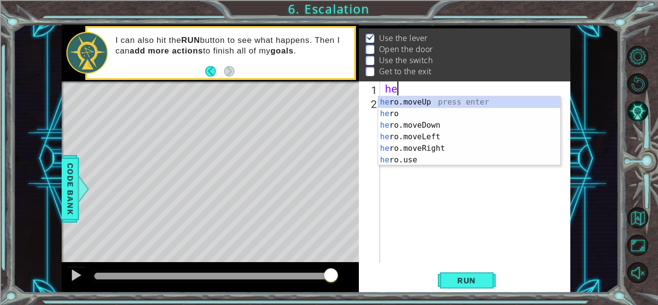
type textarea "h"
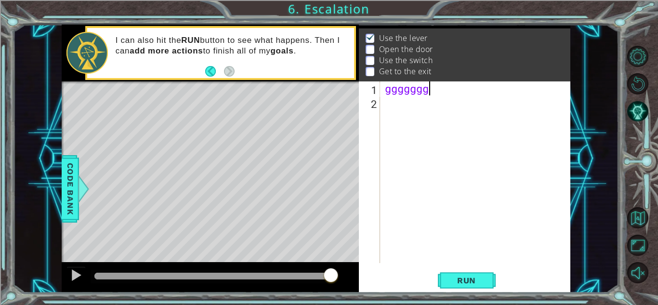
type textarea "g"
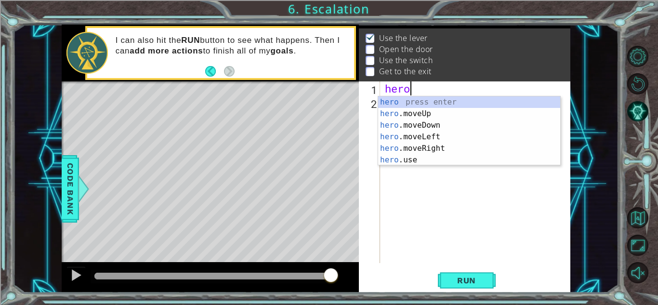
scroll to position [0, 0]
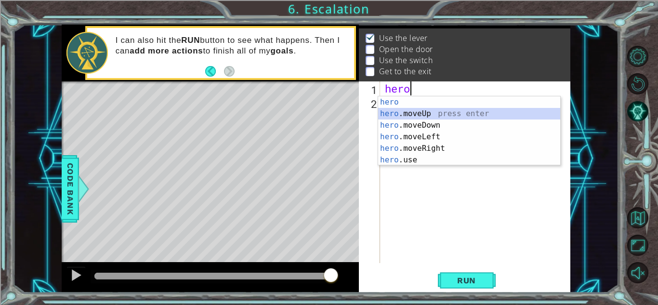
click at [466, 118] on div "hero press enter hero .moveUp press enter hero .moveDown press enter hero .move…" at bounding box center [469, 142] width 182 height 92
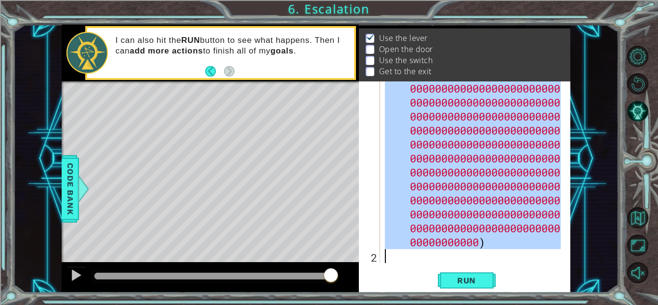
scroll to position [28, 0]
drag, startPoint x: 423, startPoint y: 103, endPoint x: 561, endPoint y: 293, distance: 235.4
click at [561, 293] on div "1 ההההההההההההההההההההההההההההההההההההההההההההההההההההההההההההההההההההההההההההה…" at bounding box center [329, 152] width 658 height 305
click at [485, 245] on div "hero . moveUp ( 10000000000000000000000 000000000000000000000000 00000000000000…" at bounding box center [472, 171] width 178 height 181
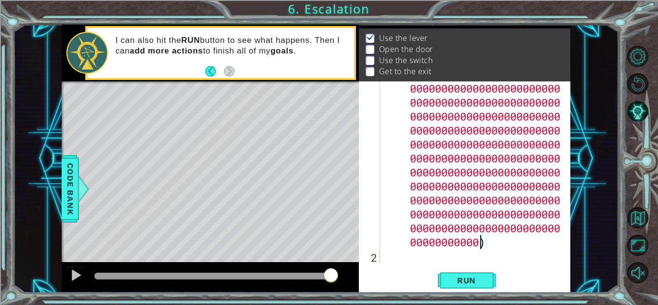
click at [479, 243] on div "hero . moveUp ( 10000000000000000000000 000000000000000000000000 00000000000000…" at bounding box center [474, 248] width 182 height 391
paste textarea "Code Area"
type textarea ")"
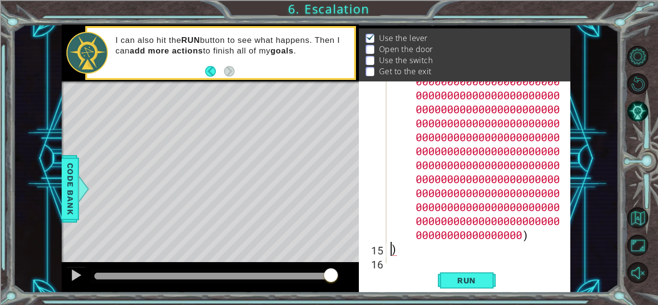
scroll to position [2583, 0]
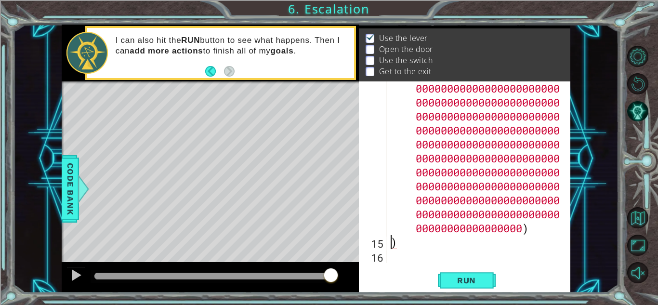
click at [459, 278] on span "Run" at bounding box center [466, 280] width 38 height 10
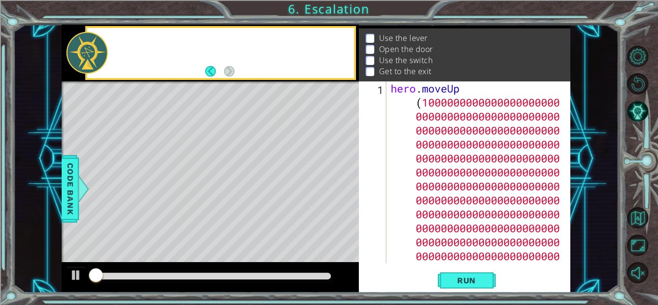
scroll to position [0, 0]
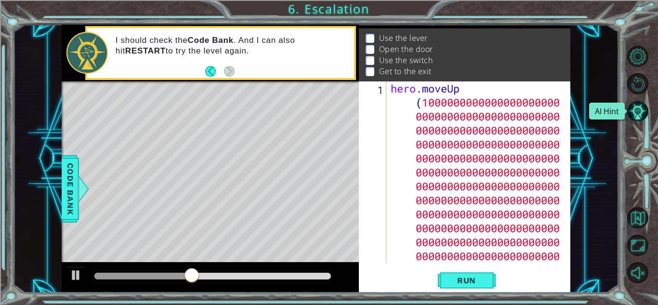
click at [635, 105] on button "AI Hint" at bounding box center [637, 111] width 21 height 21
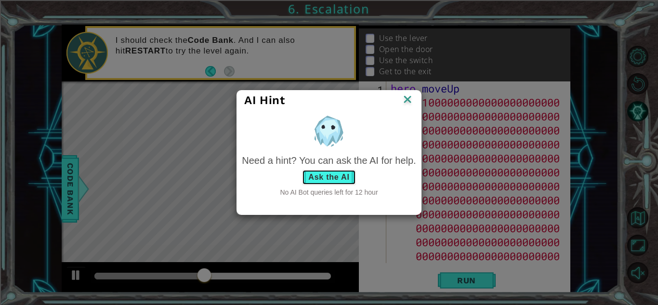
click at [334, 180] on button "Ask the AI" at bounding box center [328, 176] width 53 height 15
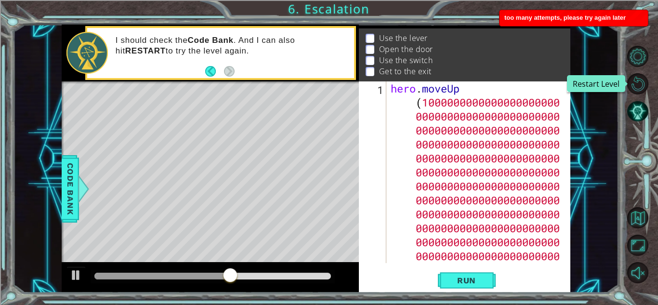
click at [641, 82] on button "Restart Level" at bounding box center [637, 83] width 21 height 21
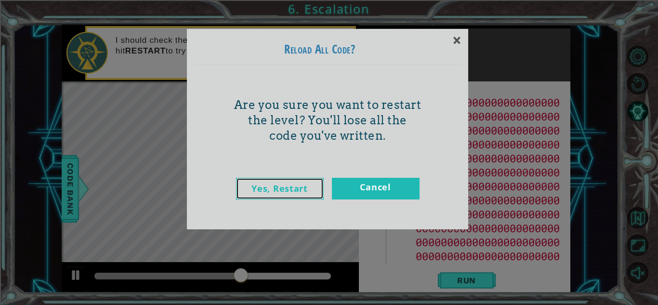
click at [311, 188] on link "Yes, Restart" at bounding box center [280, 189] width 88 height 22
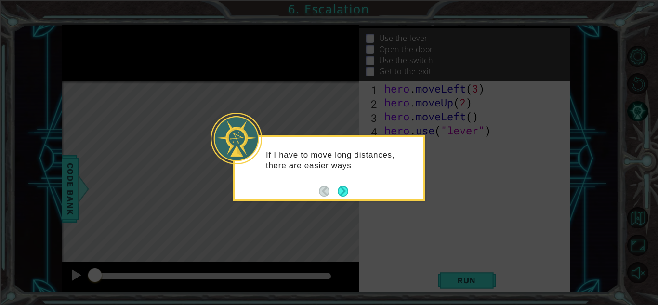
click at [343, 190] on button "Next" at bounding box center [342, 191] width 11 height 11
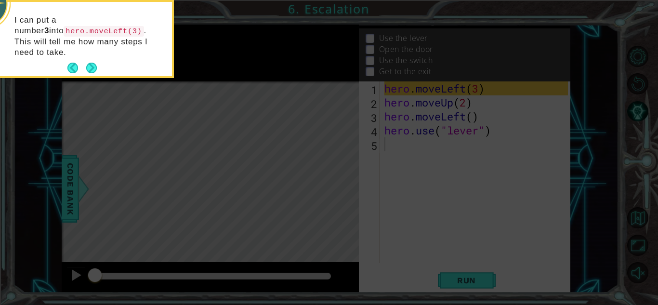
click at [90, 63] on button "Next" at bounding box center [91, 68] width 11 height 11
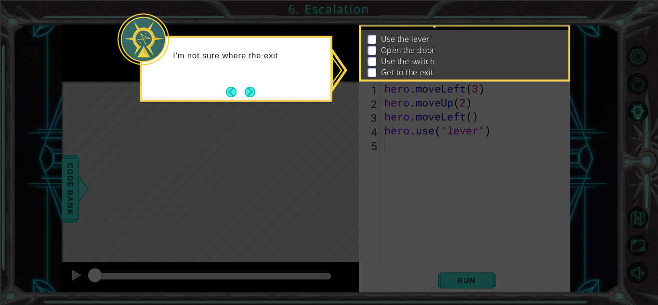
click at [248, 92] on button "Next" at bounding box center [250, 92] width 11 height 11
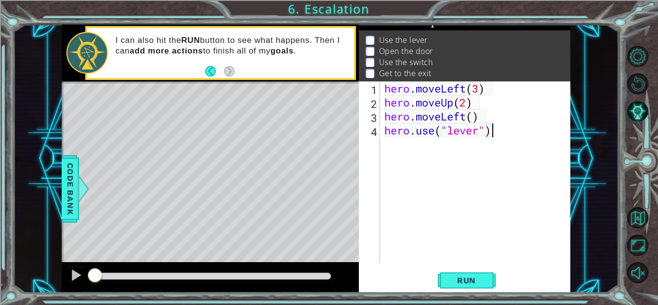
type textarea "hero.use("lever")"
click at [476, 168] on div "hero . moveLeft ( 3 ) hero . moveUp ( 2 ) hero . moveLeft ( ) hero . use ( "lev…" at bounding box center [474, 171] width 185 height 181
click at [634, 222] on button "Back to Map" at bounding box center [637, 217] width 21 height 21
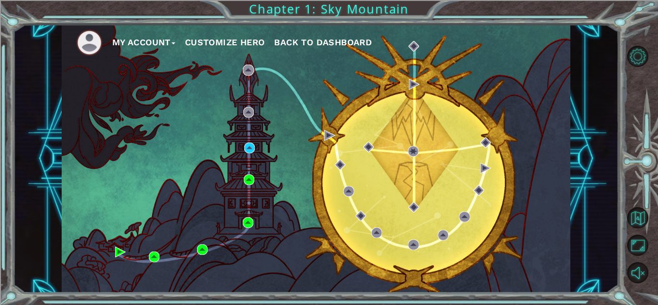
click at [346, 183] on div "My Account Customize Hero Back to Dashboard" at bounding box center [316, 159] width 508 height 268
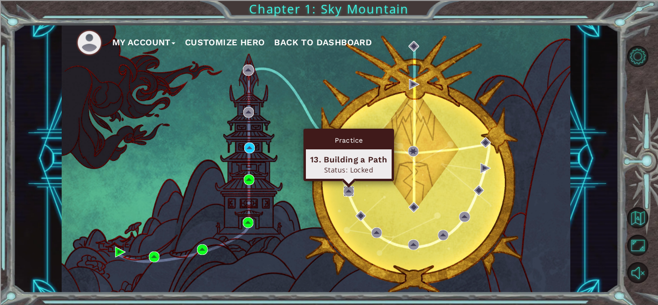
click at [346, 185] on body "My Account Customize Hero Back to Dashboard Chapter 1: Sky Mountain × Reload Al…" at bounding box center [329, 152] width 658 height 305
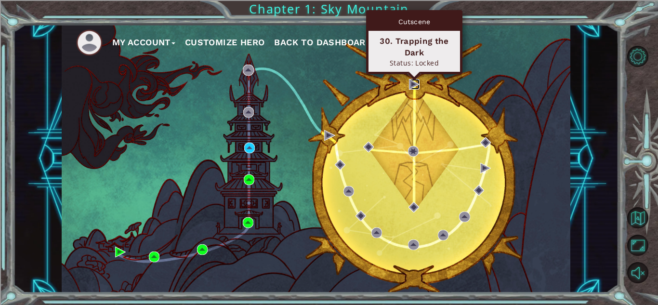
click at [411, 87] on img at bounding box center [414, 84] width 11 height 11
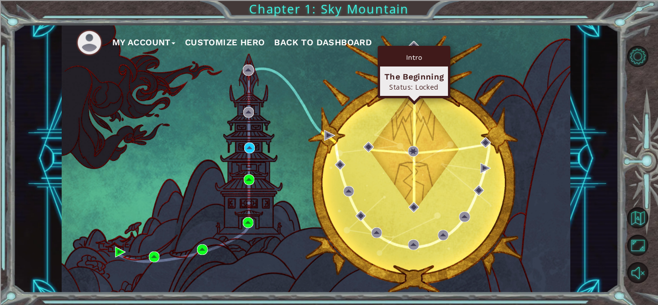
click at [415, 47] on div "Intro The Beginning Status: Locked" at bounding box center [413, 72] width 73 height 52
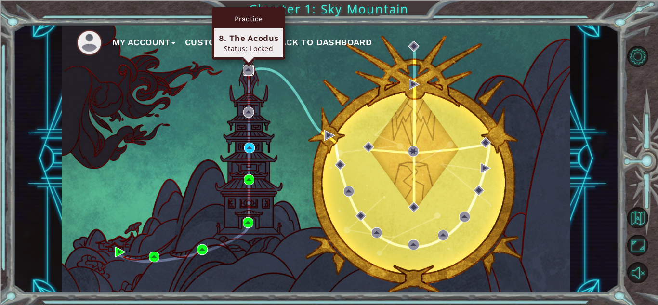
click at [249, 71] on img at bounding box center [248, 70] width 11 height 11
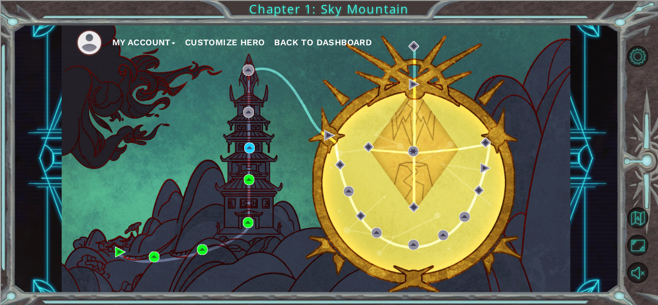
click at [326, 129] on div "My Account Customize Hero Back to Dashboard" at bounding box center [316, 159] width 508 height 268
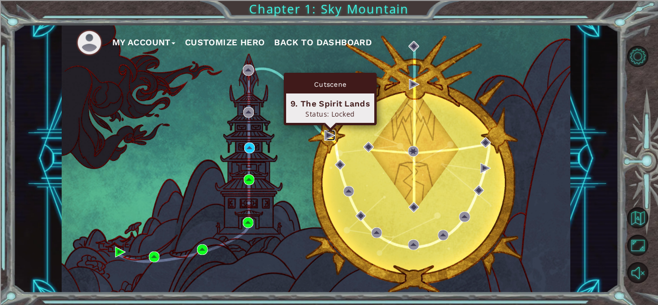
click at [327, 136] on img at bounding box center [329, 135] width 11 height 11
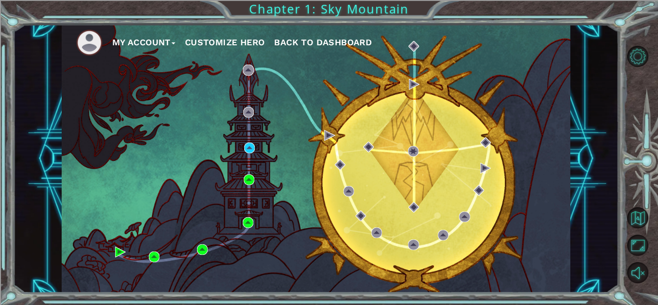
click at [341, 180] on div "My Account Customize Hero Back to Dashboard" at bounding box center [316, 159] width 508 height 268
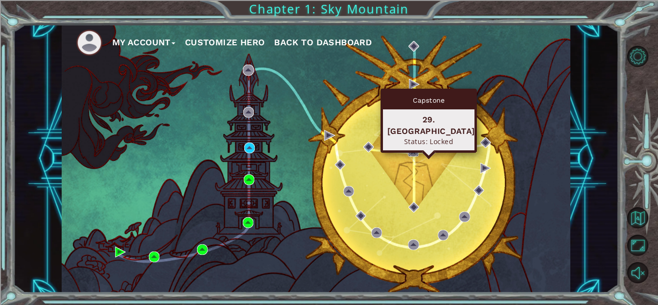
click at [410, 149] on img at bounding box center [413, 151] width 11 height 11
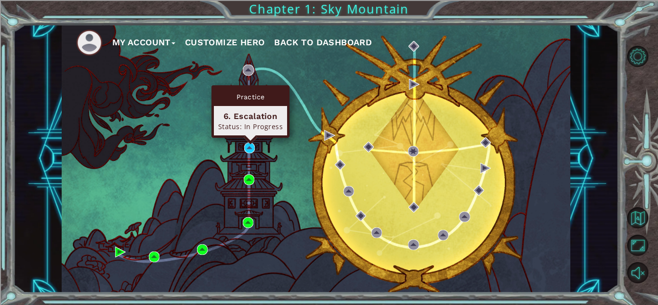
click at [255, 147] on div "My Account Customize Hero Back to Dashboard" at bounding box center [316, 159] width 508 height 268
click at [249, 147] on img at bounding box center [249, 147] width 11 height 11
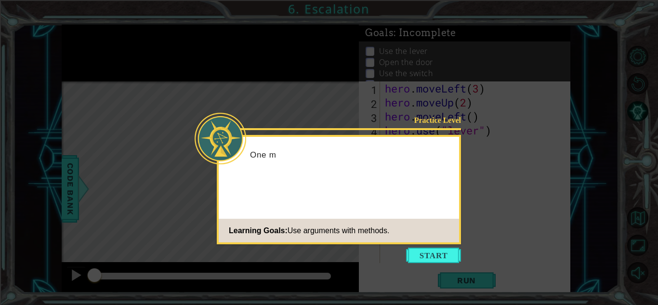
click at [423, 254] on button "Start" at bounding box center [433, 254] width 55 height 15
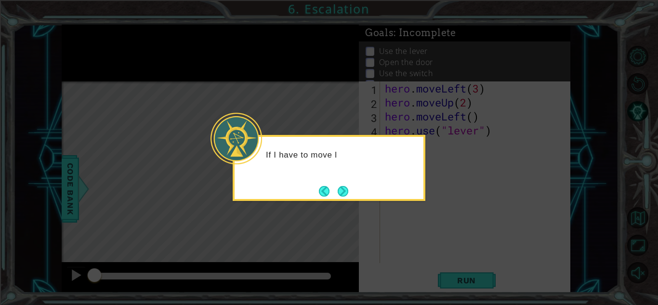
click at [339, 189] on button "Next" at bounding box center [342, 191] width 11 height 11
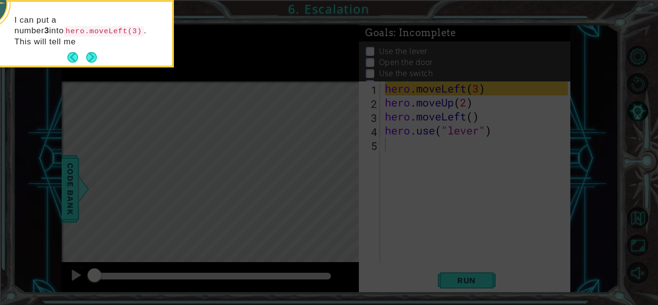
click at [93, 60] on button "Next" at bounding box center [91, 57] width 11 height 11
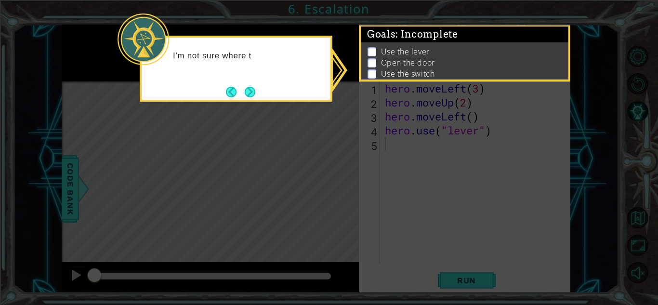
click at [211, 99] on div "I'm not sure where t" at bounding box center [236, 69] width 193 height 66
click at [241, 94] on footer at bounding box center [240, 92] width 29 height 14
click at [252, 91] on button "Next" at bounding box center [249, 91] width 11 height 11
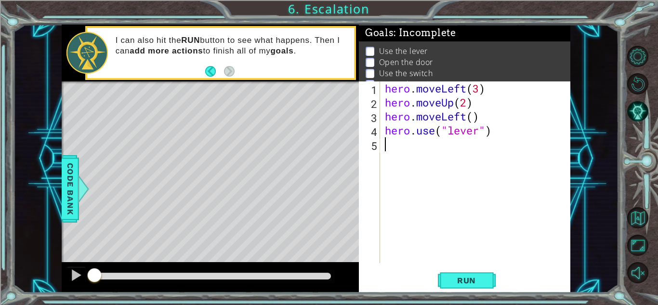
click at [5, 272] on div "1 ההההההההההההההההההההההההההההההההההההההההההההההההההההההההההההההההההההההההההההה…" at bounding box center [329, 152] width 658 height 305
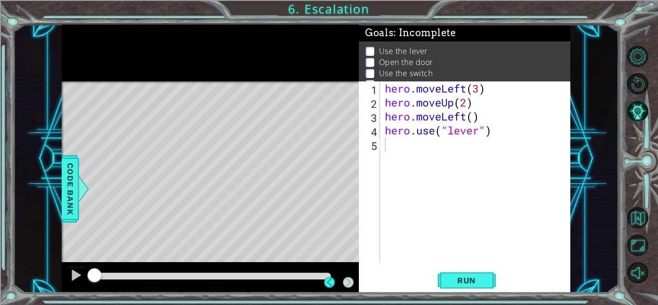
click at [520, 25] on div "Goals : Incomplete" at bounding box center [464, 33] width 211 height 17
click at [604, 54] on div "1 ההההההההההההההההההההההההההההההההההההההההההההההההההההההההההההההההההההההההההההה…" at bounding box center [315, 159] width 605 height 268
click at [595, 12] on div "1 ההההההההההההההההההההההההההההההההההההההההההההההההההההההההההההההההההההההההההההה…" at bounding box center [329, 152] width 658 height 305
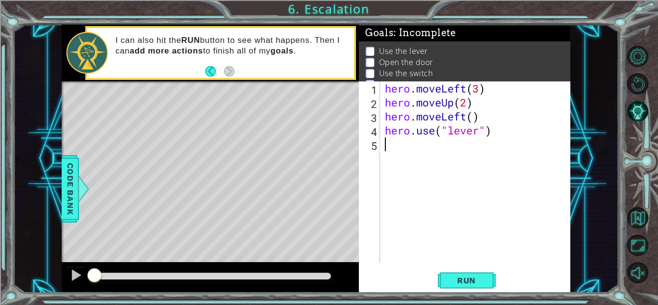
drag, startPoint x: 609, startPoint y: 49, endPoint x: 379, endPoint y: 184, distance: 267.2
drag, startPoint x: 302, startPoint y: 10, endPoint x: 363, endPoint y: 26, distance: 63.0
click at [363, 26] on div "1 ההההההההההההההההההההההההההההההההההההההההההההההההההההההההההההההההההההההההההההה…" at bounding box center [329, 152] width 658 height 305
click at [404, 152] on div "hero . moveLeft ( 3 ) hero . moveUp ( 2 ) hero . moveLeft ( ) hero . use ( "lev…" at bounding box center [478, 185] width 190 height 209
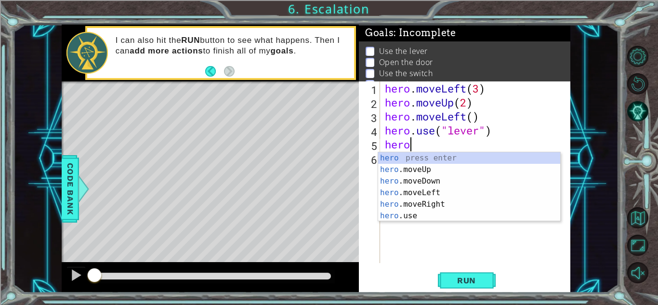
scroll to position [0, 0]
click at [414, 172] on div "hero press enter hero .moveUp press enter hero .moveDown press enter hero .move…" at bounding box center [469, 198] width 182 height 92
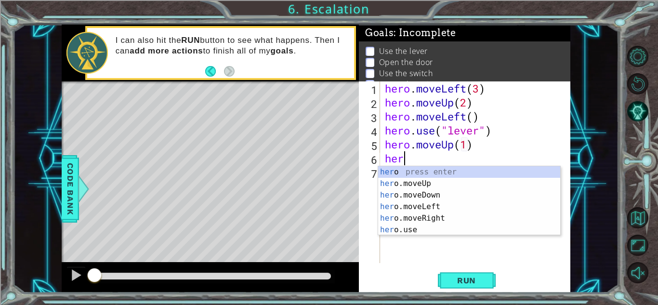
scroll to position [0, 4]
click at [416, 193] on div "hero press enter hero .moveUp press enter hero .moveDown press enter hero .move…" at bounding box center [469, 212] width 182 height 92
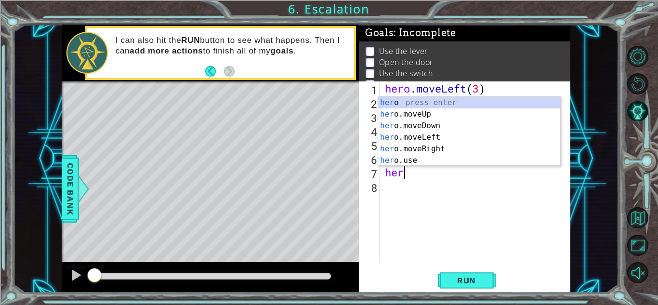
scroll to position [0, 5]
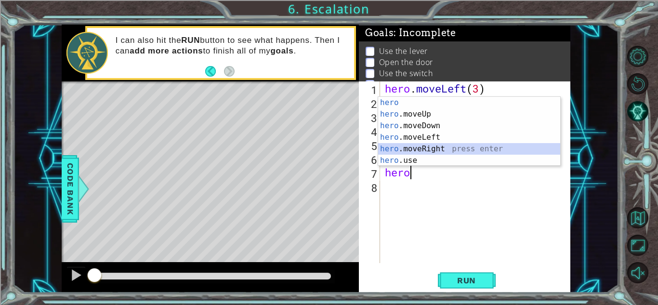
click at [416, 147] on div "hero press enter hero .moveUp press enter hero .moveDown press enter hero .move…" at bounding box center [469, 143] width 182 height 92
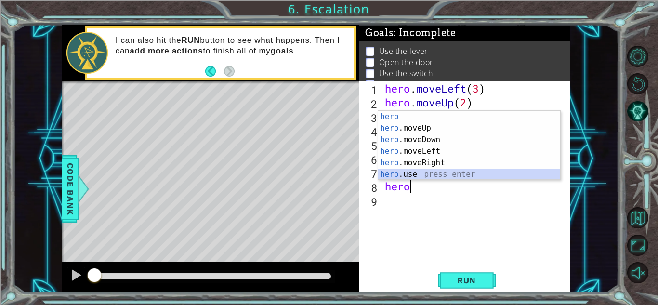
click at [422, 174] on div "hero press enter hero .moveUp press enter hero .moveDown press enter hero .move…" at bounding box center [469, 157] width 182 height 92
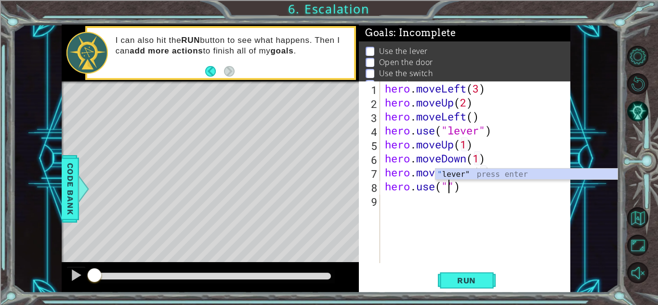
scroll to position [0, 3]
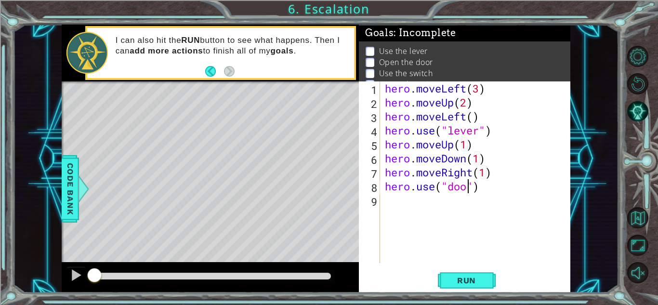
type textarea "hero.use("door")"
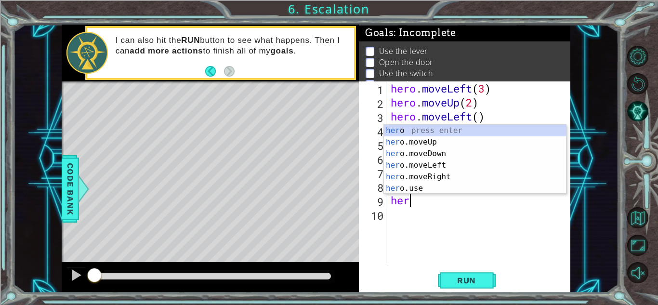
scroll to position [0, 0]
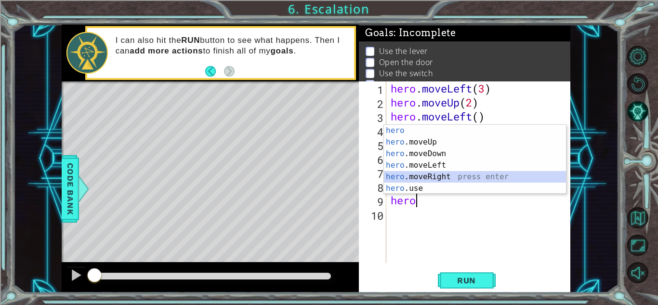
click at [454, 177] on div "hero press enter hero .moveUp press enter hero .moveDown press enter hero .move…" at bounding box center [475, 171] width 182 height 92
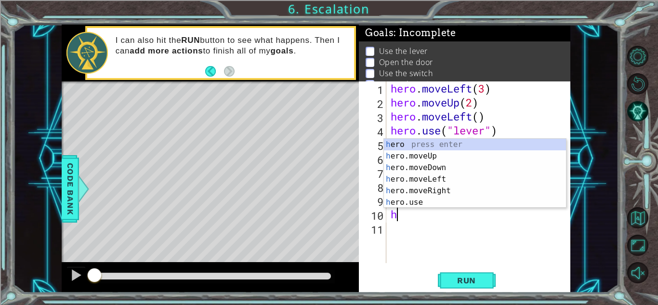
scroll to position [0, 5]
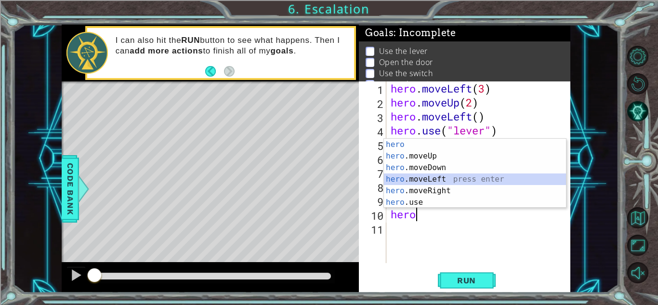
click at [456, 177] on div "hero press enter hero .moveUp press enter hero .moveDown press enter hero .move…" at bounding box center [475, 185] width 182 height 92
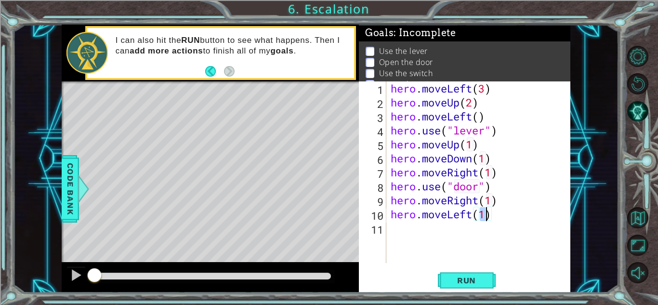
type textarea "hero.moveLeft(1)"
click at [471, 276] on span "Run" at bounding box center [466, 280] width 38 height 10
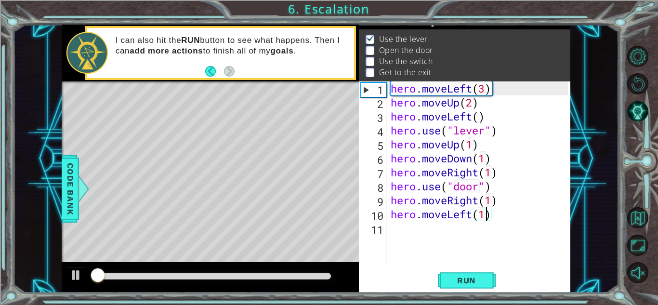
scroll to position [13, 0]
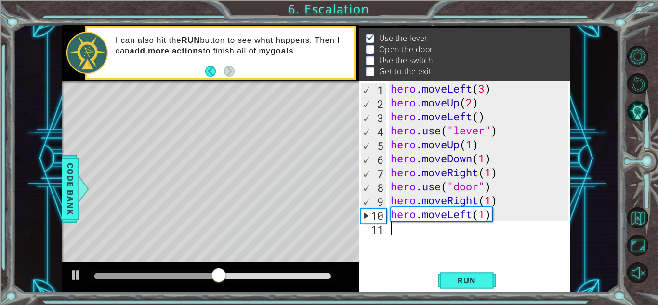
click at [412, 224] on div "hero . moveLeft ( 3 ) hero . moveUp ( 2 ) hero . moveLeft ( ) hero . use ( "lev…" at bounding box center [480, 185] width 184 height 209
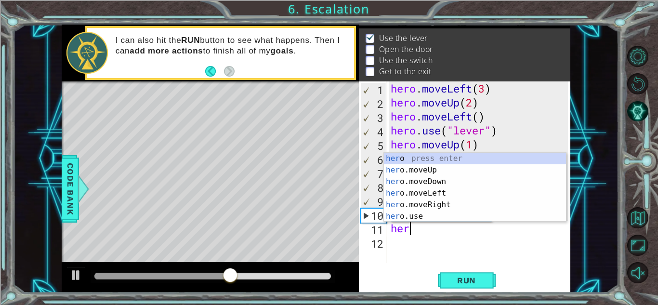
scroll to position [0, 0]
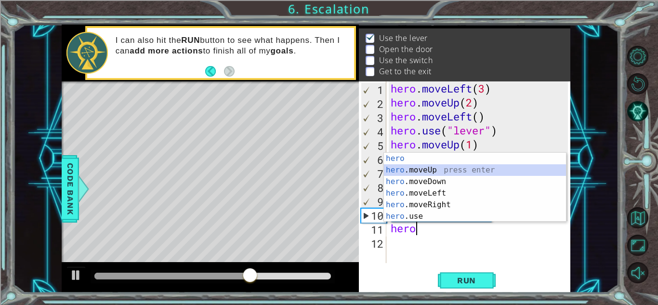
click at [431, 168] on div "hero press enter hero .moveUp press enter hero .moveDown press enter hero .move…" at bounding box center [475, 199] width 182 height 92
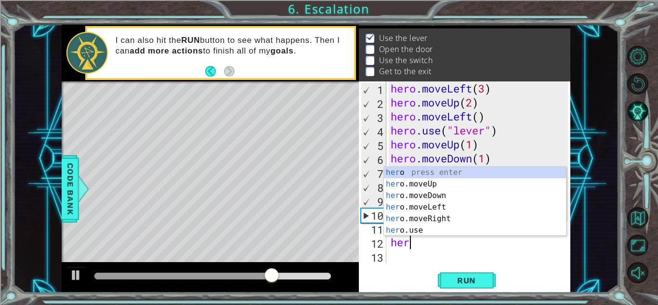
scroll to position [0, 4]
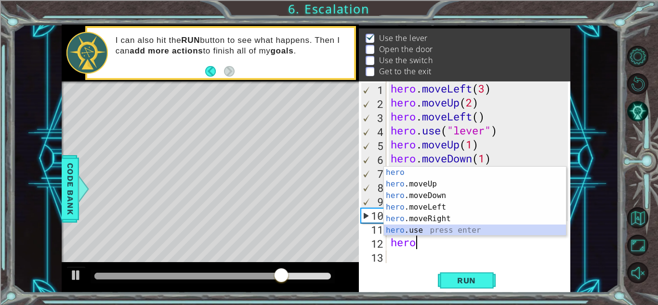
click at [442, 233] on div "hero press enter hero .moveUp press enter hero .moveDown press enter hero .move…" at bounding box center [475, 213] width 182 height 92
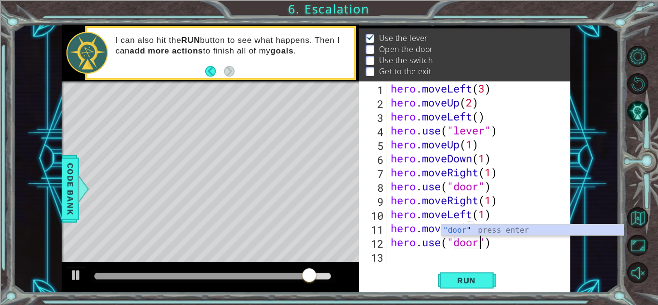
scroll to position [0, 4]
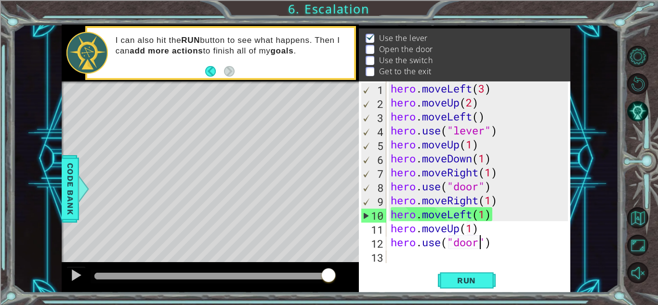
type textarea "hero.use("door")"
click at [480, 281] on span "Run" at bounding box center [466, 280] width 38 height 10
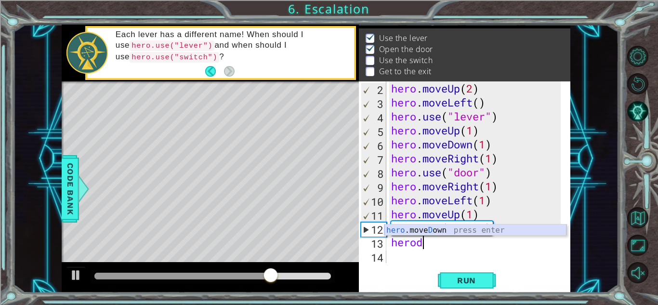
scroll to position [0, 0]
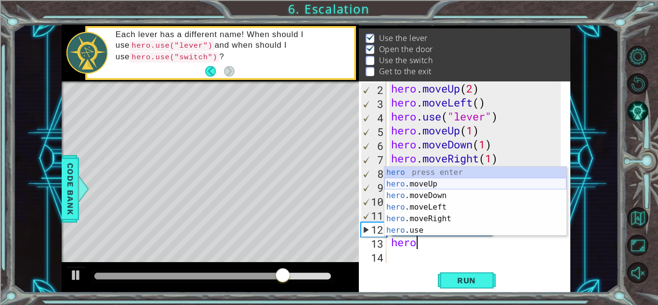
click at [434, 183] on div "hero press enter hero .moveUp press enter hero .moveDown press enter hero .move…" at bounding box center [475, 213] width 182 height 92
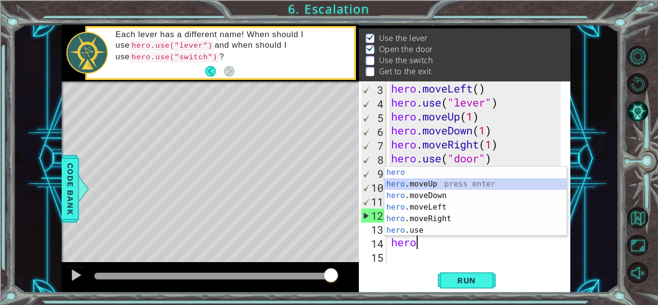
click at [453, 184] on div "hero press enter hero .moveUp press enter hero .moveDown press enter hero .move…" at bounding box center [475, 213] width 182 height 92
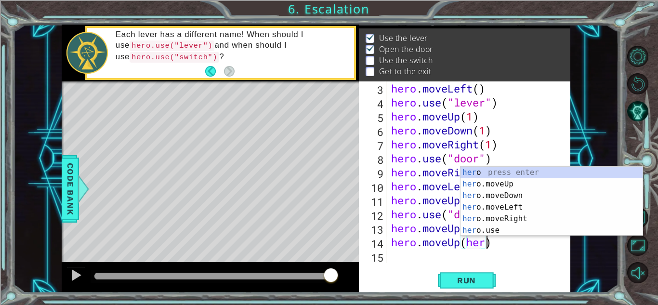
scroll to position [0, 4]
click at [506, 219] on div "hero press enter hero .moveUp press enter hero .moveDown press enter hero .move…" at bounding box center [551, 213] width 182 height 92
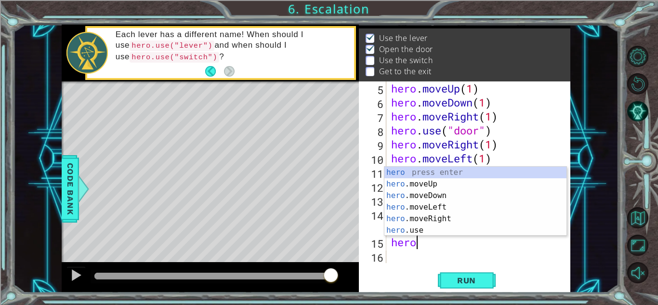
scroll to position [0, 9]
click at [450, 220] on div "hero press enter hero .moveUp press enter hero .moveDown press enter hero .move…" at bounding box center [475, 213] width 182 height 92
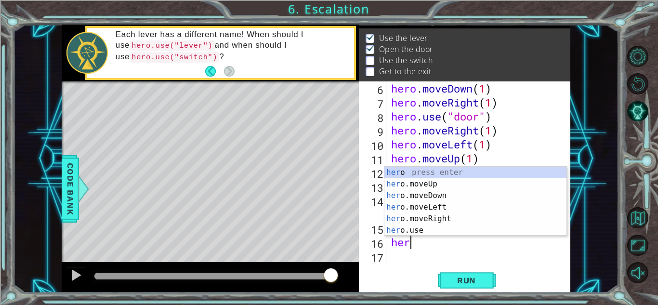
scroll to position [0, 5]
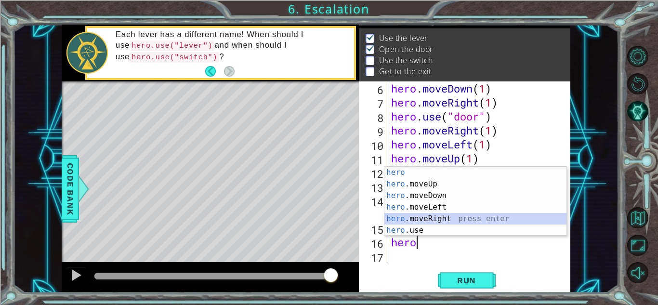
click at [453, 216] on div "hero press enter hero .moveUp press enter hero .moveDown press enter hero .move…" at bounding box center [475, 213] width 182 height 92
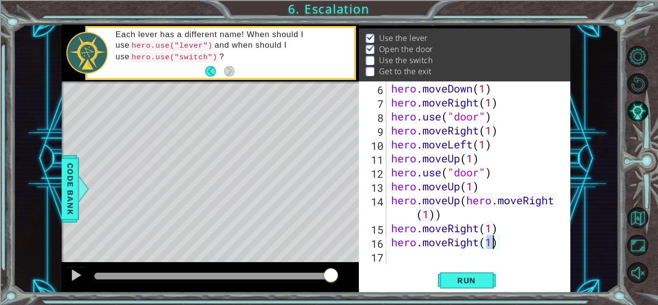
type textarea "hero.moveRight(1)"
click at [473, 288] on button "Run" at bounding box center [467, 280] width 58 height 21
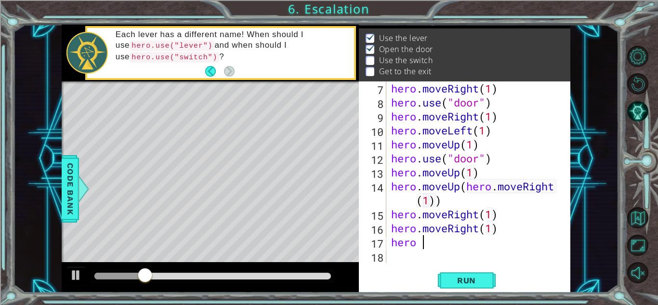
scroll to position [0, 0]
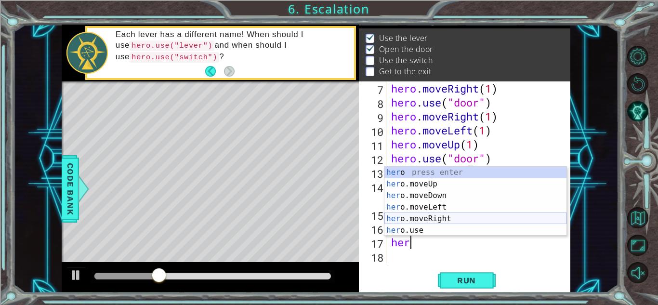
click at [534, 218] on div "her o press enter her o.moveUp press enter her o.moveDown press enter her o.mov…" at bounding box center [475, 213] width 182 height 92
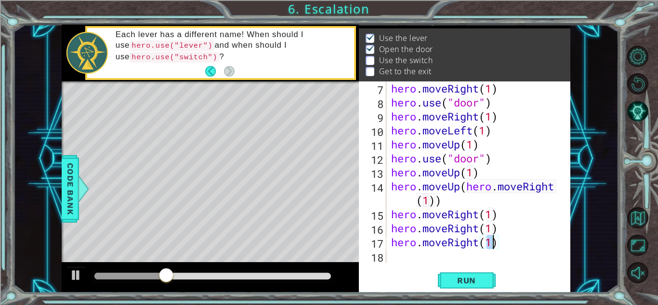
type textarea "hero.moveRight(1)"
click at [481, 283] on span "Run" at bounding box center [466, 280] width 38 height 10
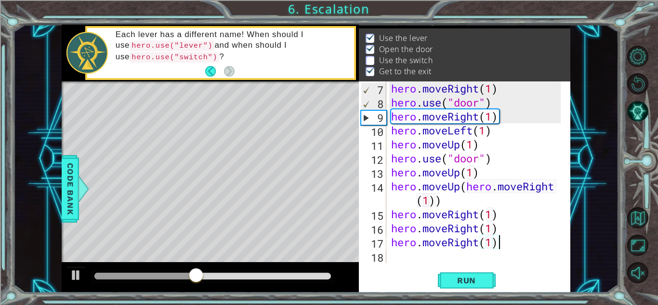
scroll to position [0, 0]
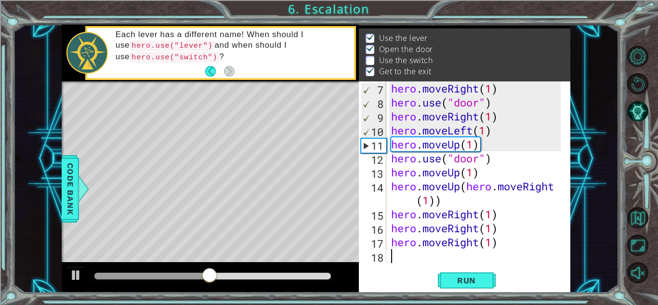
type textarea "hero.moveRight(1)"
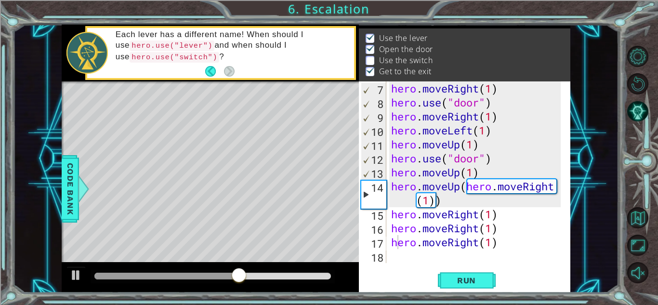
click at [572, 145] on div "1 ההההההההההההההההההההההההההההההההההההההההההההההההההההההההההההההההההההההההההההה…" at bounding box center [315, 159] width 605 height 268
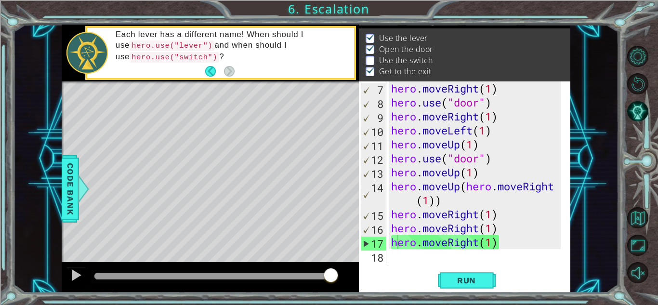
click at [511, 9] on div "1 ההההההההההההההההההההההההההההההההההההההההההההההההההההההההההההההההההההההההההההה…" at bounding box center [329, 152] width 658 height 305
click at [427, 257] on div "hero . moveRight ( 1 ) hero . use ( "door" ) hero . moveRight ( 1 ) hero . move…" at bounding box center [477, 185] width 176 height 209
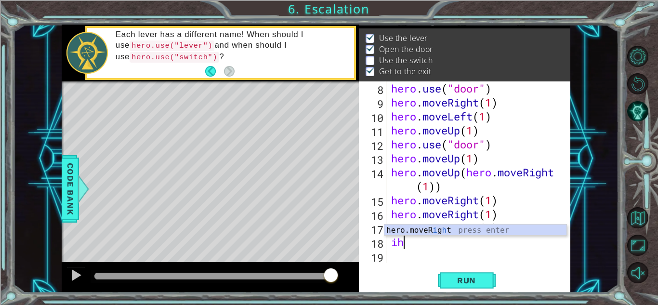
type textarea "i"
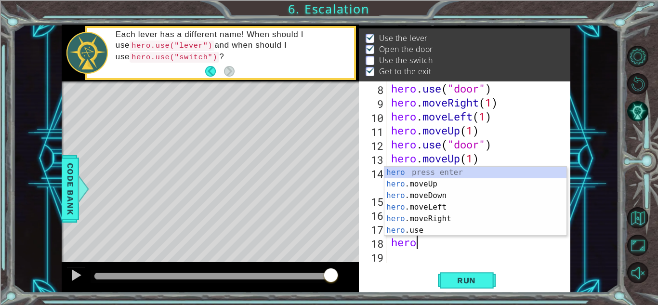
scroll to position [0, 0]
click at [439, 208] on div "hero press enter hero .moveUp press enter hero .moveDown press enter hero .move…" at bounding box center [475, 213] width 182 height 92
type textarea "hero.moveLeft(1)"
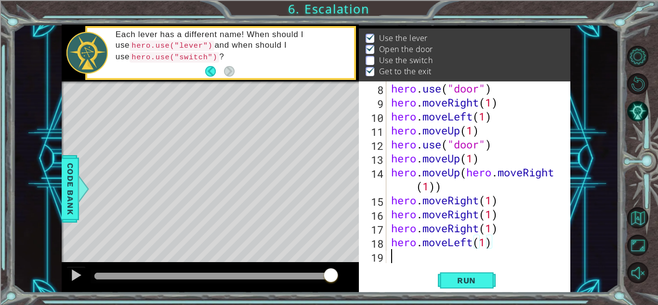
click at [428, 251] on div "hero . use ( "door" ) hero . moveRight ( 1 ) hero . moveLeft ( 1 ) hero . moveU…" at bounding box center [477, 185] width 176 height 209
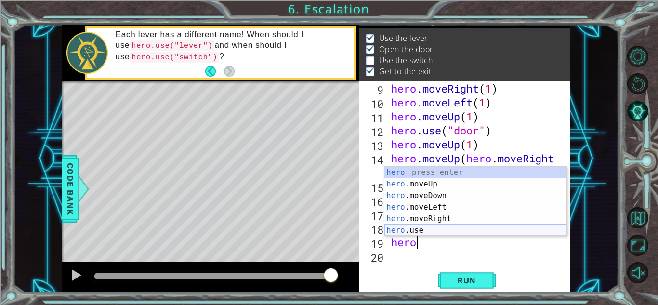
click at [444, 226] on div "hero press enter hero .moveUp press enter hero .moveDown press enter hero .move…" at bounding box center [475, 213] width 182 height 92
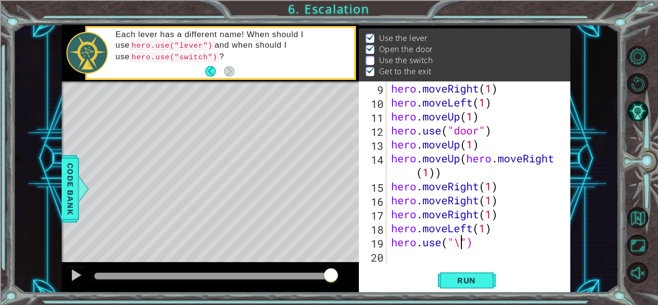
scroll to position [0, 3]
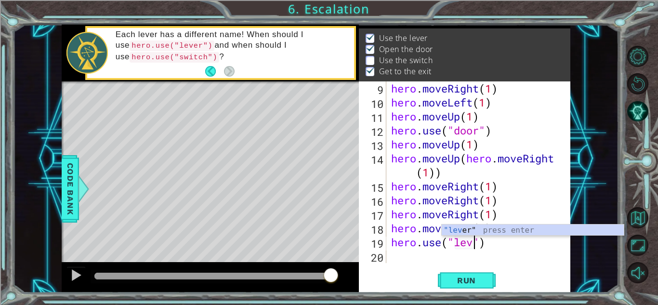
type textarea "hero.use("lever")"
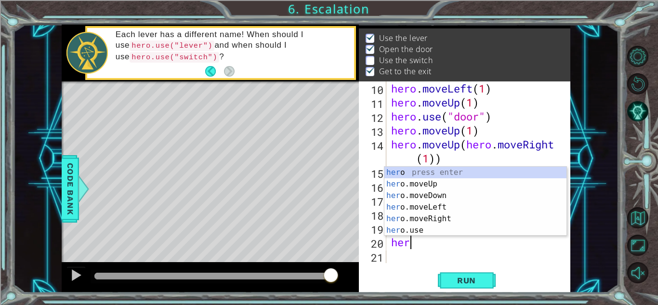
scroll to position [0, 0]
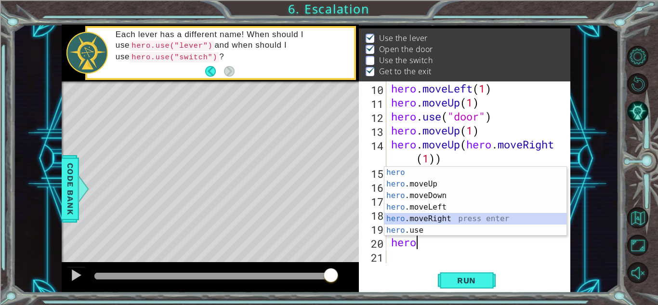
click at [446, 218] on div "hero press enter hero .moveUp press enter hero .moveDown press enter hero .move…" at bounding box center [475, 213] width 182 height 92
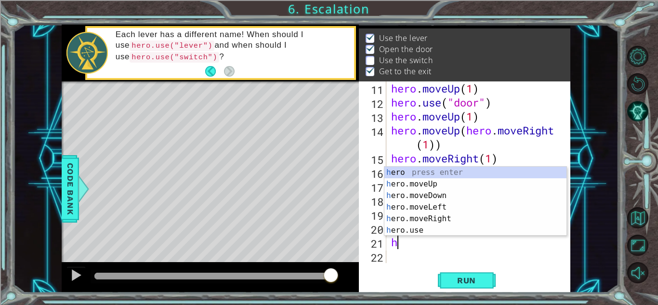
scroll to position [0, 5]
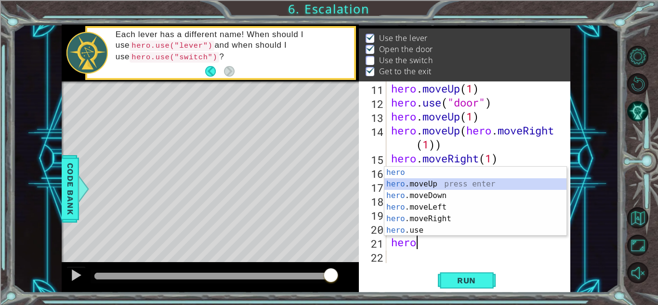
click at [451, 183] on div "hero press enter hero .moveUp press enter hero .moveDown press enter hero .move…" at bounding box center [475, 213] width 182 height 92
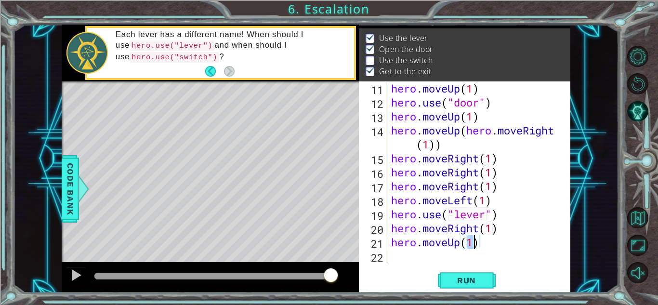
type textarea "hero.moveUp(1)"
click at [472, 288] on button "Run" at bounding box center [467, 280] width 58 height 21
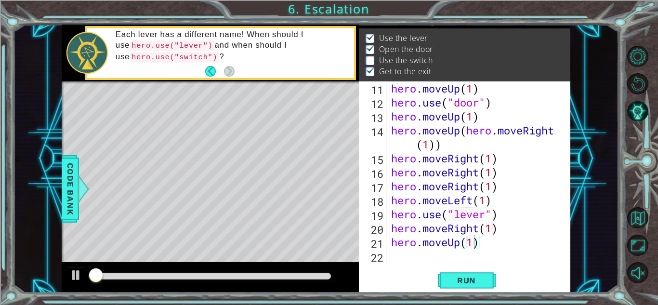
click at [460, 283] on span "Run" at bounding box center [466, 280] width 38 height 10
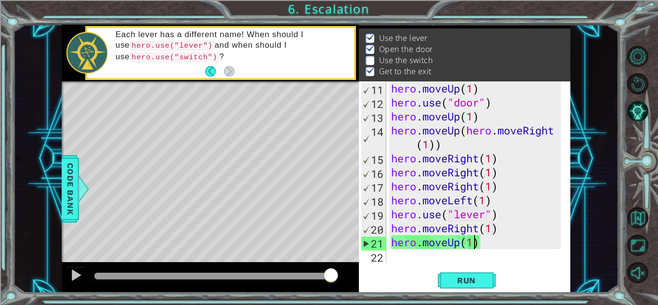
click at [5, 196] on div "1 ההההההההההההההההההההההההההההההההההההההההההההההההההההההההההההההההההההההההההההה…" at bounding box center [329, 152] width 658 height 305
click at [500, 251] on div "hero . moveUp ( 1 ) hero . use ( "door" ) hero . moveUp ( 1 ) hero . moveUp ( h…" at bounding box center [477, 185] width 176 height 209
click at [481, 245] on div "hero . moveUp ( 1 ) hero . use ( "door" ) hero . moveUp ( 1 ) hero . moveUp ( h…" at bounding box center [477, 185] width 176 height 209
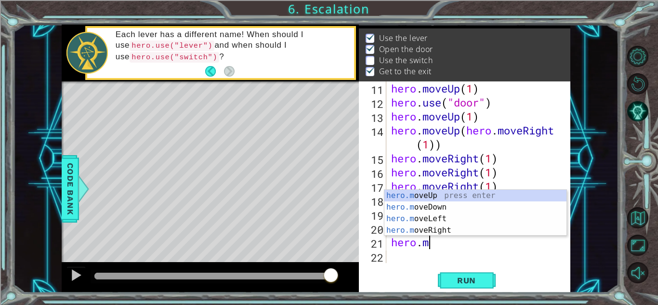
type textarea "h"
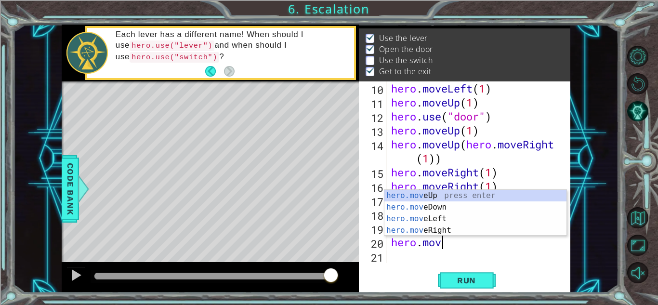
type textarea "h"
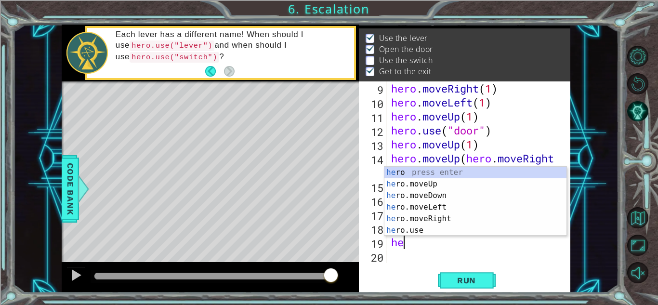
type textarea "h"
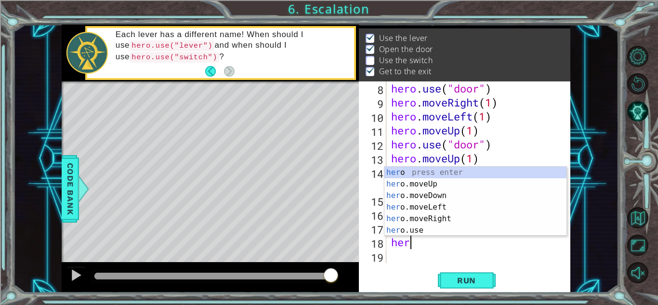
type textarea "h"
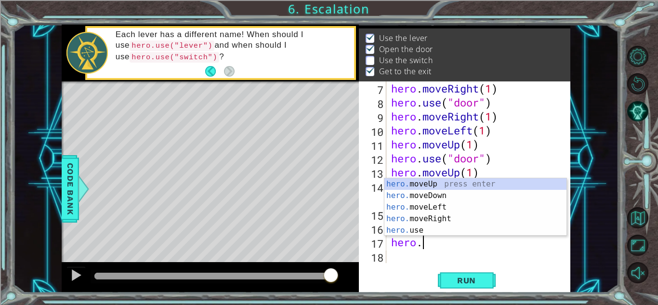
type textarea "h"
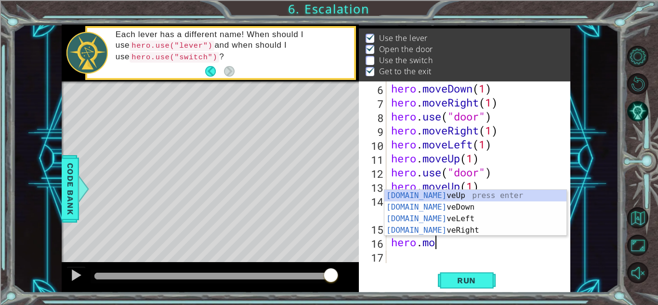
type textarea "h"
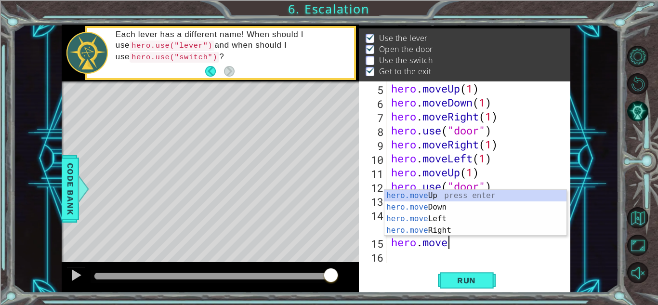
type textarea "h"
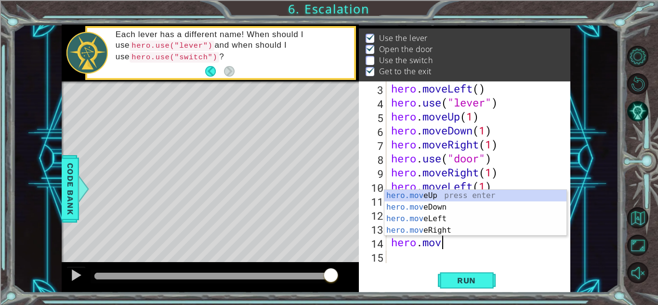
type textarea "h"
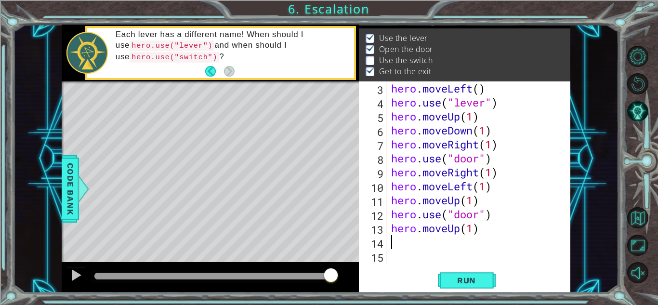
scroll to position [14, 0]
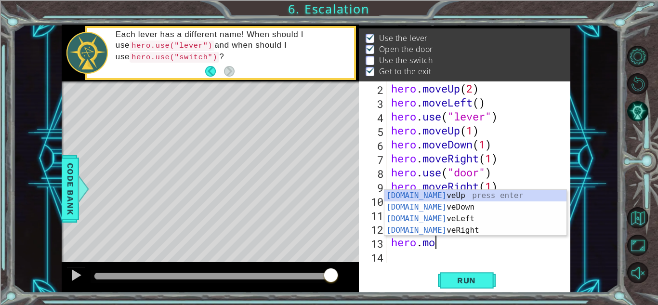
type textarea "h"
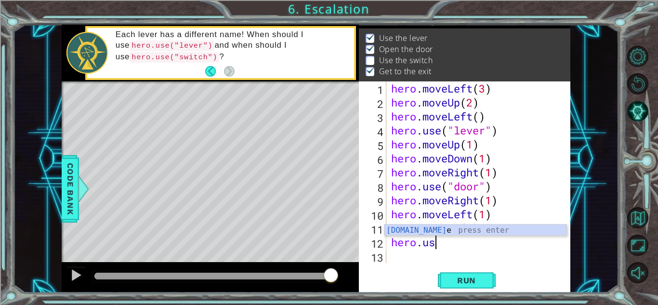
type textarea "h"
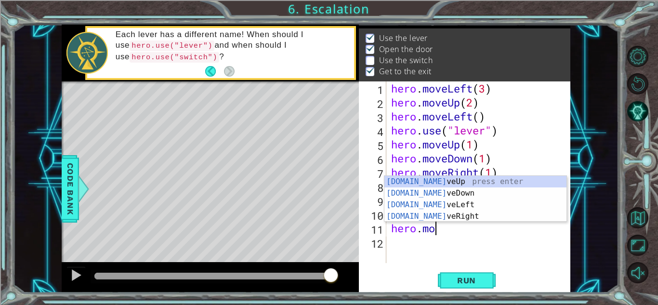
type textarea "h"
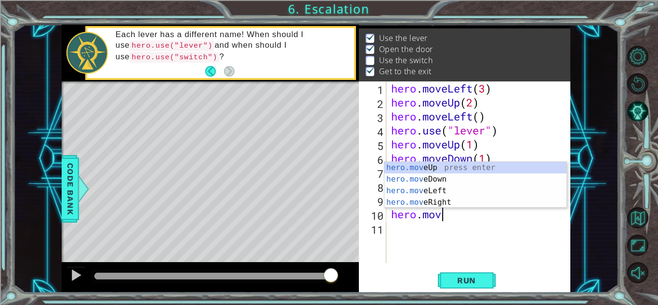
type textarea "h"
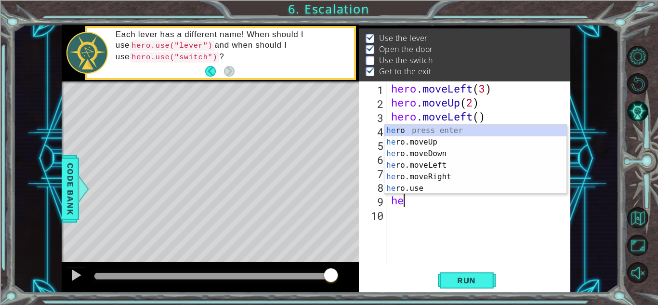
type textarea "h"
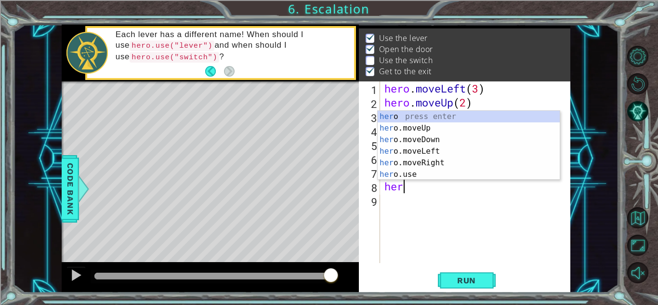
type textarea "h"
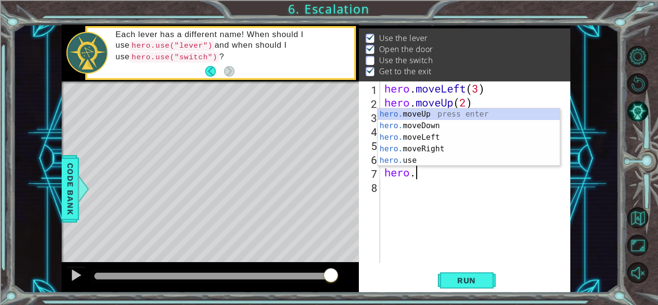
type textarea "h"
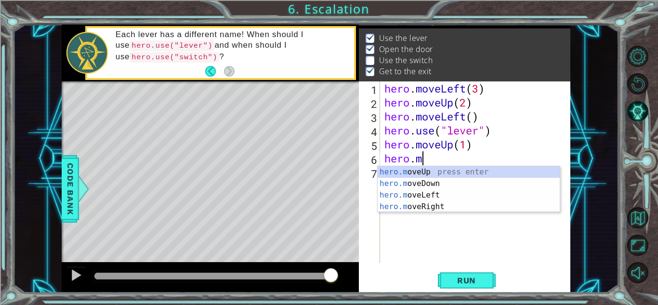
type textarea "h"
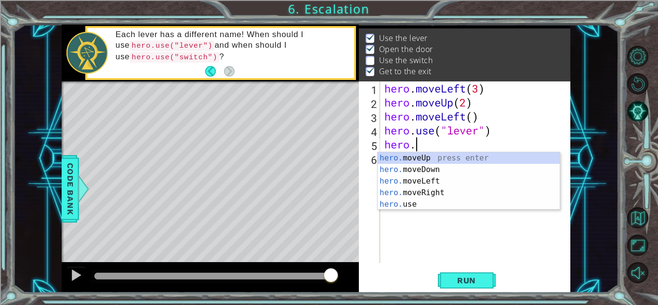
type textarea "h"
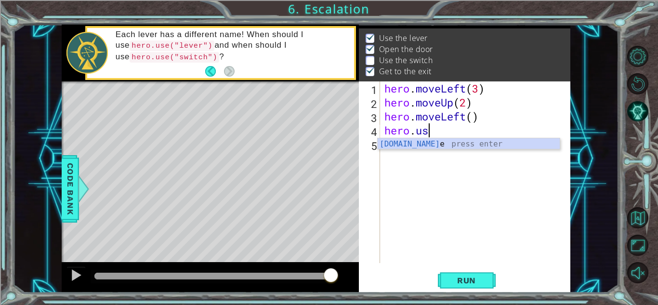
type textarea "h"
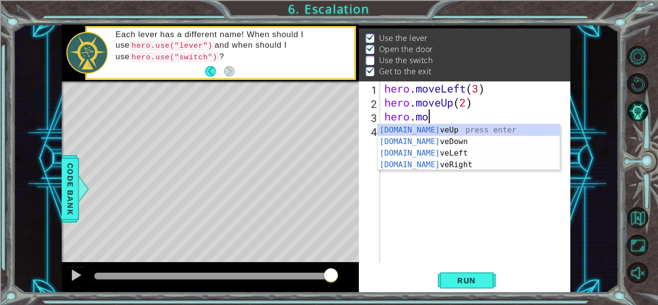
type textarea "h"
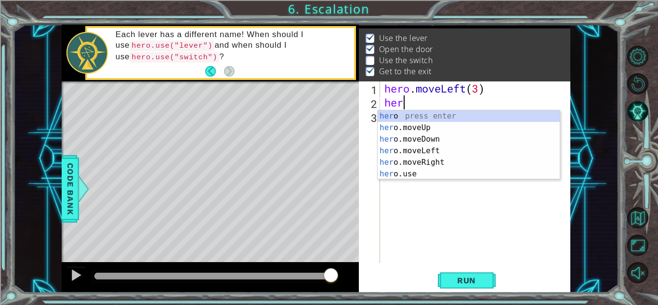
type textarea "h"
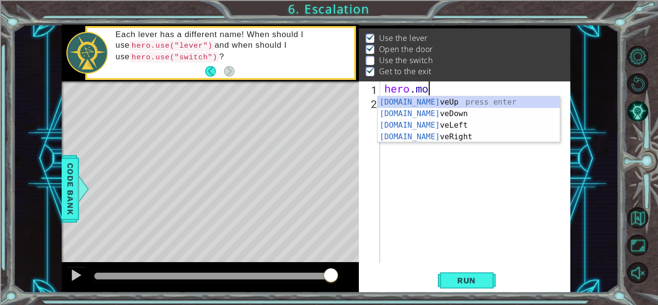
type textarea "h"
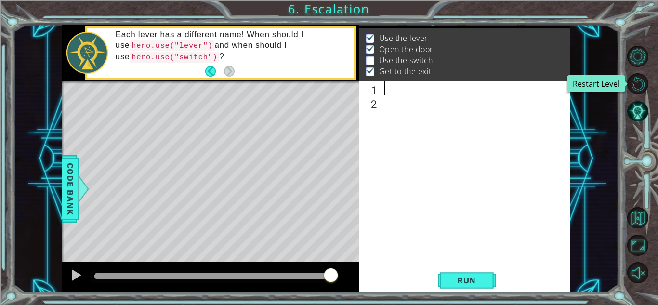
click at [640, 77] on button "Restart Level" at bounding box center [637, 83] width 21 height 21
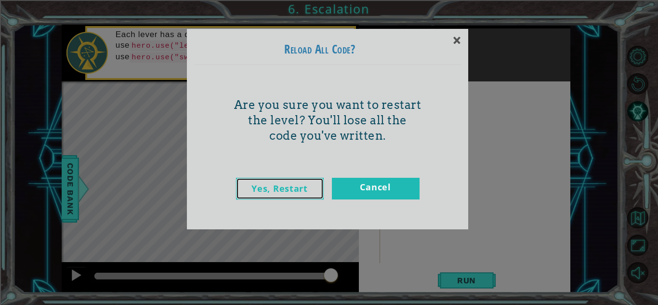
click at [293, 189] on link "Yes, Restart" at bounding box center [280, 189] width 88 height 22
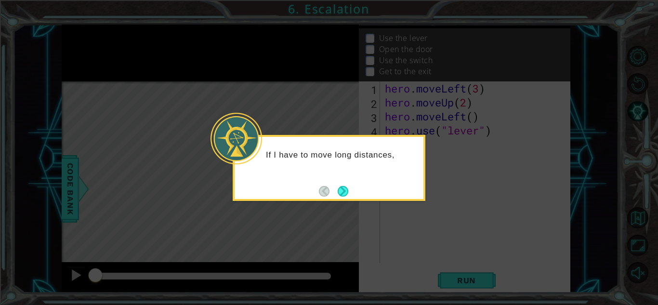
click at [346, 189] on button "Next" at bounding box center [342, 191] width 11 height 11
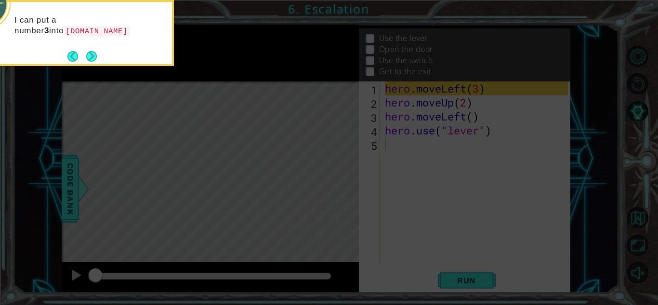
click at [94, 56] on button "Next" at bounding box center [91, 56] width 11 height 11
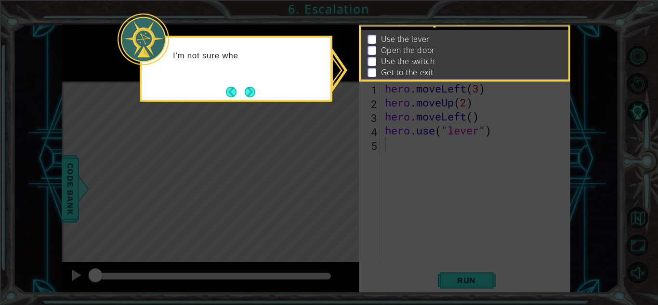
click at [245, 87] on button "Next" at bounding box center [250, 92] width 11 height 11
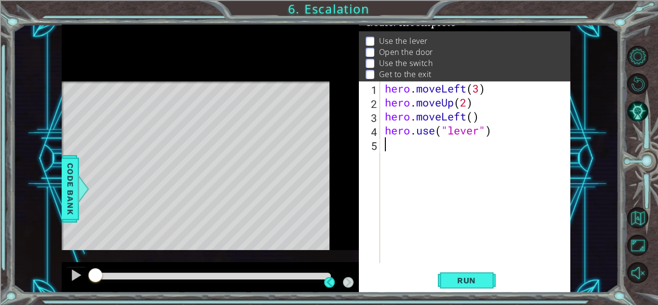
scroll to position [11, 0]
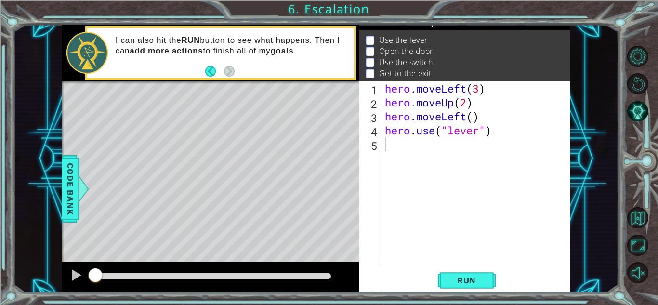
click at [223, 75] on button "Back" at bounding box center [214, 71] width 19 height 11
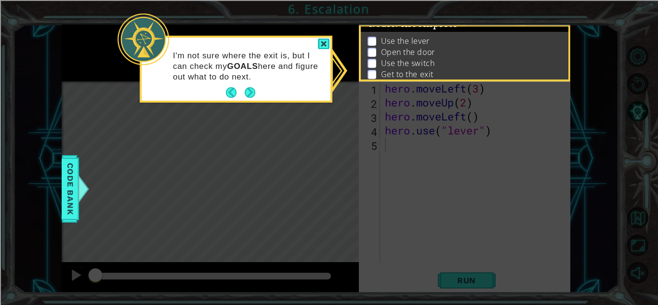
click at [238, 97] on button "Back" at bounding box center [235, 92] width 19 height 11
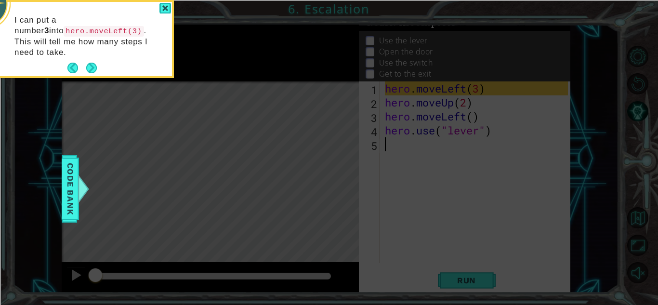
scroll to position [9, 0]
click at [160, 7] on div at bounding box center [165, 8] width 12 height 11
click at [166, 7] on div at bounding box center [165, 8] width 12 height 11
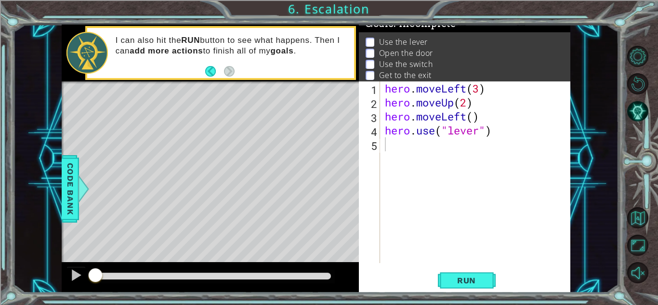
click at [458, 282] on span "Run" at bounding box center [466, 280] width 38 height 10
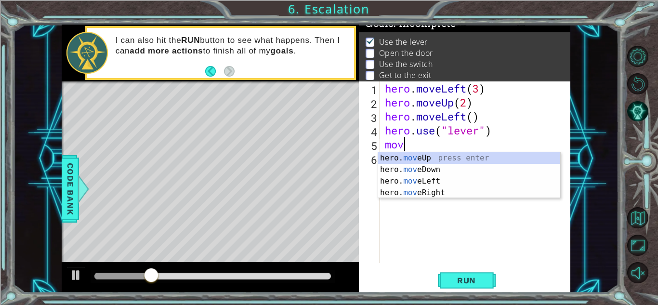
scroll to position [0, 0]
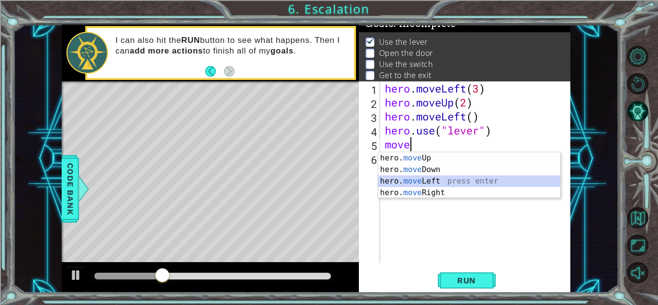
click at [422, 181] on div "hero. move Up press enter hero. move Down press enter hero. move Left press ent…" at bounding box center [469, 186] width 182 height 69
type textarea "hero.moveLeft(1)"
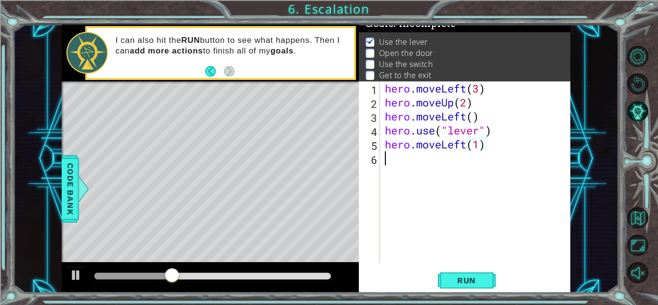
click at [410, 161] on div "hero . moveLeft ( 3 ) hero . moveUp ( 2 ) hero . moveLeft ( ) hero . use ( "lev…" at bounding box center [478, 185] width 190 height 209
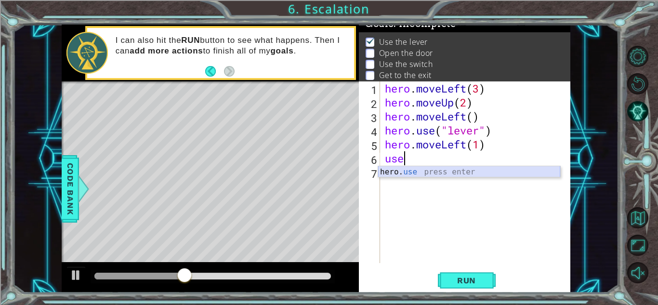
click at [414, 173] on div "hero. use press enter" at bounding box center [469, 183] width 182 height 35
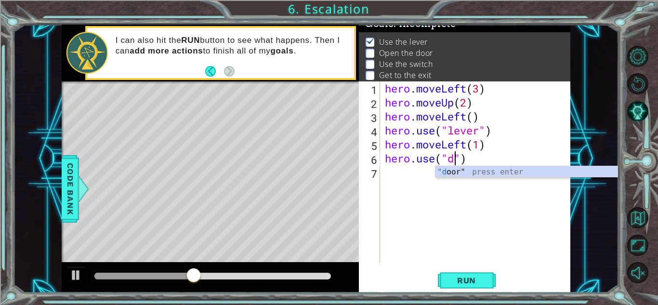
click at [436, 171] on div ""d oor" press enter" at bounding box center [526, 183] width 182 height 35
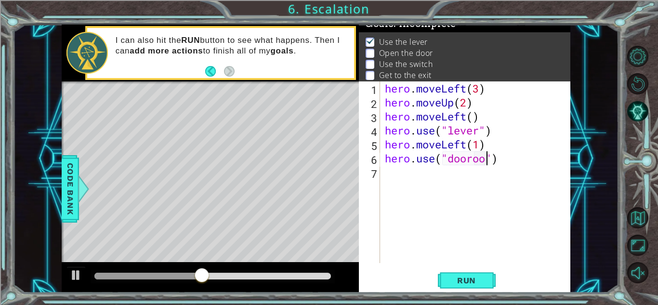
scroll to position [0, 4]
type textarea "hero.use("door")"
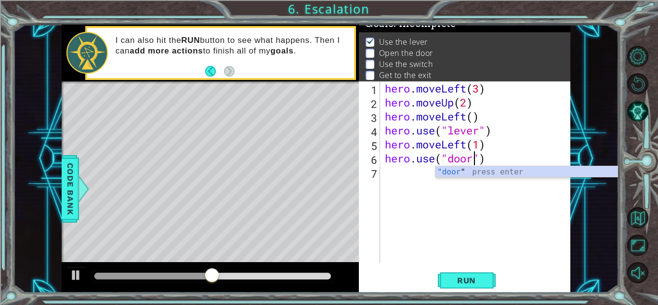
click at [403, 178] on div "hero . moveLeft ( 3 ) hero . moveUp ( 2 ) hero . moveLeft ( ) hero . use ( "lev…" at bounding box center [478, 185] width 190 height 209
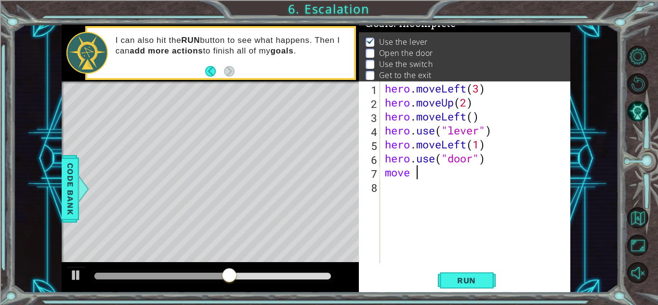
scroll to position [0, 0]
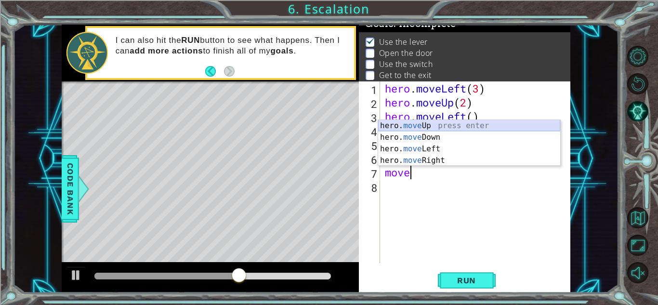
click at [418, 124] on div "hero. move Up press enter hero. move Down press enter hero. move Left press ent…" at bounding box center [469, 154] width 182 height 69
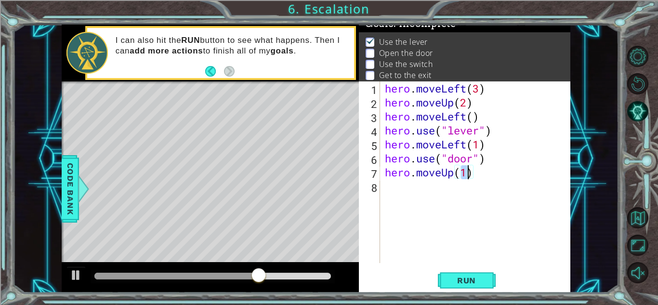
click at [470, 282] on span "Run" at bounding box center [466, 280] width 38 height 10
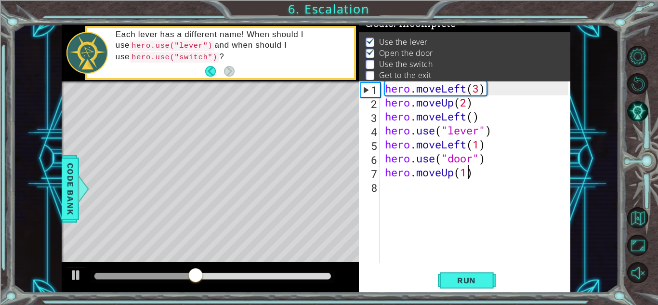
type textarea "hero.moveUp(2)"
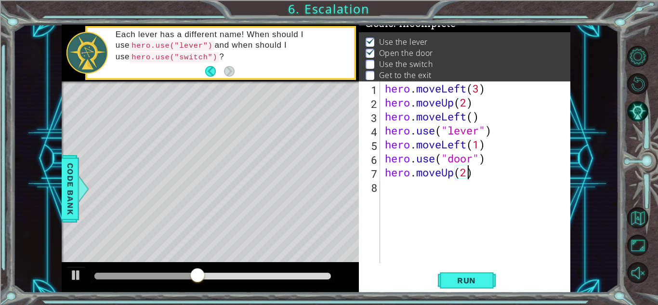
scroll to position [0, 3]
click at [395, 187] on div "hero . moveLeft ( 3 ) hero . moveUp ( 2 ) hero . moveLeft ( ) hero . use ( "lev…" at bounding box center [478, 185] width 190 height 209
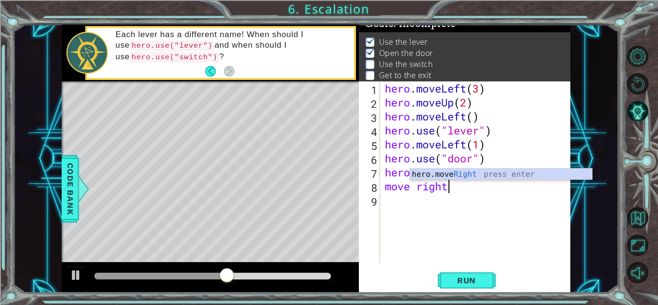
scroll to position [0, 2]
click at [449, 171] on div "hero.move Right press enter" at bounding box center [501, 185] width 182 height 35
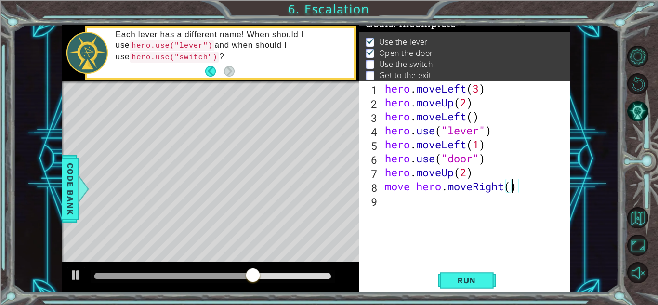
type textarea "move hero.moveRight(2)"
click at [418, 199] on div "hero . moveLeft ( 3 ) hero . moveUp ( 2 ) hero . moveLeft ( ) hero . use ( "lev…" at bounding box center [478, 185] width 190 height 209
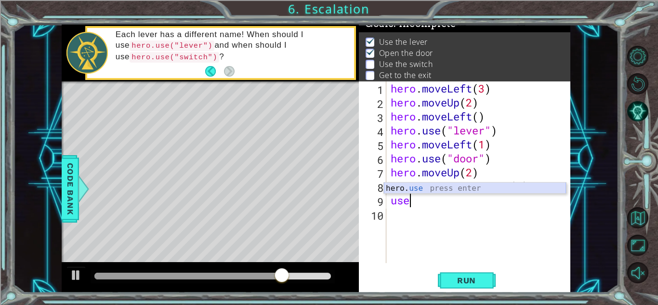
click at [419, 191] on div "hero. use press enter" at bounding box center [475, 199] width 182 height 35
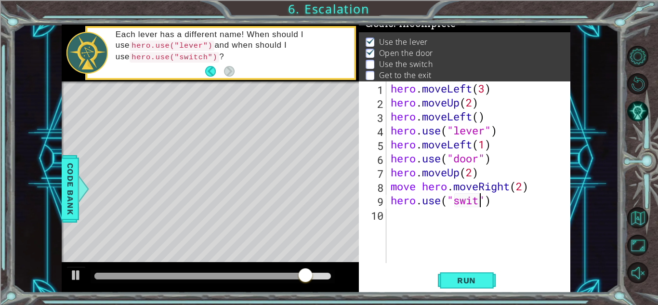
scroll to position [0, 4]
type textarea "hero.use("switch")"
click at [400, 217] on div "hero . moveLeft ( 3 ) hero . moveUp ( 2 ) hero . moveLeft ( ) hero . use ( "lev…" at bounding box center [480, 185] width 184 height 209
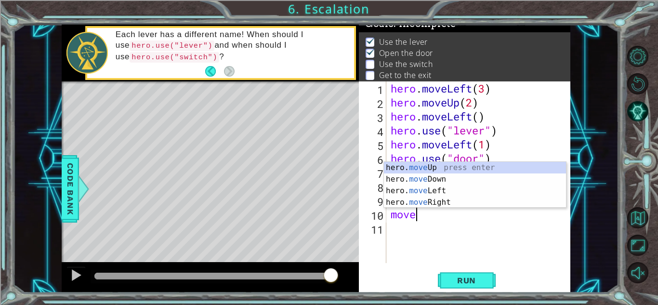
scroll to position [0, 0]
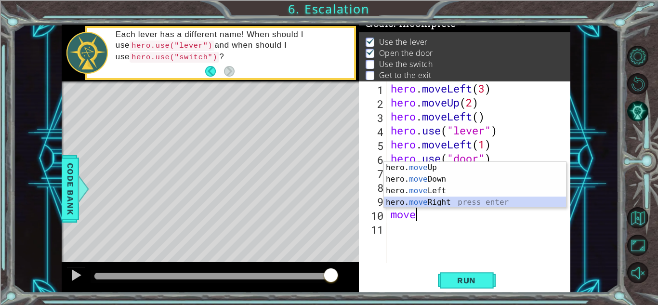
click at [420, 204] on div "hero. move Up press enter hero. move Down press enter hero. move Left press ent…" at bounding box center [475, 196] width 182 height 69
type textarea "hero.moveRight(1)"
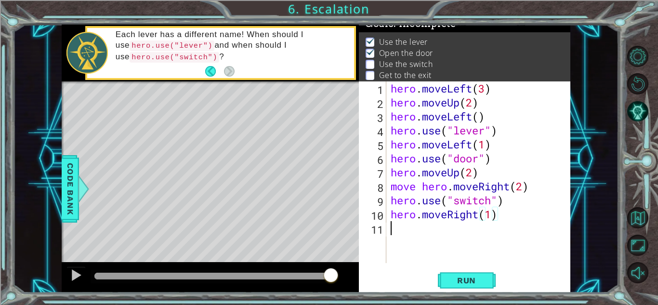
click at [425, 230] on div "hero . moveLeft ( 3 ) hero . moveUp ( 2 ) hero . moveLeft ( ) hero . use ( "lev…" at bounding box center [480, 185] width 184 height 209
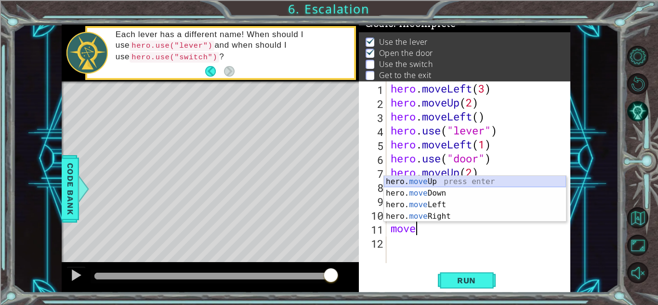
click at [438, 180] on div "hero. move Up press enter hero. move Down press enter hero. move Left press ent…" at bounding box center [475, 210] width 182 height 69
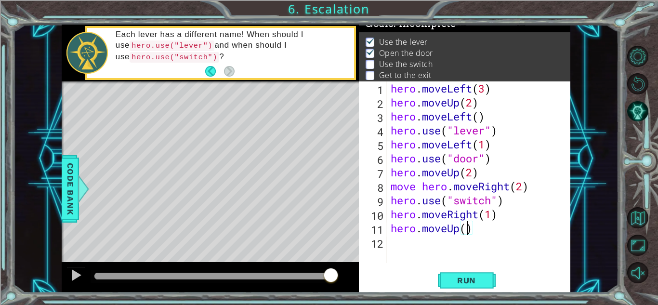
scroll to position [0, 3]
click at [468, 277] on span "Run" at bounding box center [466, 280] width 38 height 10
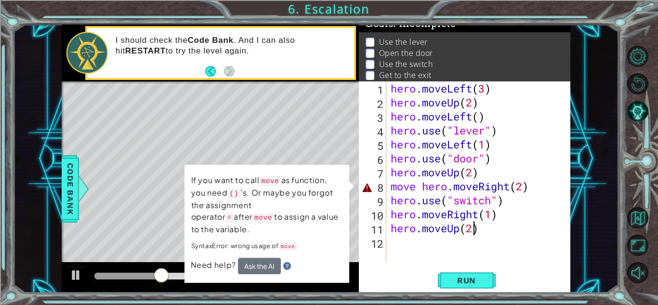
click at [535, 184] on div "hero . moveLeft ( 3 ) hero . moveUp ( 2 ) hero . moveLeft ( ) hero . use ( "lev…" at bounding box center [480, 185] width 184 height 209
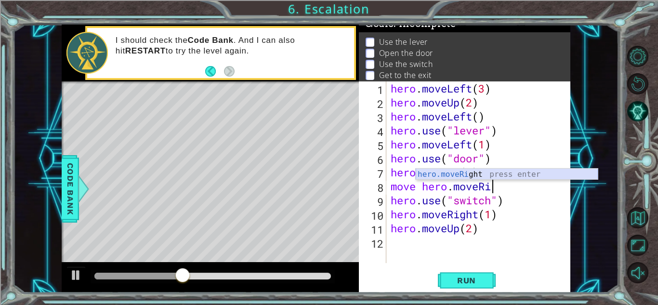
click at [533, 179] on div "hero.moveRi ght press enter" at bounding box center [506, 185] width 182 height 35
click at [533, 179] on div "hero . moveLeft ( 3 ) hero . moveUp ( 2 ) hero . moveLeft ( ) hero . use ( "lev…" at bounding box center [480, 185] width 184 height 209
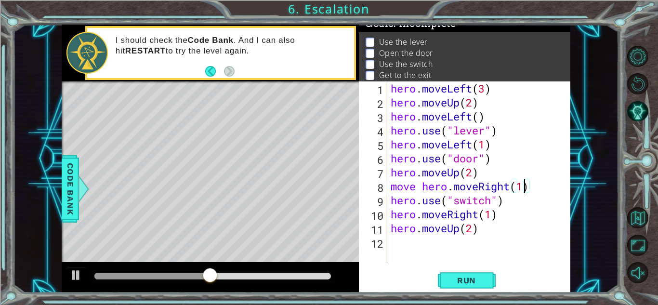
click at [522, 185] on div "hero . moveLeft ( 3 ) hero . moveUp ( 2 ) hero . moveLeft ( ) hero . use ( "lev…" at bounding box center [480, 185] width 184 height 209
click at [474, 272] on button "Run" at bounding box center [467, 280] width 58 height 21
type textarea "move hero.moveRight(1)"
click at [389, 192] on div "hero . moveLeft ( 3 ) hero . moveUp ( 2 ) hero . moveLeft ( ) hero . use ( "lev…" at bounding box center [480, 185] width 184 height 209
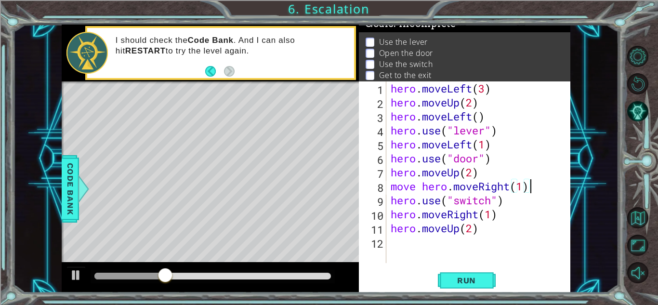
click at [536, 186] on div "hero . moveLeft ( 3 ) hero . moveUp ( 2 ) hero . moveLeft ( ) hero . use ( "lev…" at bounding box center [480, 185] width 184 height 209
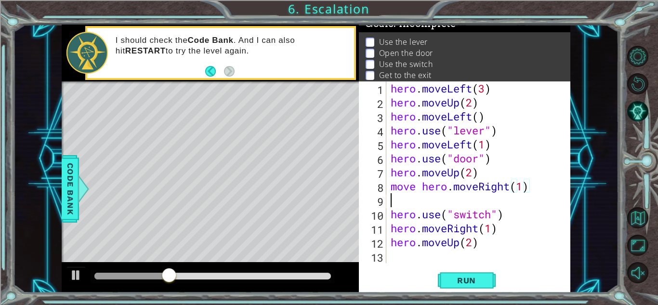
scroll to position [0, 0]
click at [415, 185] on div "hero . moveLeft ( 3 ) hero . moveUp ( 2 ) hero . moveLeft ( ) hero . use ( "lev…" at bounding box center [480, 185] width 184 height 209
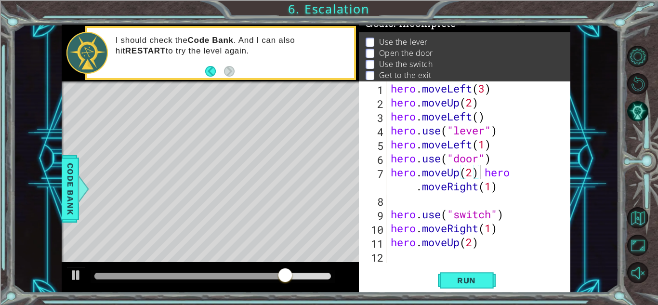
click at [470, 284] on span "Run" at bounding box center [466, 280] width 38 height 10
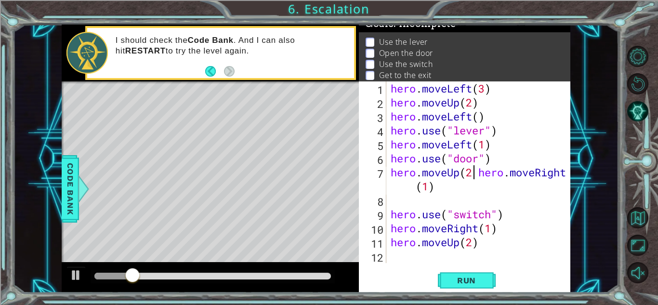
type textarea "hero.moveUp(2) hero.moveRight(1)"
